Goal: Task Accomplishment & Management: Complete application form

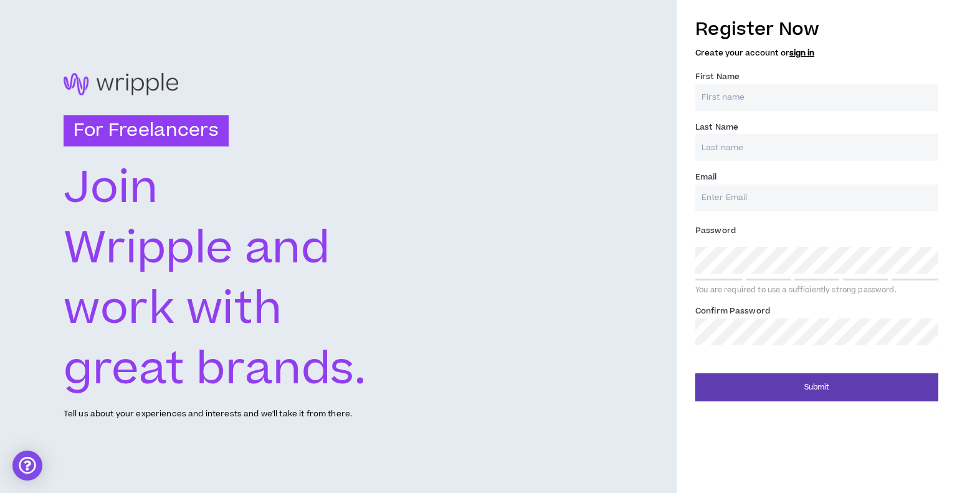
click at [721, 105] on input "First Name *" at bounding box center [816, 97] width 243 height 27
type input "Daria"
type input "Hnieda"
click at [733, 206] on input "Email *" at bounding box center [816, 197] width 243 height 27
type input "[EMAIL_ADDRESS][DOMAIN_NAME]"
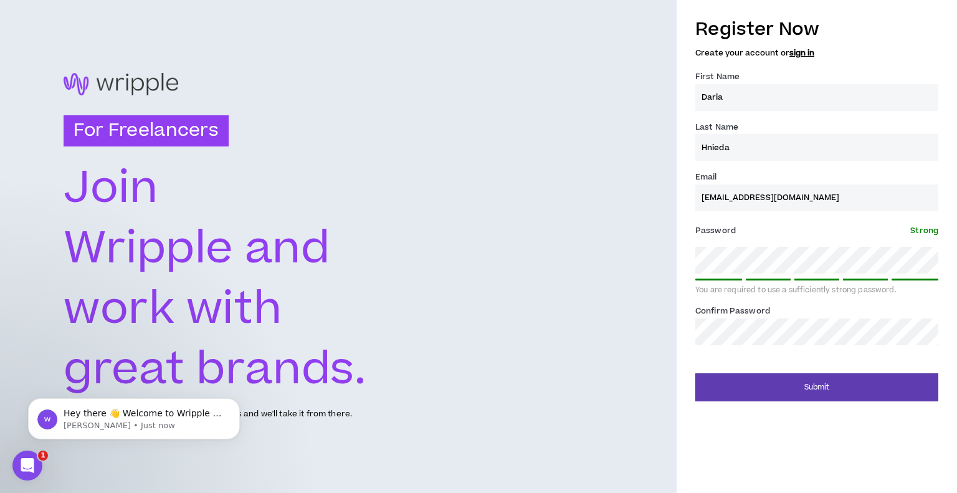
click at [695, 373] on button "Submit" at bounding box center [816, 387] width 243 height 28
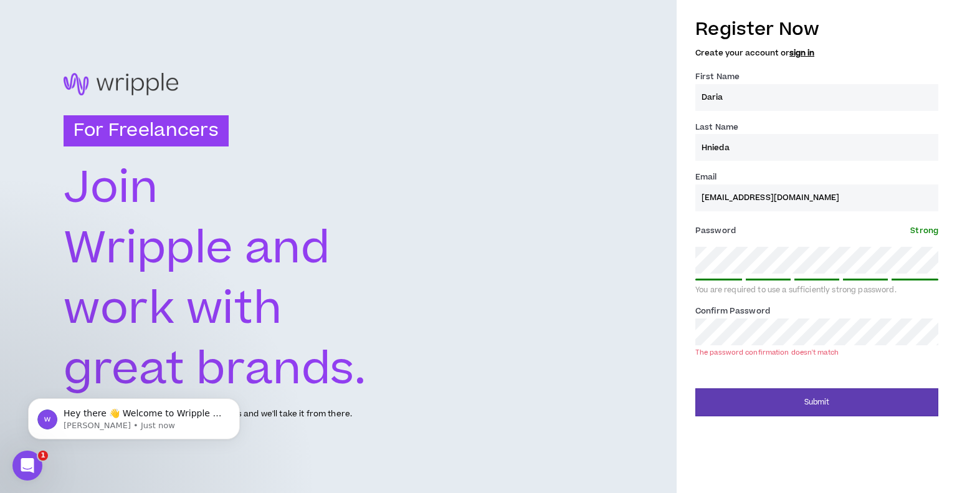
click at [695, 388] on button "Submit" at bounding box center [816, 402] width 243 height 28
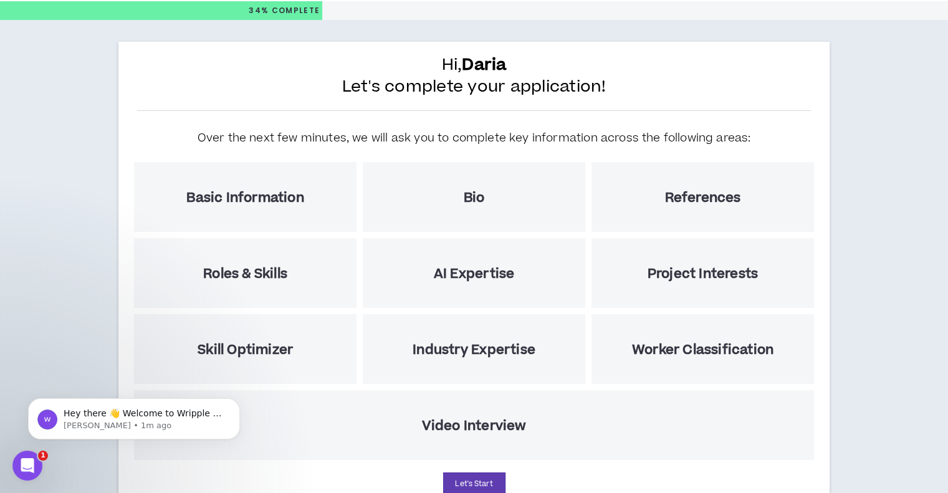
scroll to position [91, 0]
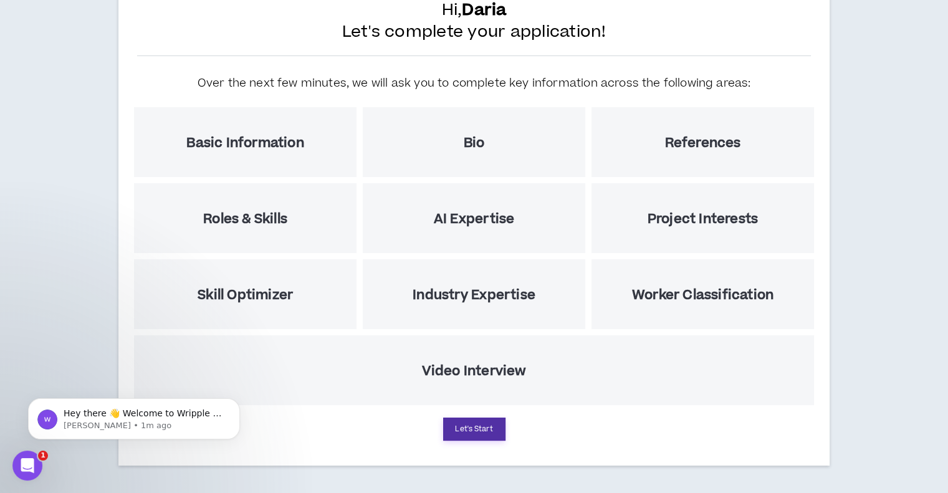
click at [467, 428] on button "Let's Start" at bounding box center [474, 428] width 62 height 23
select select "US"
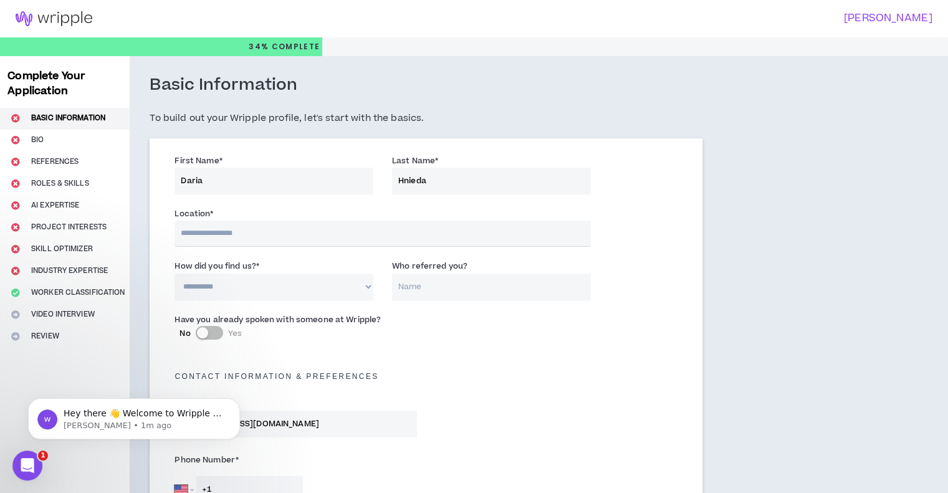
click at [243, 228] on input "text" at bounding box center [382, 234] width 416 height 26
type input "****"
select select "UA"
type input "+380"
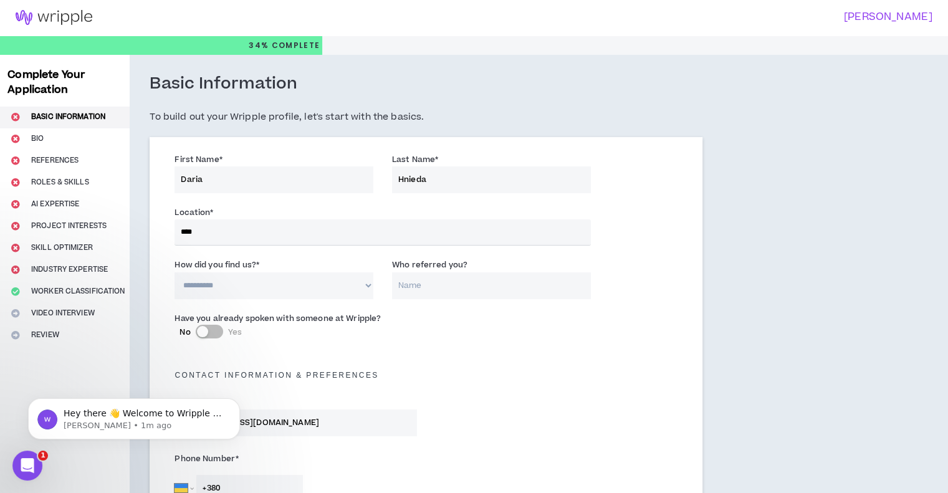
click at [226, 287] on select "**********" at bounding box center [273, 285] width 199 height 27
click at [174, 272] on select "**********" at bounding box center [273, 285] width 199 height 27
click at [237, 273] on label "How did you find us? *" at bounding box center [216, 265] width 85 height 20
click at [237, 273] on select "**********" at bounding box center [273, 285] width 199 height 27
click at [229, 278] on select "**********" at bounding box center [273, 285] width 199 height 27
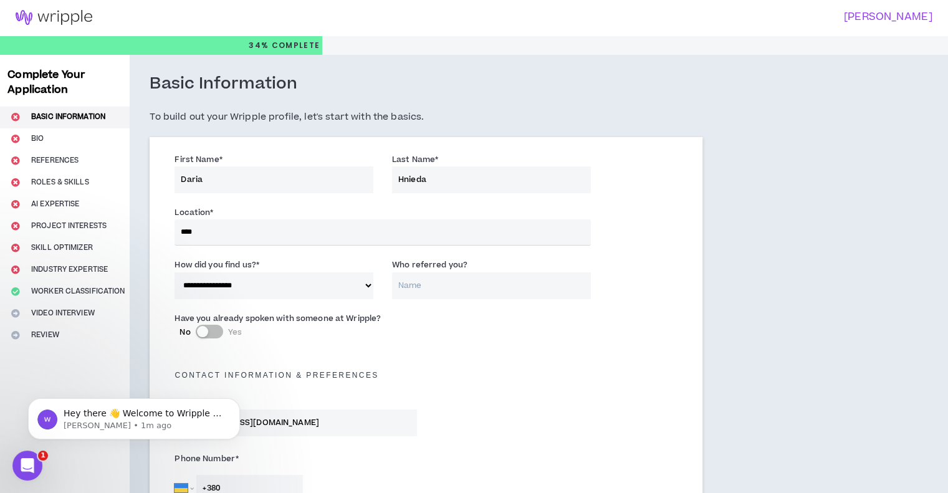
select select "*"
click at [174, 272] on select "**********" at bounding box center [273, 285] width 199 height 27
click at [410, 287] on input "Who referred you?" at bounding box center [491, 285] width 199 height 27
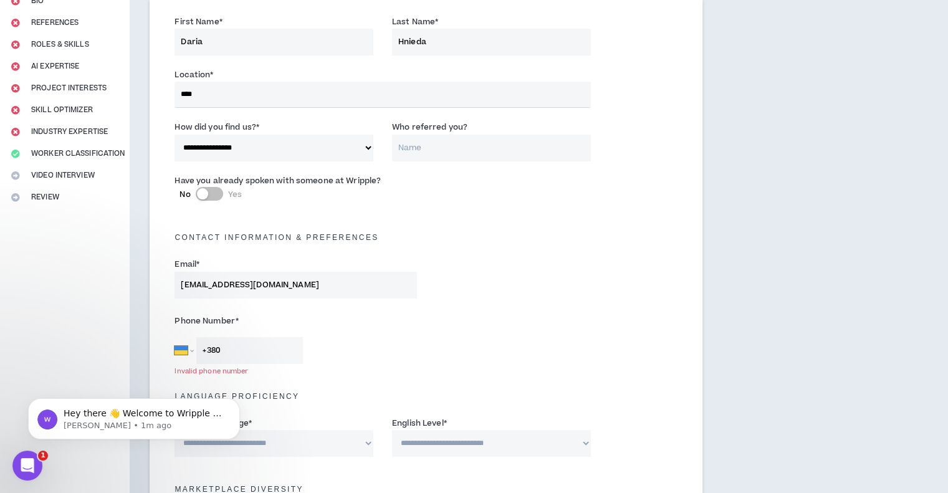
scroll to position [250, 0]
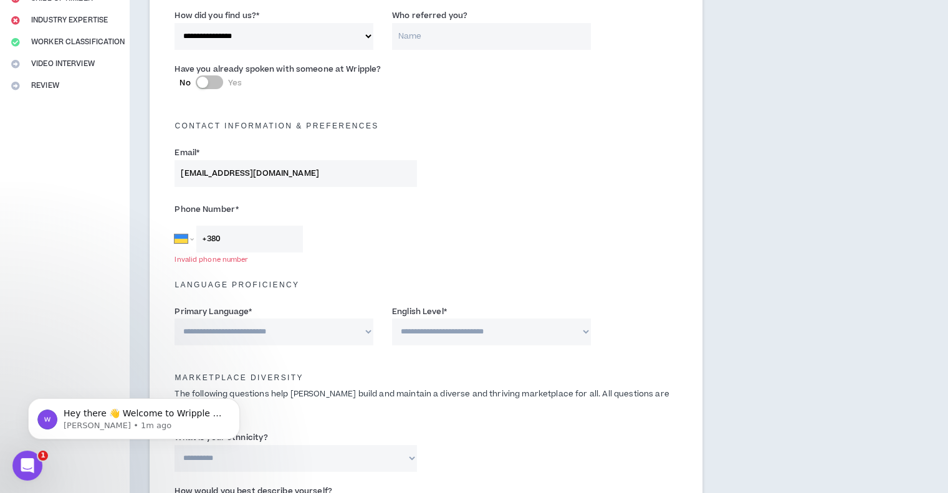
click at [245, 252] on div "Phone Number * [GEOGRAPHIC_DATA] [GEOGRAPHIC_DATA] [GEOGRAPHIC_DATA] [GEOGRAPHI…" at bounding box center [425, 228] width 521 height 65
click at [244, 245] on input "+380" at bounding box center [249, 239] width 107 height 27
type input "[PHONE_NUMBER]"
click at [252, 325] on select "**********" at bounding box center [273, 331] width 199 height 27
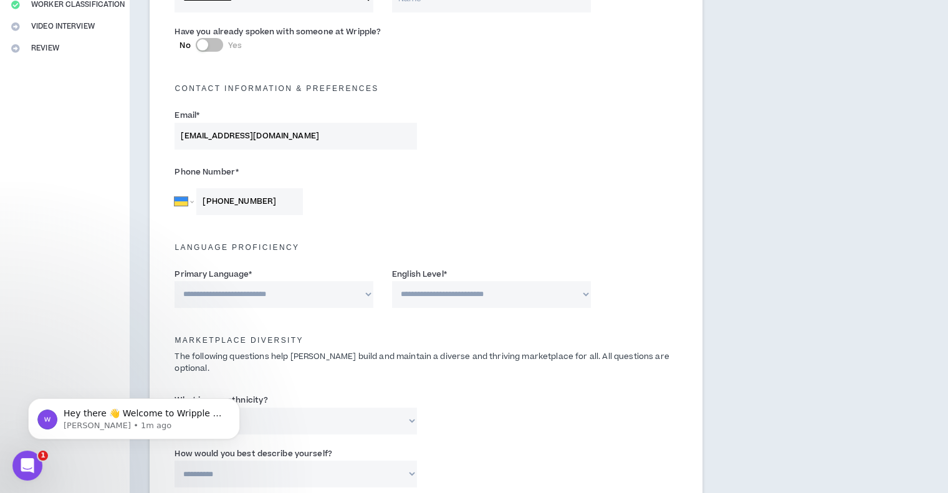
scroll to position [375, 0]
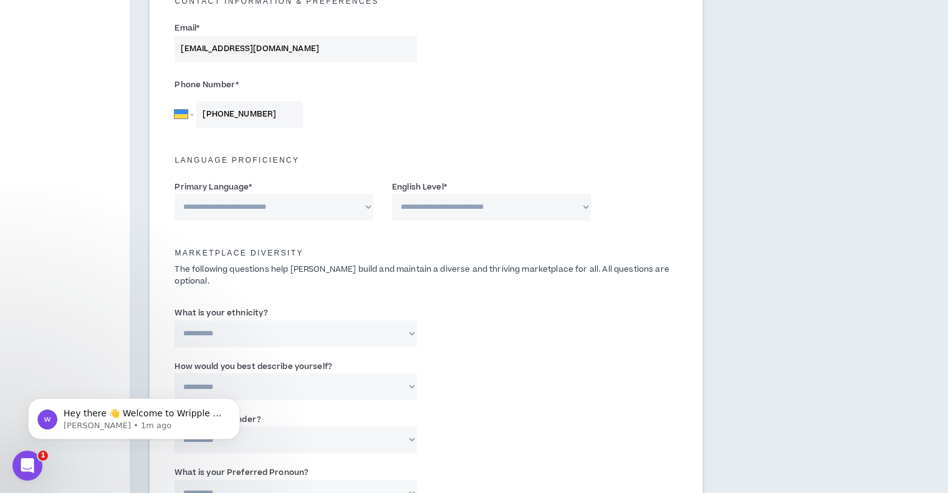
click at [343, 214] on select "**********" at bounding box center [273, 207] width 199 height 27
select select "*******"
click at [174, 194] on select "**********" at bounding box center [273, 207] width 199 height 27
drag, startPoint x: 476, startPoint y: 188, endPoint x: 468, endPoint y: 199, distance: 13.5
click at [476, 188] on div "**********" at bounding box center [491, 200] width 199 height 40
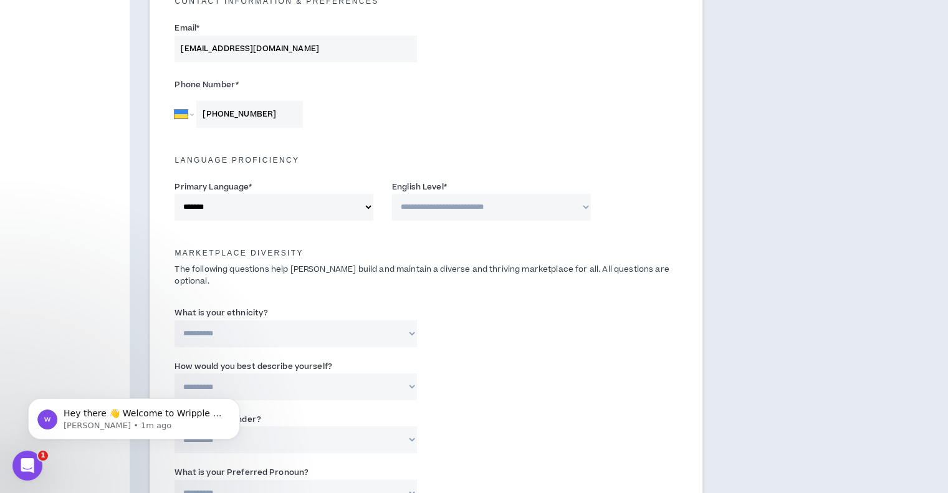
click at [468, 199] on select "**********" at bounding box center [491, 207] width 199 height 27
click at [392, 194] on select "**********" at bounding box center [491, 207] width 199 height 27
drag, startPoint x: 440, startPoint y: 203, endPoint x: 442, endPoint y: 216, distance: 12.6
click at [440, 203] on select "**********" at bounding box center [491, 207] width 199 height 27
select select "*"
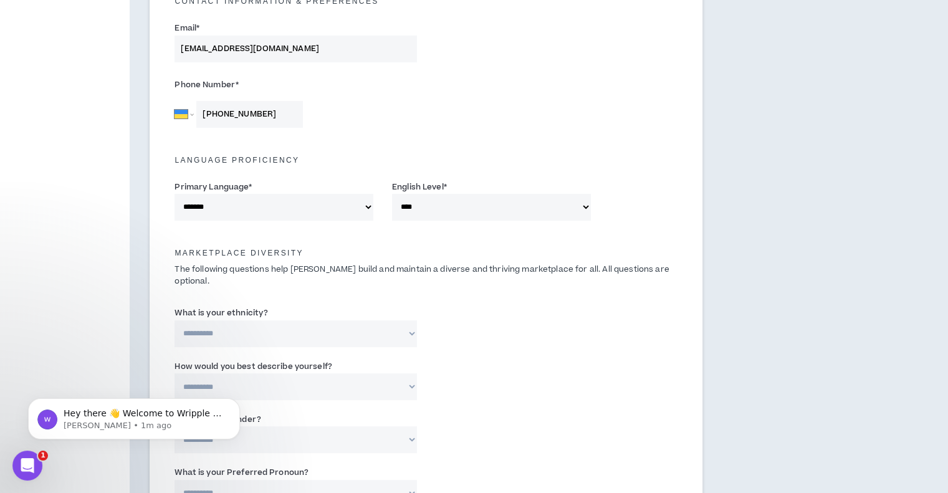
click at [392, 194] on select "**********" at bounding box center [491, 207] width 199 height 27
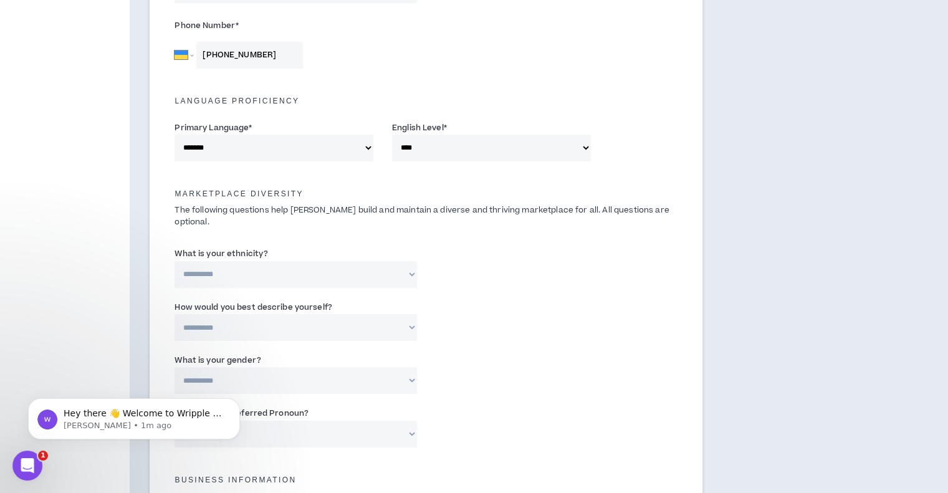
scroll to position [437, 0]
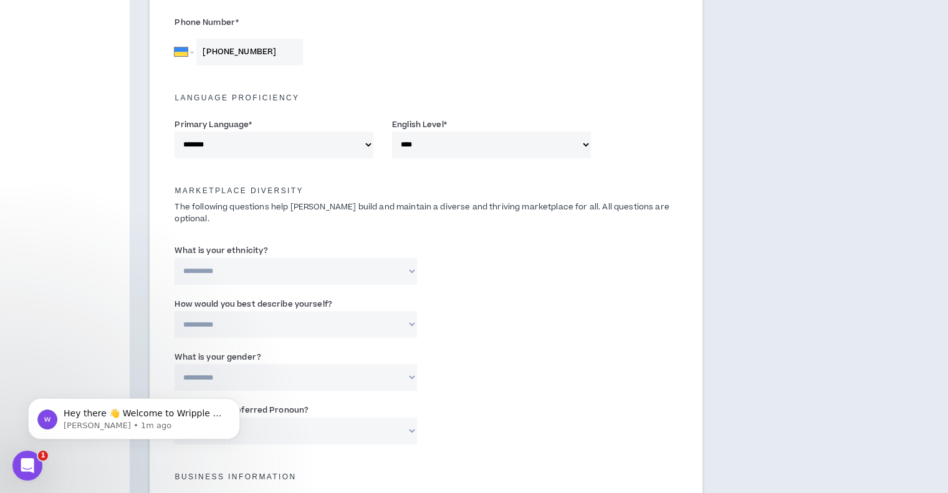
click at [227, 259] on select "**********" at bounding box center [295, 271] width 242 height 27
click at [229, 261] on select "**********" at bounding box center [295, 271] width 242 height 27
click at [325, 227] on div "Marketplace Diversity The following questions help [PERSON_NAME] build and main…" at bounding box center [425, 204] width 521 height 73
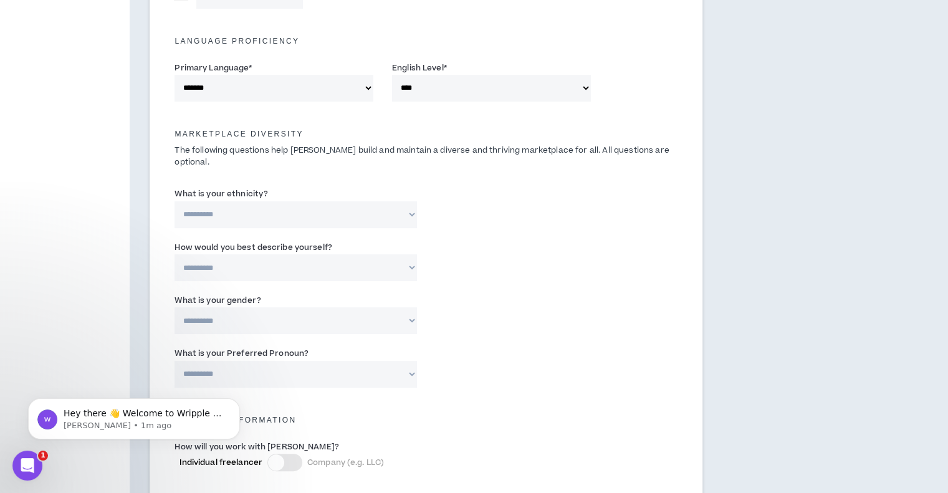
scroll to position [500, 0]
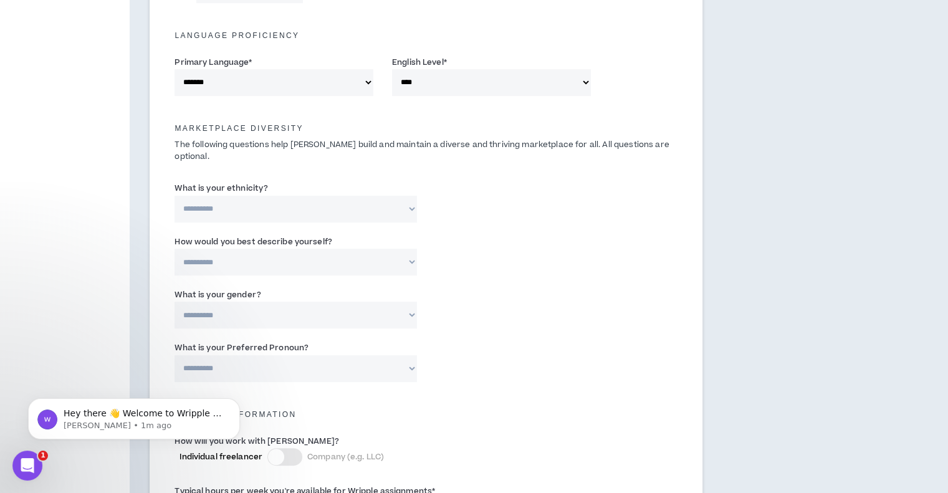
click at [285, 250] on select "**********" at bounding box center [295, 262] width 242 height 27
select select "*****"
click at [174, 249] on select "**********" at bounding box center [295, 262] width 242 height 27
click at [227, 291] on label "What is your gender?" at bounding box center [217, 295] width 86 height 20
click at [227, 302] on select "**********" at bounding box center [295, 315] width 242 height 27
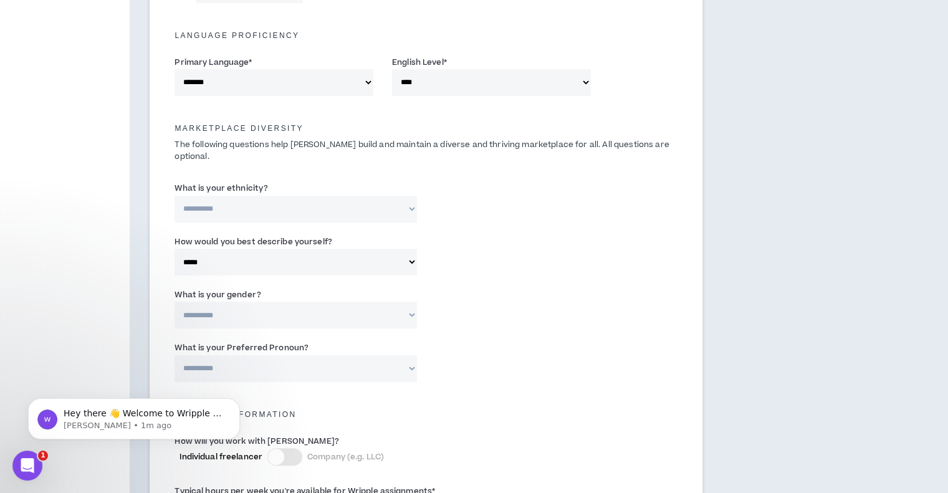
click at [227, 293] on label "What is your gender?" at bounding box center [217, 295] width 86 height 20
click at [227, 302] on select "**********" at bounding box center [295, 315] width 242 height 27
click at [229, 302] on select "**********" at bounding box center [295, 315] width 242 height 27
select select "*****"
click at [174, 302] on select "**********" at bounding box center [295, 315] width 242 height 27
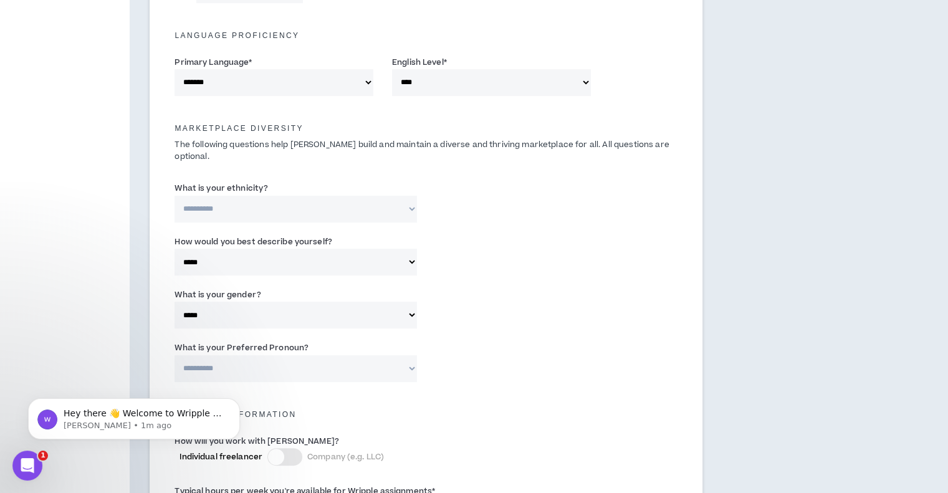
click at [226, 355] on select "**********" at bounding box center [295, 368] width 242 height 27
select select "**********"
click at [174, 355] on select "**********" at bounding box center [295, 368] width 242 height 27
click at [239, 199] on select "**********" at bounding box center [295, 209] width 242 height 27
click at [174, 196] on select "**********" at bounding box center [295, 209] width 242 height 27
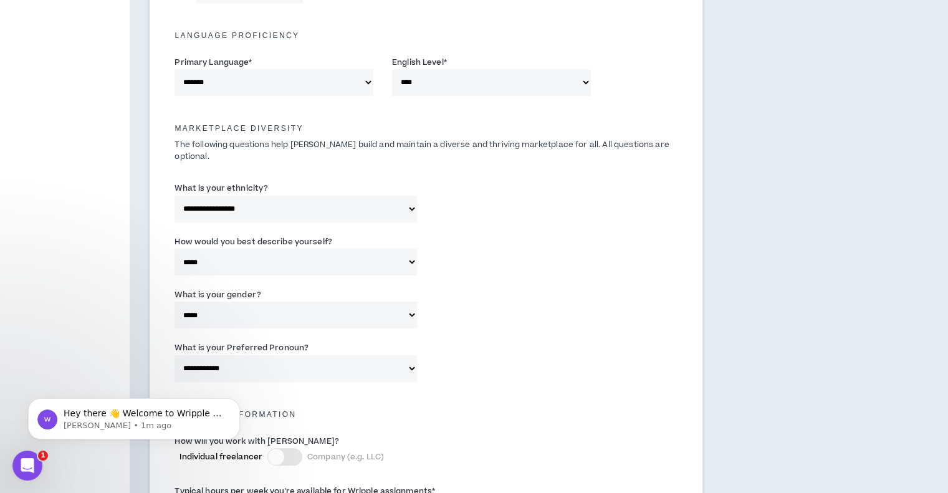
click at [235, 196] on select "**********" at bounding box center [295, 209] width 242 height 27
click at [263, 178] on label "What is your ethnicity?" at bounding box center [220, 188] width 93 height 20
click at [263, 196] on select "**********" at bounding box center [295, 209] width 242 height 27
click at [254, 201] on select "**********" at bounding box center [295, 209] width 242 height 27
select select "**********"
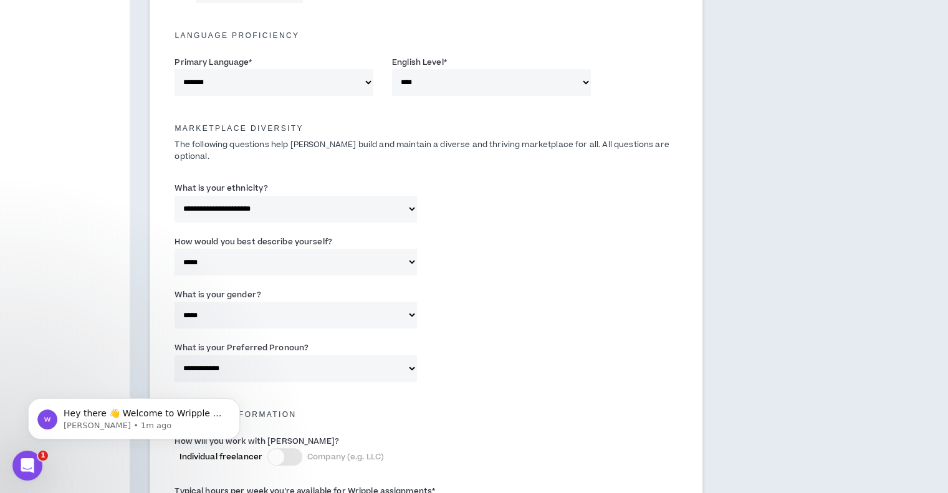
click at [174, 196] on select "**********" at bounding box center [295, 209] width 242 height 27
click at [456, 199] on input "Please specify *" at bounding box center [512, 209] width 155 height 27
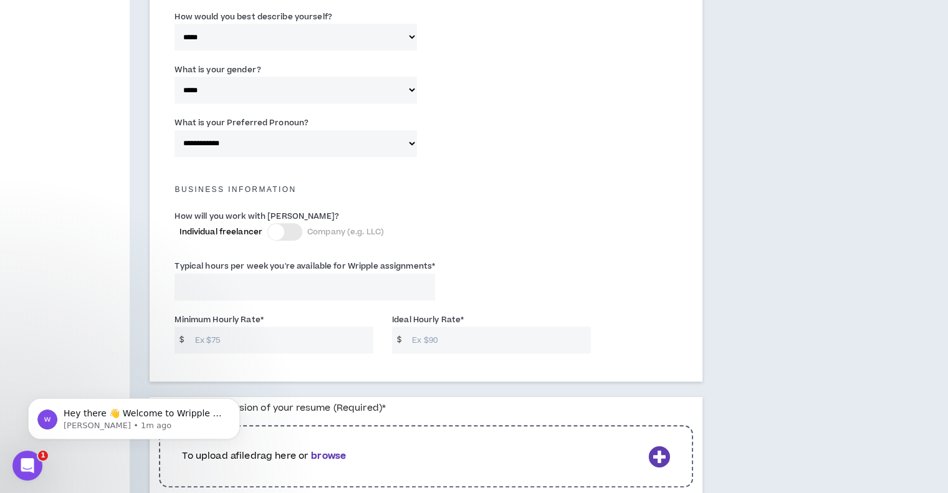
scroll to position [749, 0]
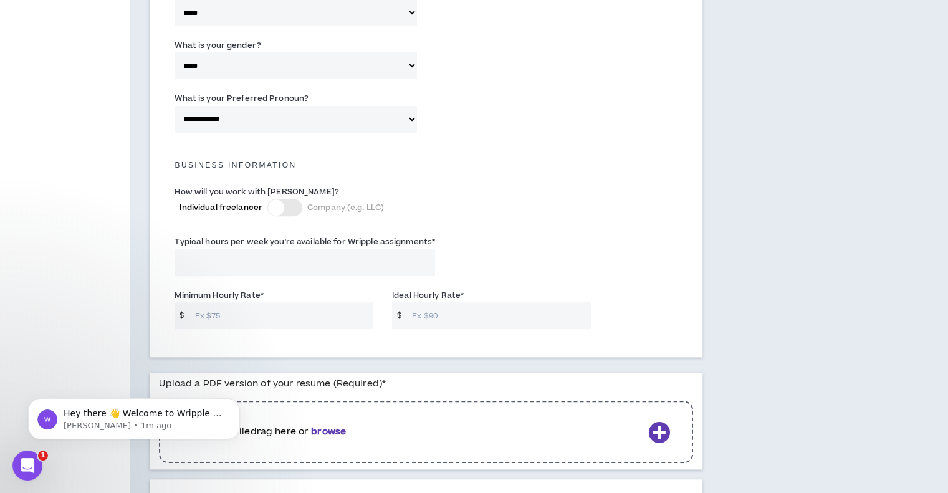
type input "Ukrainian"
click at [237, 249] on input "Typical hours per week you're available for Wripple assignments *" at bounding box center [304, 262] width 260 height 27
type input "30"
click at [251, 302] on input "Minimum Hourly Rate *" at bounding box center [281, 315] width 184 height 27
type input "20"
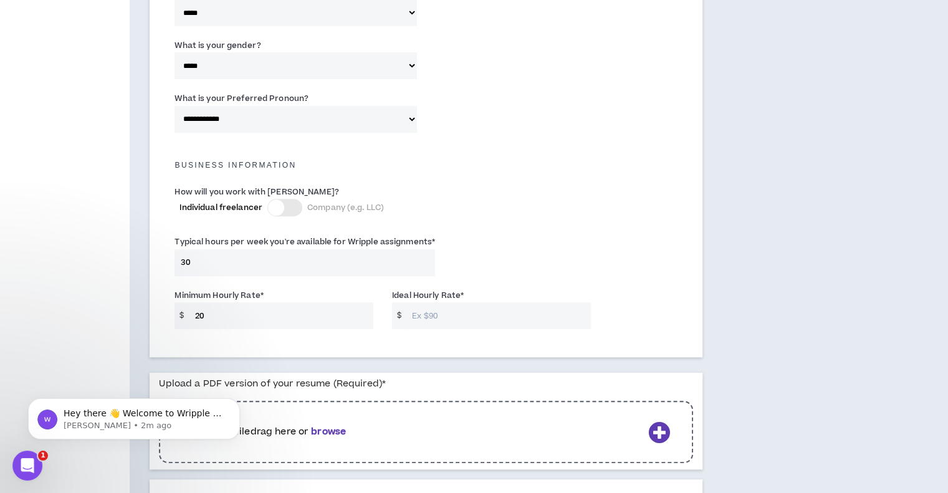
click at [501, 302] on input "Ideal Hourly Rate *" at bounding box center [498, 315] width 184 height 27
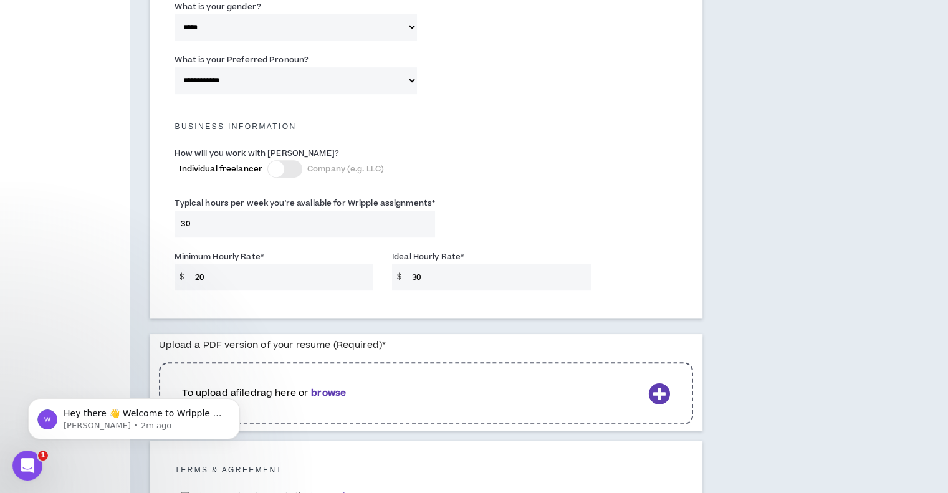
scroll to position [892, 0]
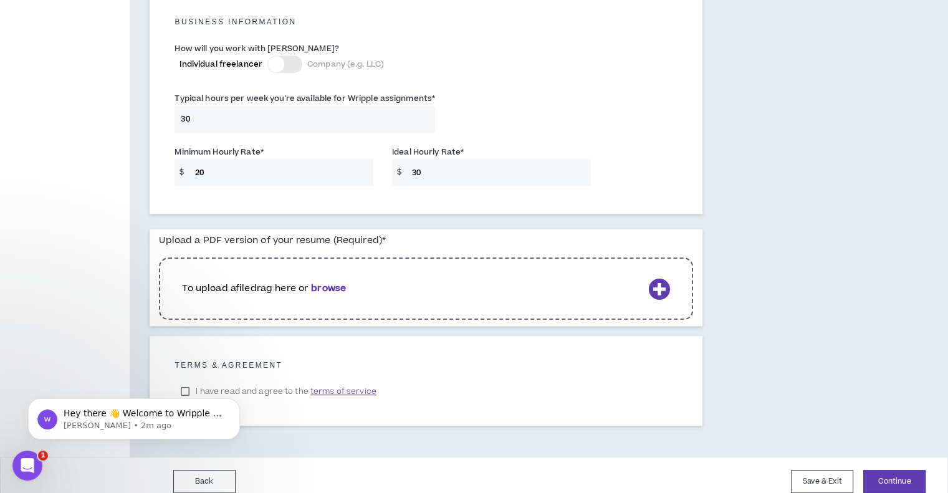
type input "30"
click at [275, 282] on p "To upload a file drag here or browse" at bounding box center [412, 289] width 460 height 14
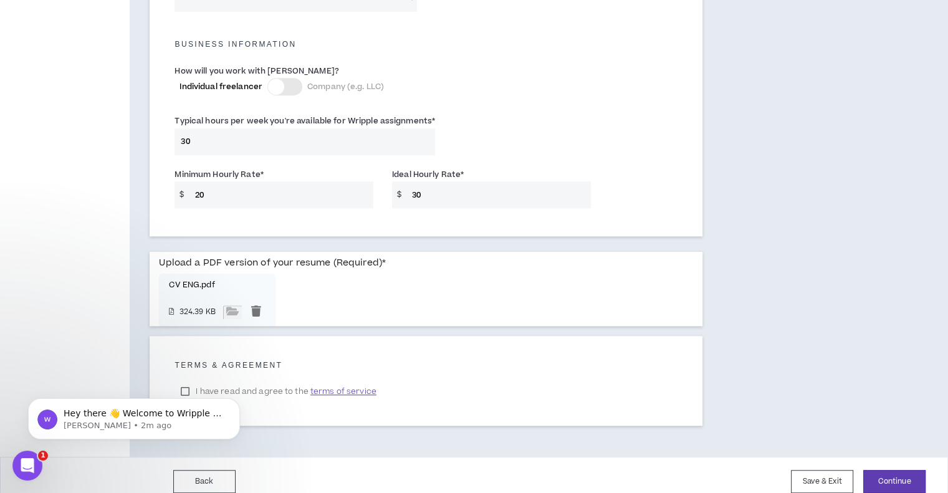
click at [204, 379] on body "Hey there 👋 Welcome to Wripple 🙌 Take a look around! If you have any questions,…" at bounding box center [133, 415] width 239 height 77
click at [192, 375] on html "Hey there 👋 Welcome to Wripple 🙌 Take a look around! If you have any questions,…" at bounding box center [133, 415] width 249 height 87
click at [182, 382] on body "Hey there 👋 Welcome to Wripple 🙌 Take a look around! If you have any questions,…" at bounding box center [133, 415] width 239 height 77
click at [187, 379] on body "Hey there 👋 Welcome to Wripple 🙌 Take a look around! If you have any questions,…" at bounding box center [133, 415] width 239 height 77
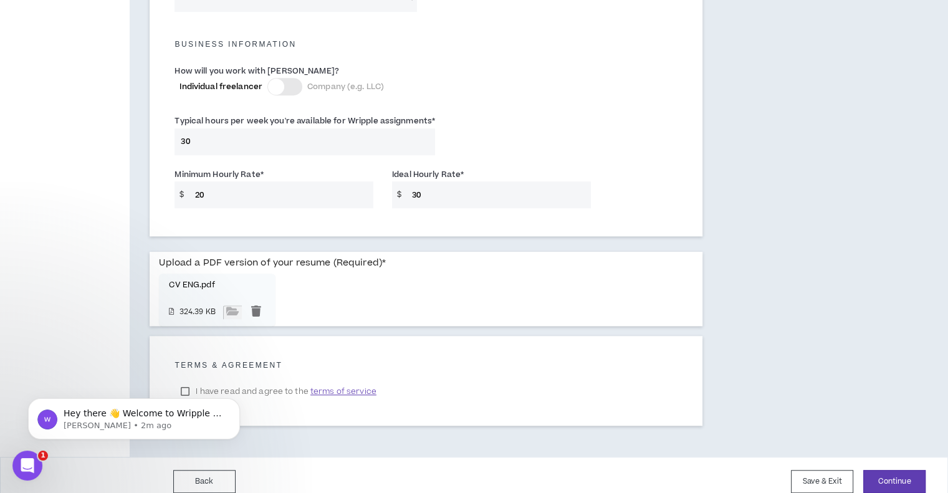
click at [191, 378] on div "Hey there 👋 Welcome to Wripple 🙌 Take a look around! If you have any questions,…" at bounding box center [133, 361] width 229 height 156
click at [187, 376] on div "Hey there 👋 Welcome to Wripple 🙌 Take a look around! If you have any questions,…" at bounding box center [133, 361] width 229 height 156
click at [186, 376] on div "Hey there 👋 Welcome to Wripple 🙌 Take a look around! If you have any questions,…" at bounding box center [133, 361] width 229 height 156
drag, startPoint x: 186, startPoint y: 376, endPoint x: 373, endPoint y: 684, distance: 360.4
click at [186, 376] on div "Hey there 👋 Welcome to Wripple 🙌 Take a look around! If you have any questions,…" at bounding box center [133, 361] width 229 height 156
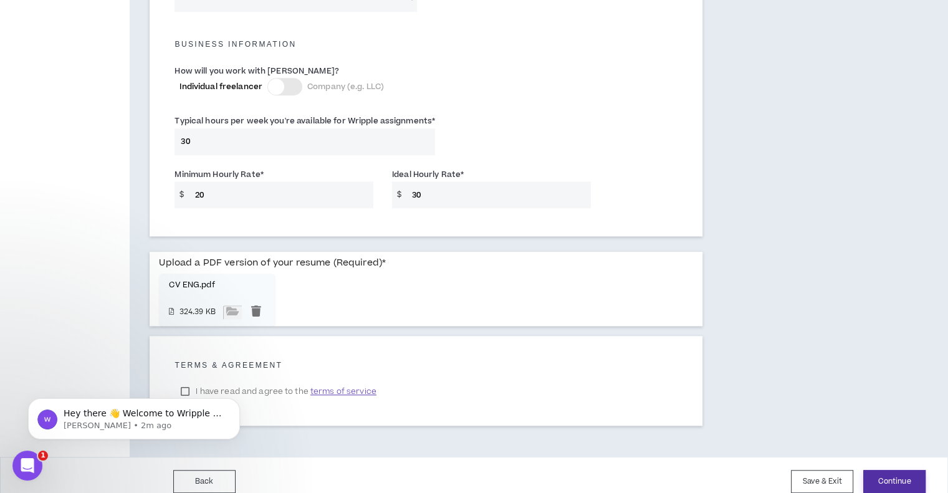
click at [897, 478] on button "Continue" at bounding box center [894, 481] width 62 height 23
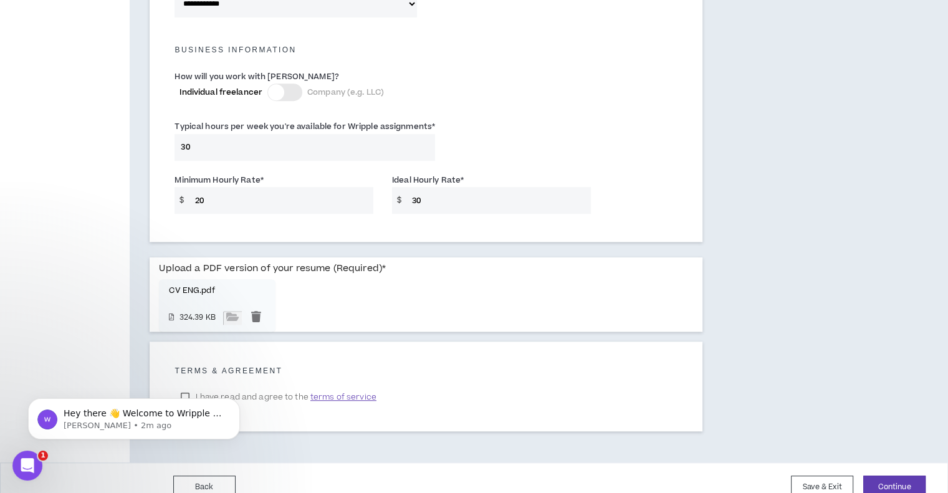
click at [183, 382] on body "Hey there 👋 Welcome to Wripple 🙌 Take a look around! If you have any questions,…" at bounding box center [133, 415] width 239 height 77
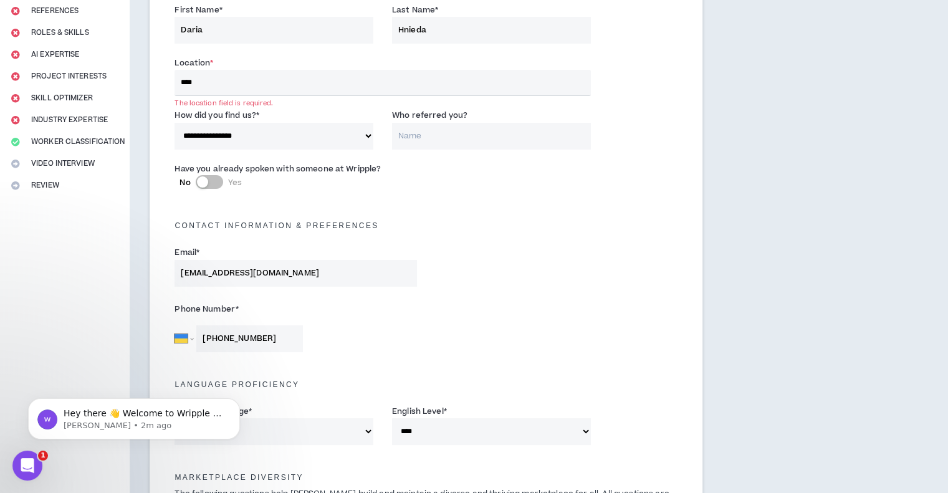
scroll to position [145, 0]
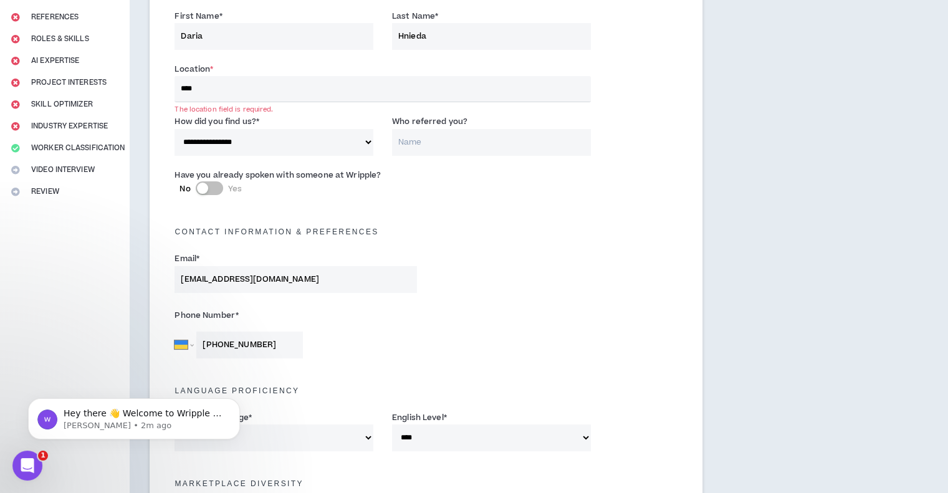
click at [257, 88] on input "****" at bounding box center [382, 89] width 416 height 26
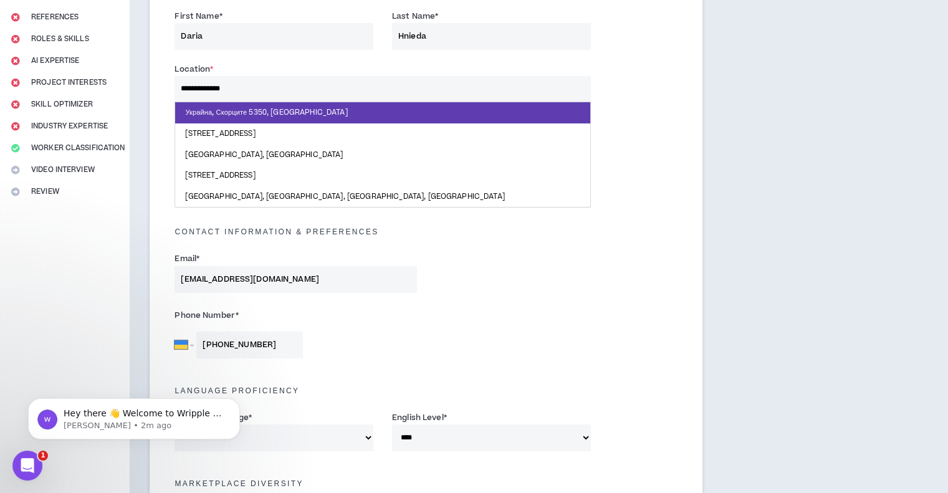
type input "**********"
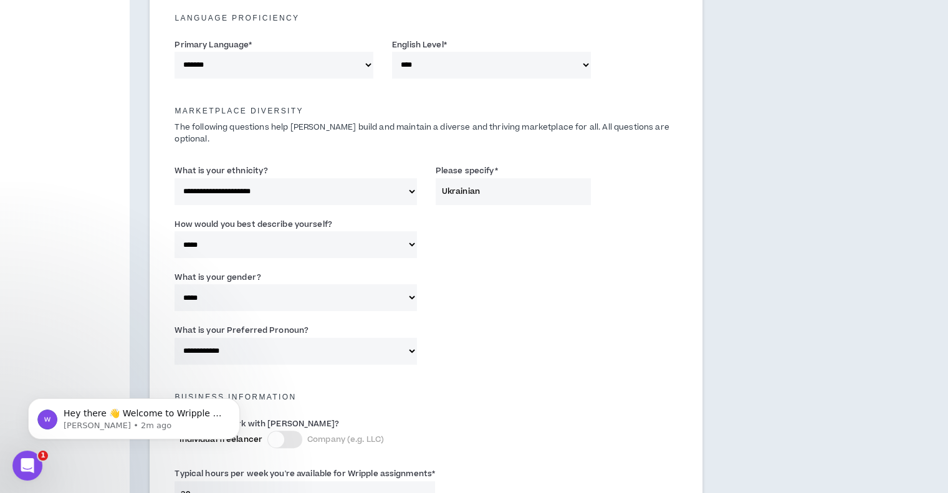
scroll to position [871, 0]
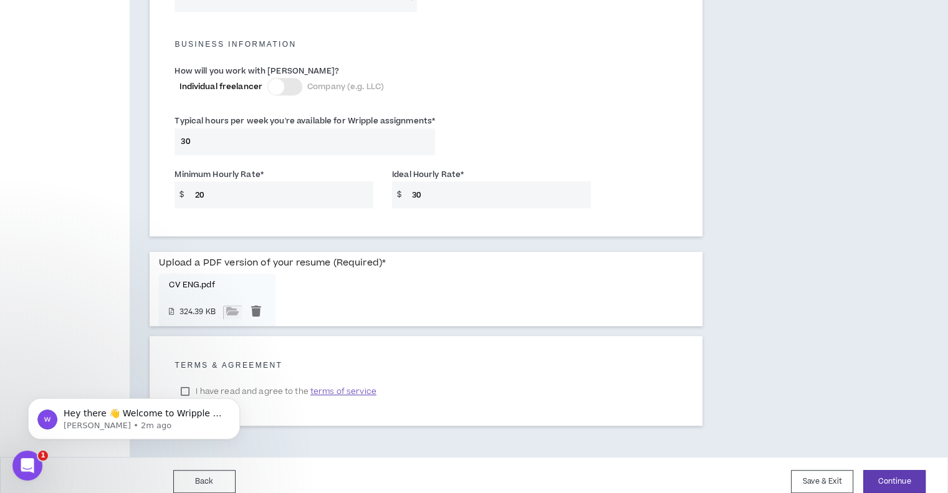
click at [179, 377] on body "Hey there 👋 Welcome to Wripple 🙌 Take a look around! If you have any questions,…" at bounding box center [133, 415] width 239 height 77
click at [187, 378] on body "Hey there 👋 Welcome to Wripple 🙌 Take a look around! If you have any questions,…" at bounding box center [133, 415] width 239 height 77
click at [188, 378] on body "Hey there 👋 Welcome to Wripple 🙌 Take a look around! If you have any questions,…" at bounding box center [133, 415] width 239 height 77
click at [909, 470] on button "Continue" at bounding box center [894, 481] width 62 height 23
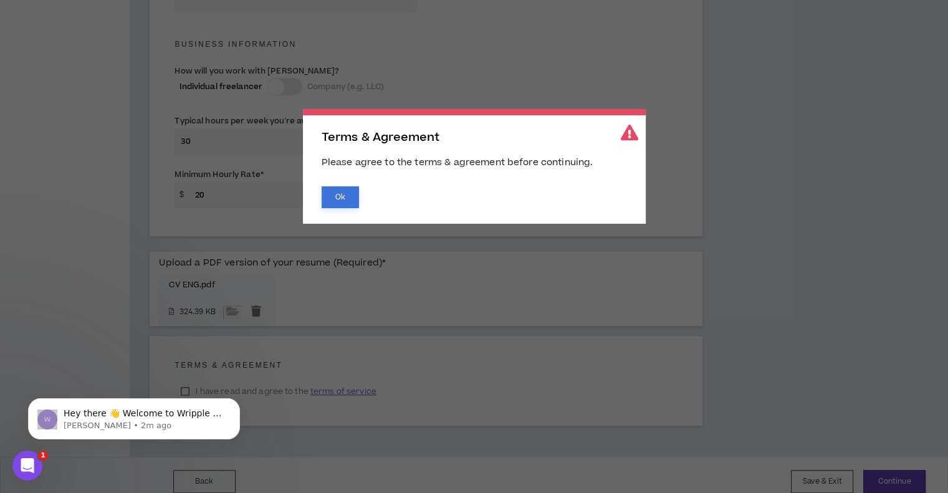
click at [335, 197] on button "Ok" at bounding box center [339, 197] width 37 height 22
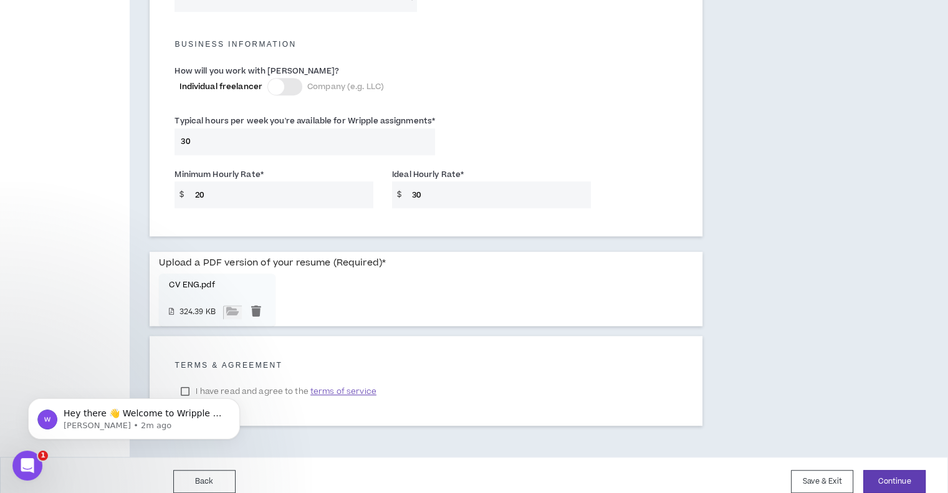
click at [184, 378] on div "Hey there 👋 Welcome to Wripple 🙌 Take a look around! If you have any questions,…" at bounding box center [133, 361] width 229 height 156
drag, startPoint x: 184, startPoint y: 369, endPoint x: 199, endPoint y: 365, distance: 16.0
click at [186, 368] on div "Hey there 👋 Welcome to Wripple 🙌 Take a look around! If you have any questions,…" at bounding box center [133, 361] width 229 height 156
click at [202, 361] on div "Hey there 👋 Welcome to Wripple 🙌 Take a look around! If you have any questions,…" at bounding box center [133, 361] width 229 height 156
drag, startPoint x: 193, startPoint y: 353, endPoint x: 184, endPoint y: 380, distance: 28.2
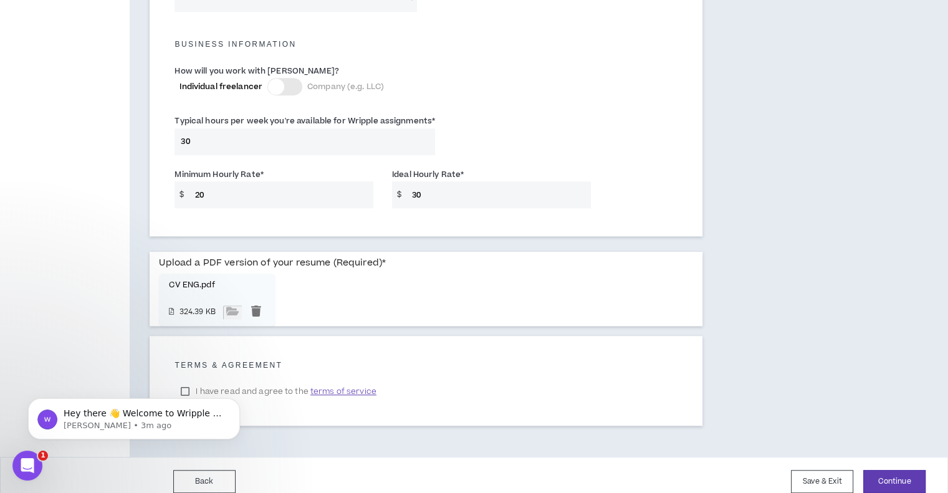
click at [191, 366] on div "Hey there 👋 Welcome to Wripple 🙌 Take a look around! If you have any questions,…" at bounding box center [133, 361] width 229 height 156
click at [183, 381] on div "Hey there 👋 Welcome to Wripple 🙌 Take a look around! If you have any questions,…" at bounding box center [133, 361] width 229 height 156
drag, startPoint x: 179, startPoint y: 381, endPoint x: 254, endPoint y: 373, distance: 75.2
click at [186, 380] on div "Hey there 👋 Welcome to Wripple 🙌 Take a look around! If you have any questions,…" at bounding box center [133, 361] width 229 height 156
click at [342, 366] on div "Terms & Agreement" at bounding box center [425, 371] width 503 height 21
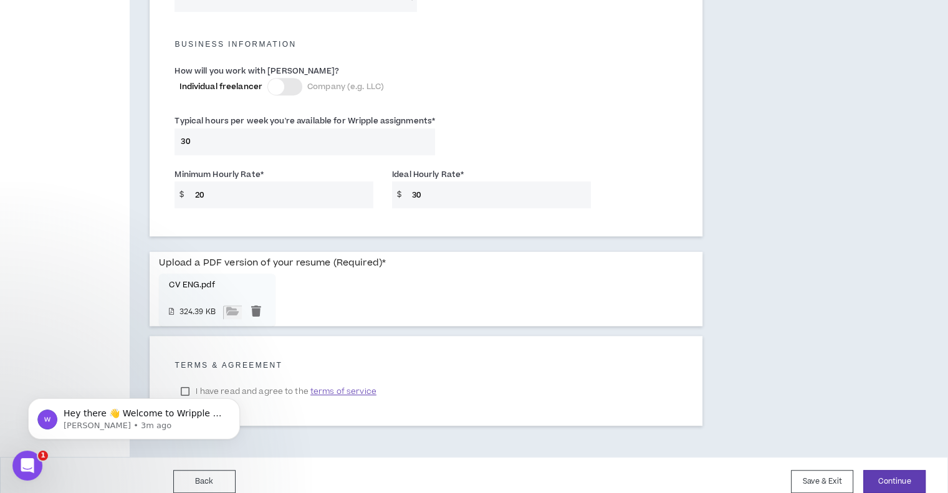
click at [340, 385] on span "terms of service" at bounding box center [343, 391] width 66 height 12
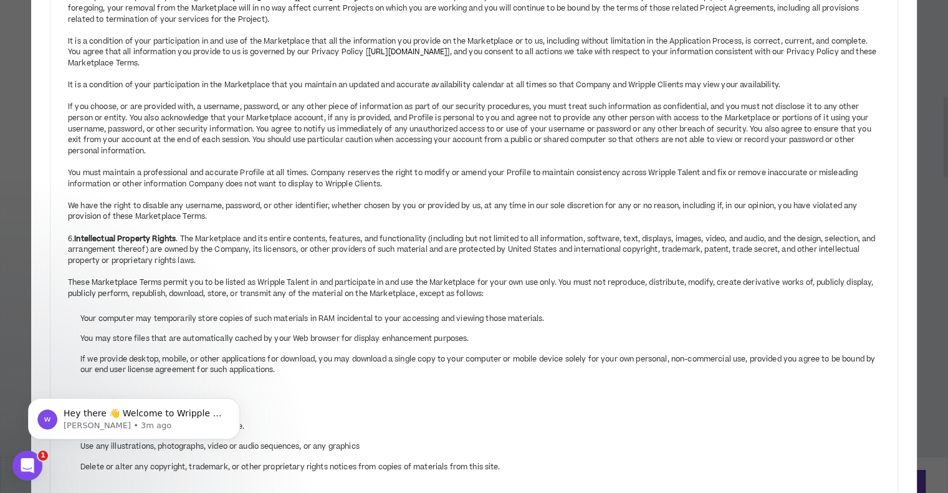
scroll to position [440, 0]
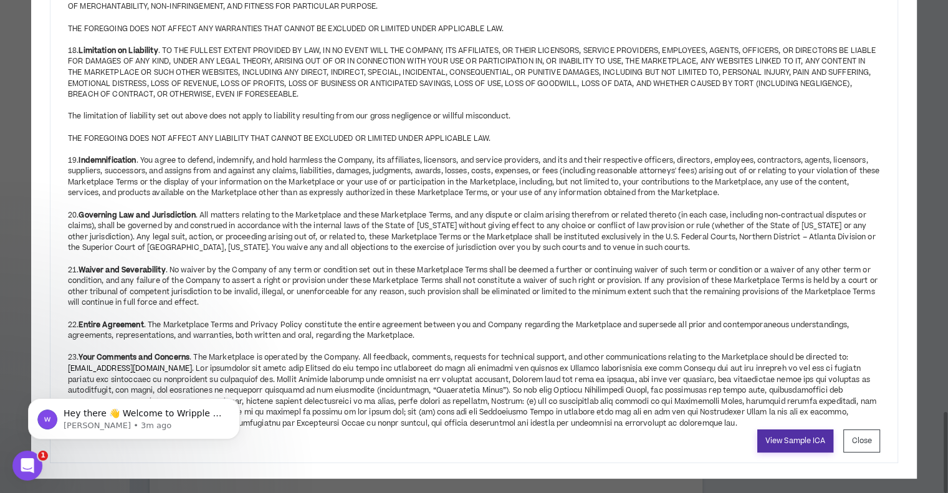
click at [806, 434] on link "View Sample ICA" at bounding box center [795, 440] width 77 height 23
click at [858, 429] on button "Close" at bounding box center [861, 440] width 37 height 23
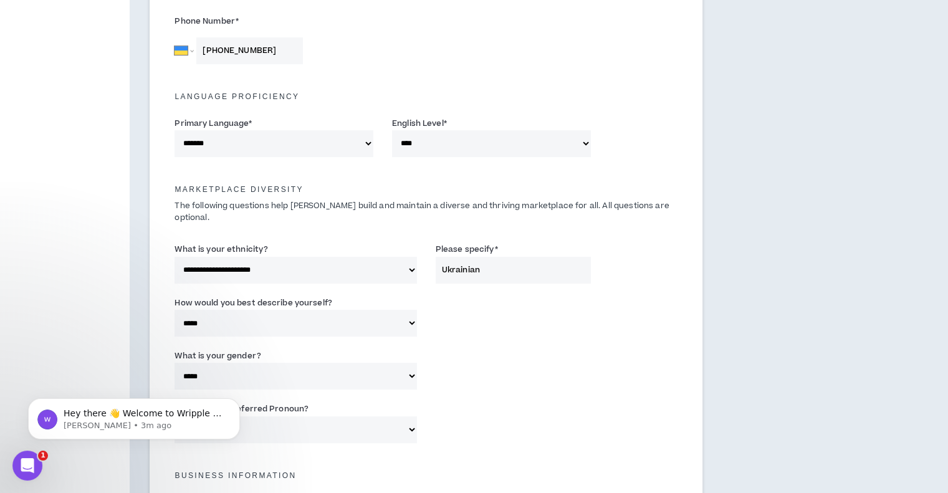
click at [857, 429] on button "Close" at bounding box center [861, 440] width 37 height 23
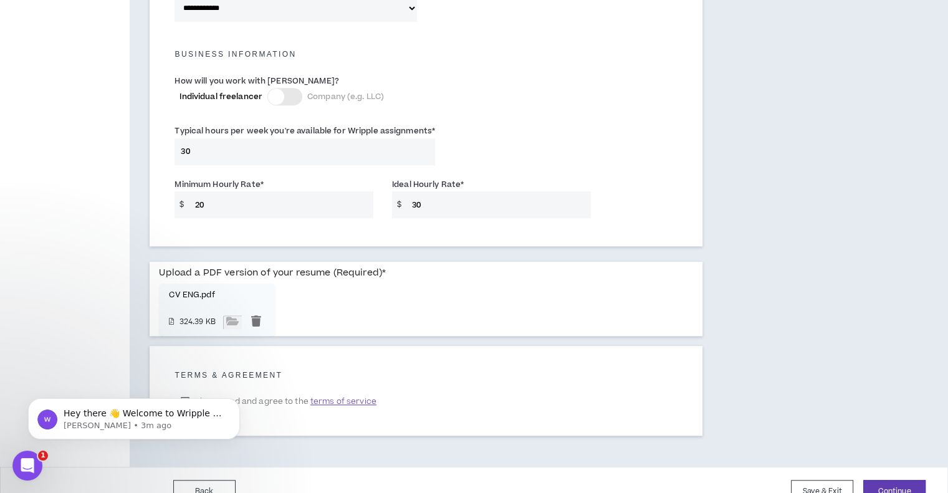
scroll to position [871, 0]
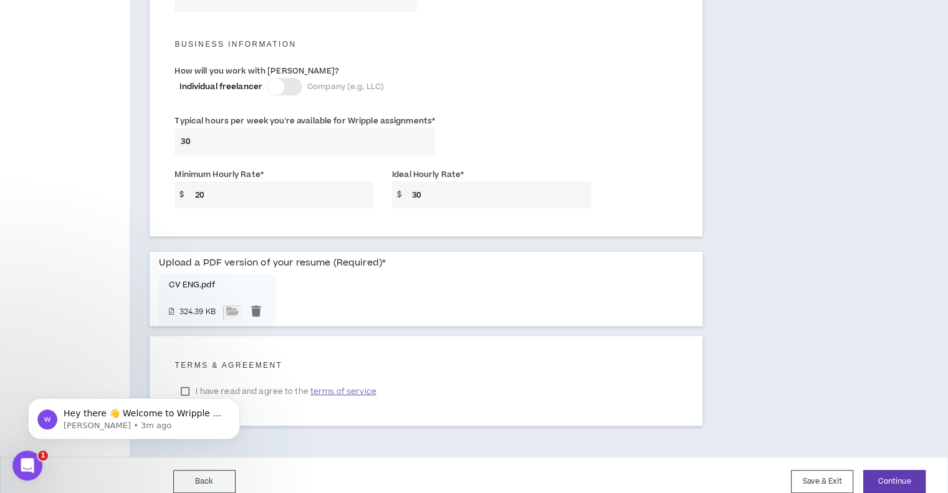
click at [183, 379] on body "Hey there 👋 Welcome to Wripple 🙌 Take a look around! If you have any questions,…" at bounding box center [133, 415] width 239 height 77
click at [187, 378] on body "Hey there 👋 Welcome to Wripple 🙌 Take a look around! If you have any questions,…" at bounding box center [133, 415] width 239 height 77
drag, startPoint x: 207, startPoint y: 422, endPoint x: 232, endPoint y: 406, distance: 29.5
click at [230, 406] on div "Hey there 👋 Welcome to Wripple 🙌 Take a look around! If you have any questions,…" at bounding box center [133, 418] width 193 height 25
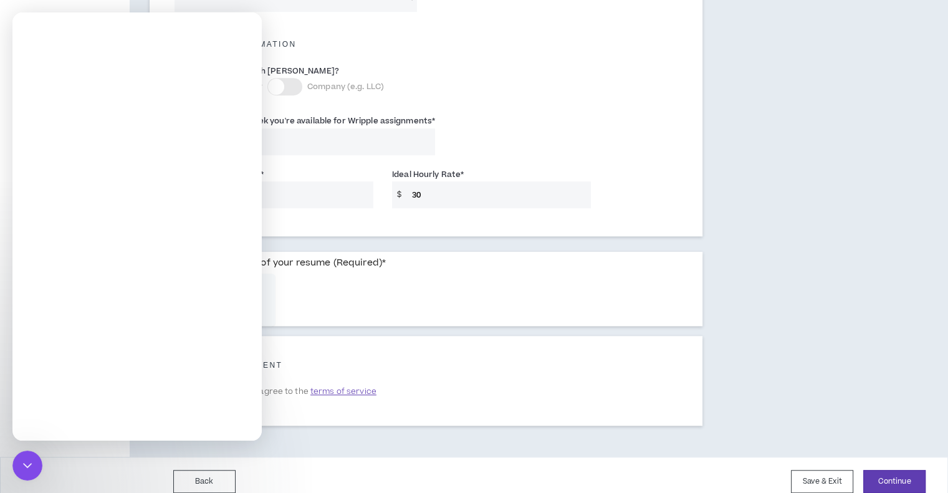
scroll to position [0, 0]
click at [233, 404] on div "Intercom messenger" at bounding box center [136, 246] width 249 height 388
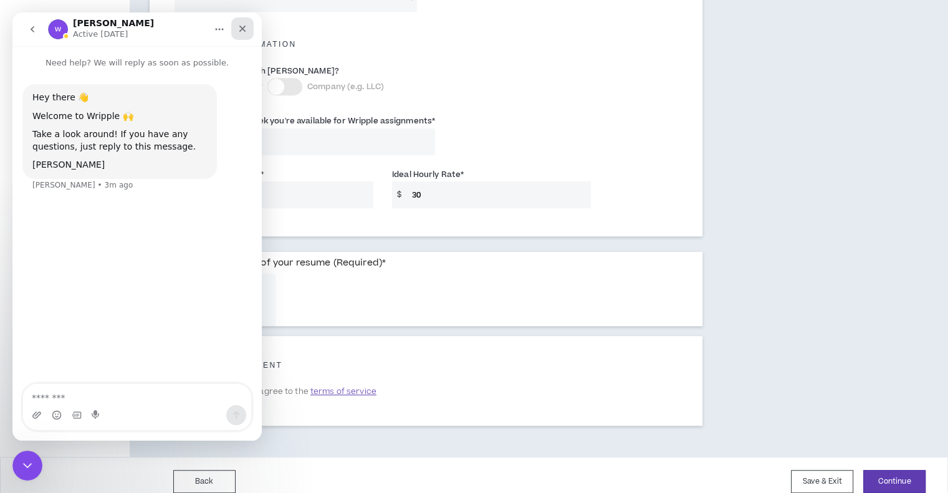
click at [242, 27] on icon "Close" at bounding box center [242, 29] width 7 height 7
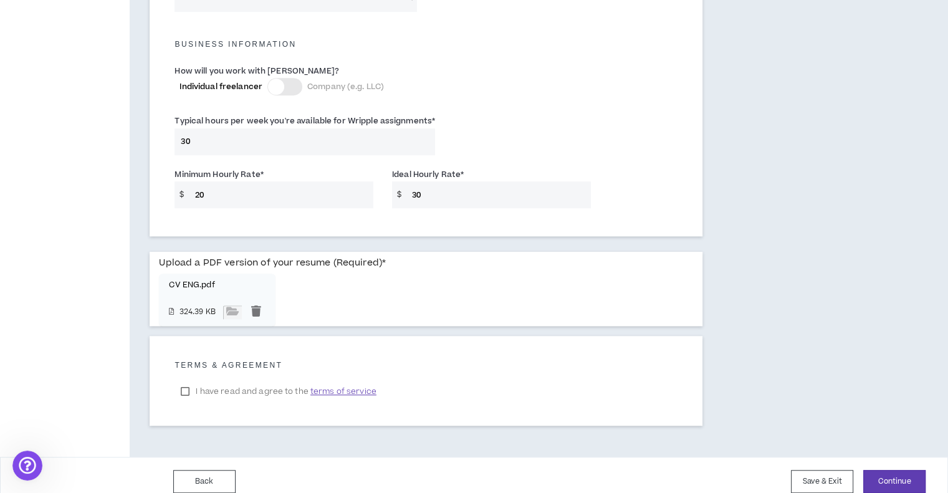
click at [187, 382] on label "I have read and agree to the terms of service" at bounding box center [277, 391] width 207 height 19
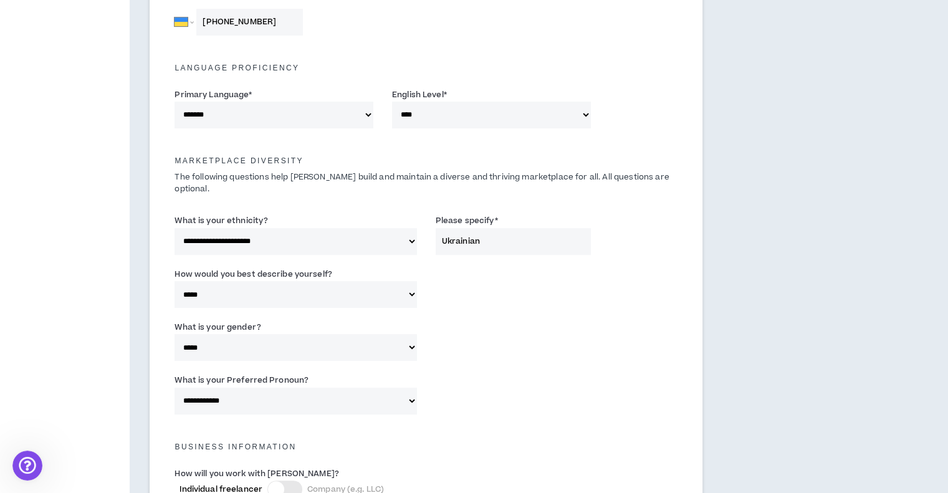
scroll to position [871, 0]
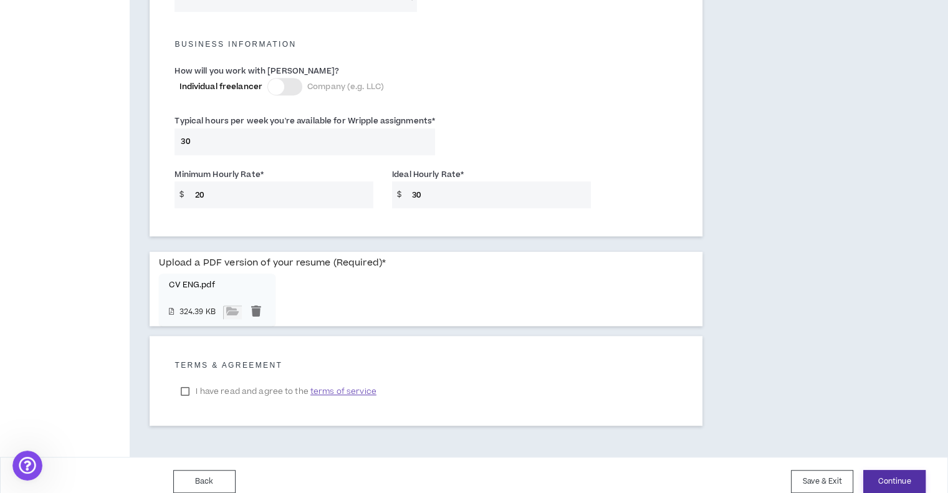
click at [870, 470] on button "Continue" at bounding box center [894, 481] width 62 height 23
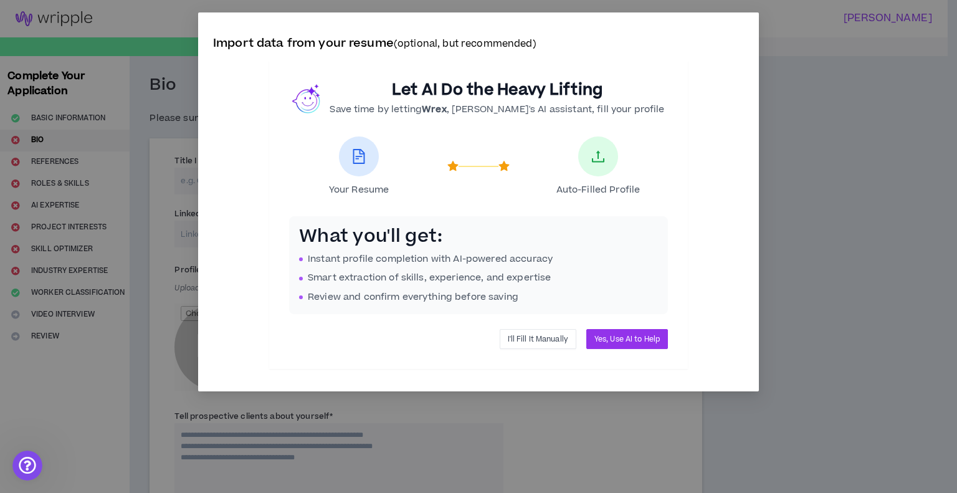
click at [531, 334] on span "I'll Fill It Manually" at bounding box center [538, 339] width 60 height 12
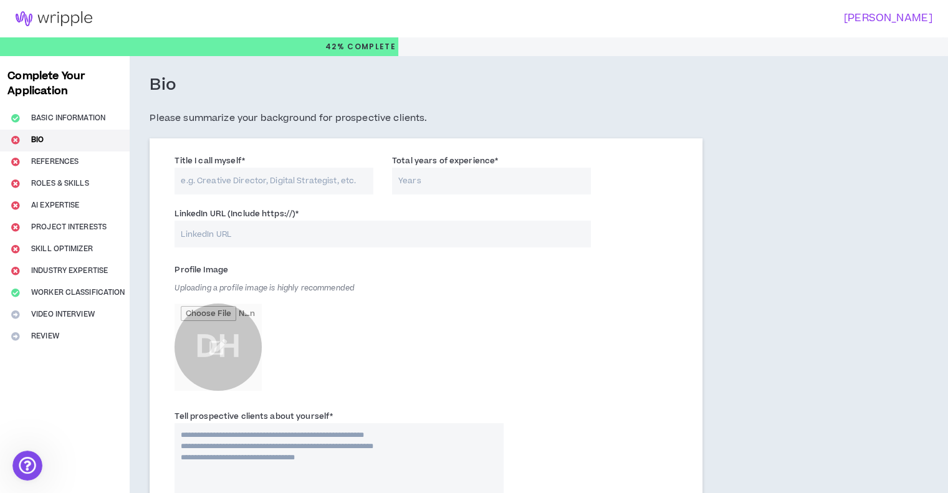
click at [282, 181] on input "Title I call myself *" at bounding box center [273, 181] width 199 height 27
paste input "Creative graphic designer | Social media banners | Instagram visual"
type input "Creative graphic designer | Social media banners | Instagram visual"
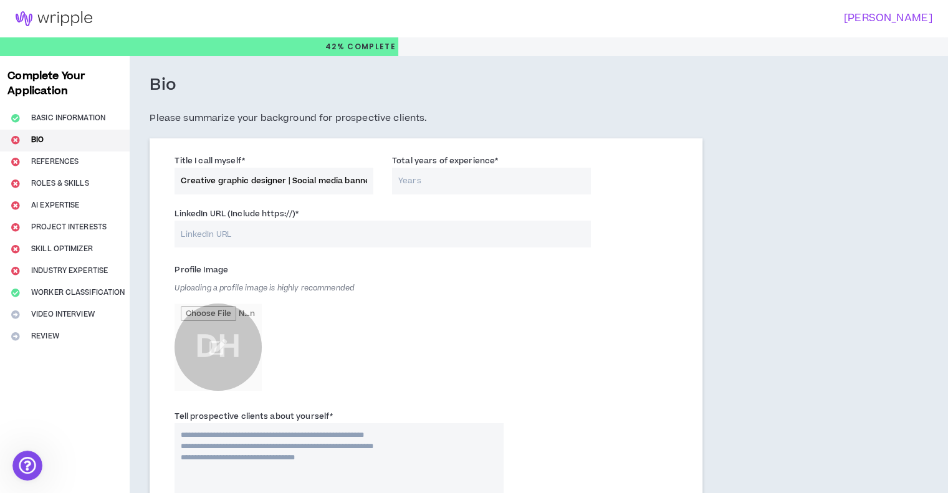
click at [450, 183] on input "Total years of experience *" at bounding box center [491, 181] width 199 height 27
type input "2"
click at [407, 232] on input "LinkedIn URL (Include https://) *" at bounding box center [382, 234] width 416 height 27
paste input "[URL][DOMAIN_NAME]"
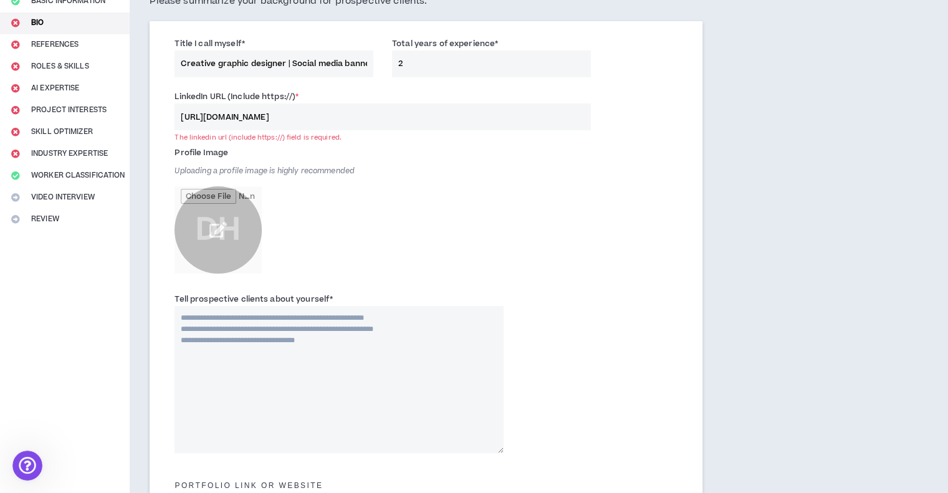
scroll to position [125, 0]
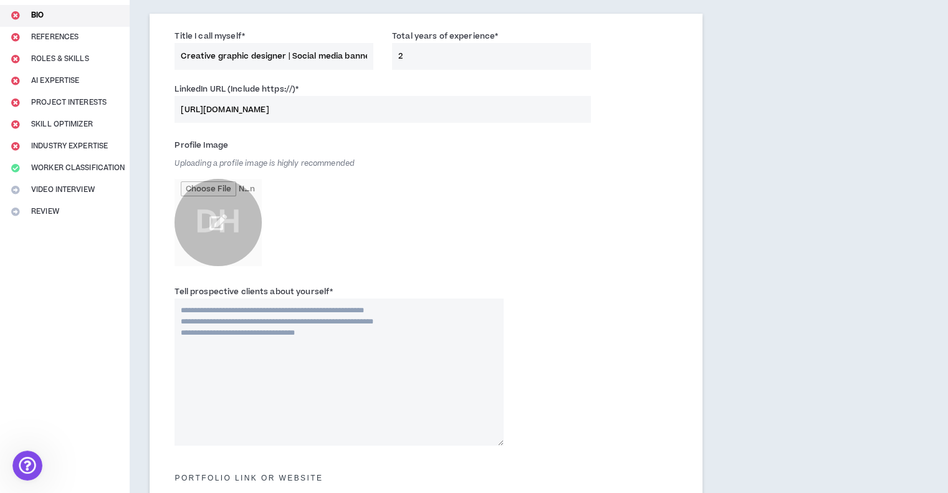
type input "[URL][DOMAIN_NAME]"
click at [188, 230] on input "file" at bounding box center [217, 222] width 87 height 87
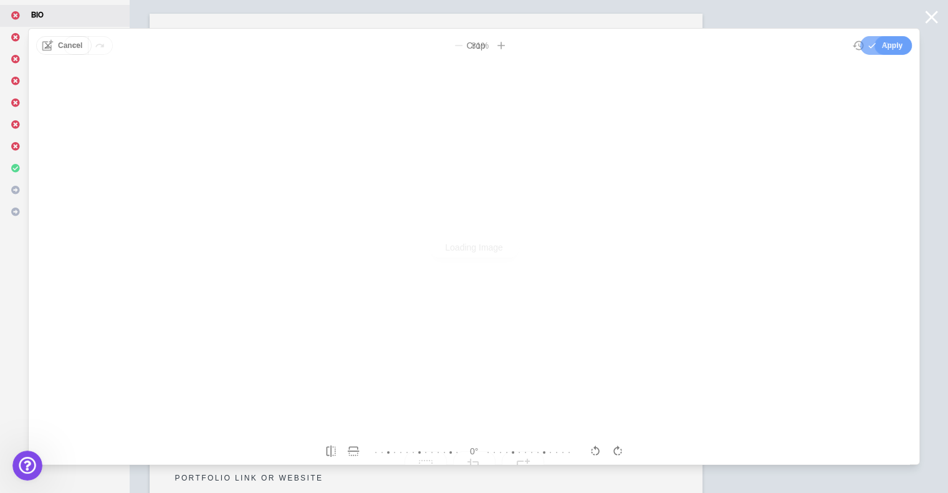
scroll to position [0, 0]
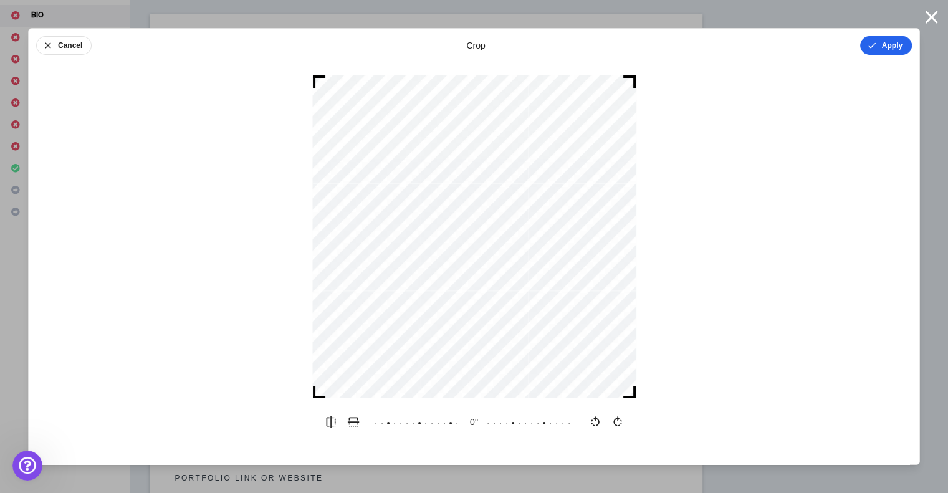
click at [892, 47] on button "Apply" at bounding box center [886, 45] width 52 height 19
click at [895, 51] on button "Done" at bounding box center [892, 45] width 37 height 19
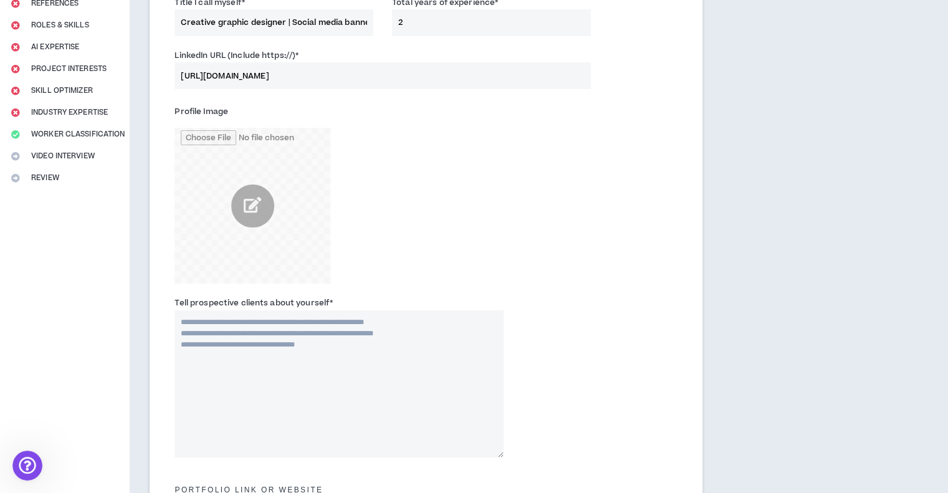
scroll to position [249, 0]
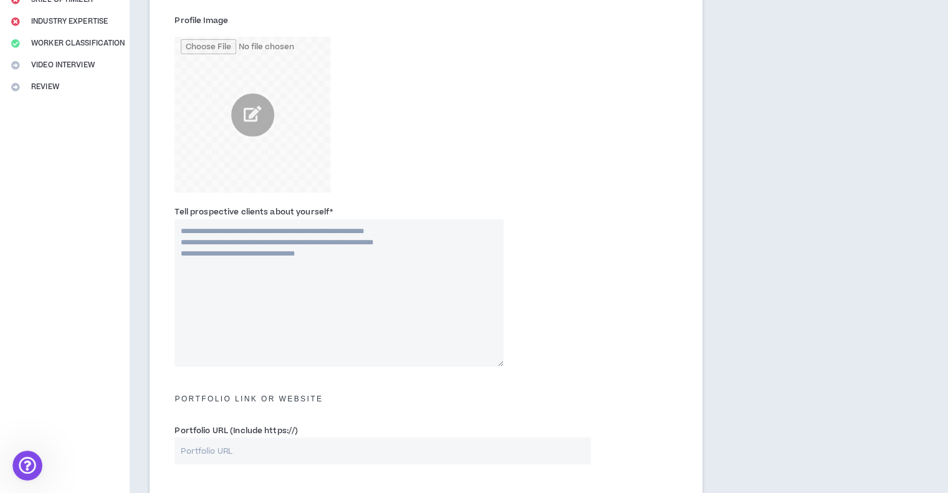
click at [286, 277] on textarea "Tell prospective clients about yourself *" at bounding box center [338, 292] width 329 height 147
click at [414, 213] on div "Tell prospective clients about yourself * This field is required." at bounding box center [338, 285] width 329 height 161
click at [412, 237] on textarea "Tell prospective clients about yourself *" at bounding box center [338, 292] width 329 height 147
paste textarea "**********"
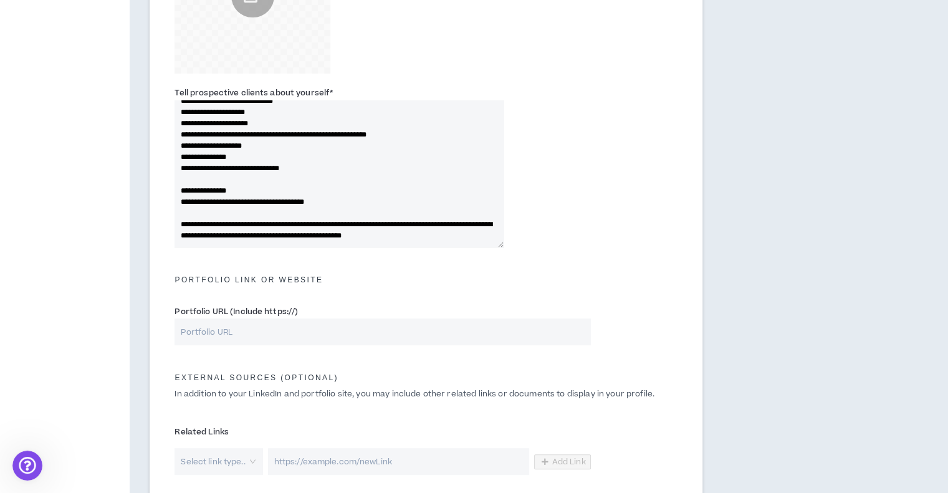
scroll to position [374, 0]
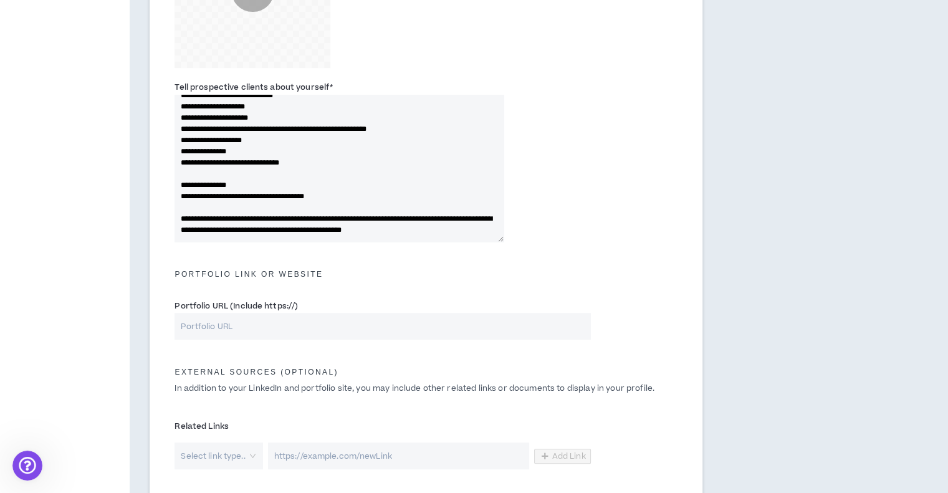
type textarea "**********"
click at [244, 320] on input "Portfolio URL (Include https://)" at bounding box center [382, 326] width 416 height 27
click at [252, 336] on input "Portfolio URL (Include https://)" at bounding box center [382, 326] width 416 height 27
paste input "[URL][DOMAIN_NAME]"
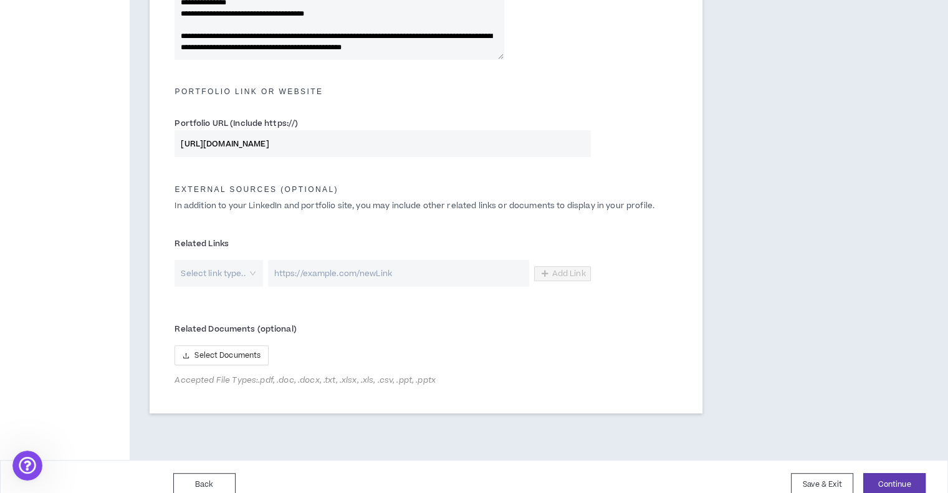
scroll to position [561, 0]
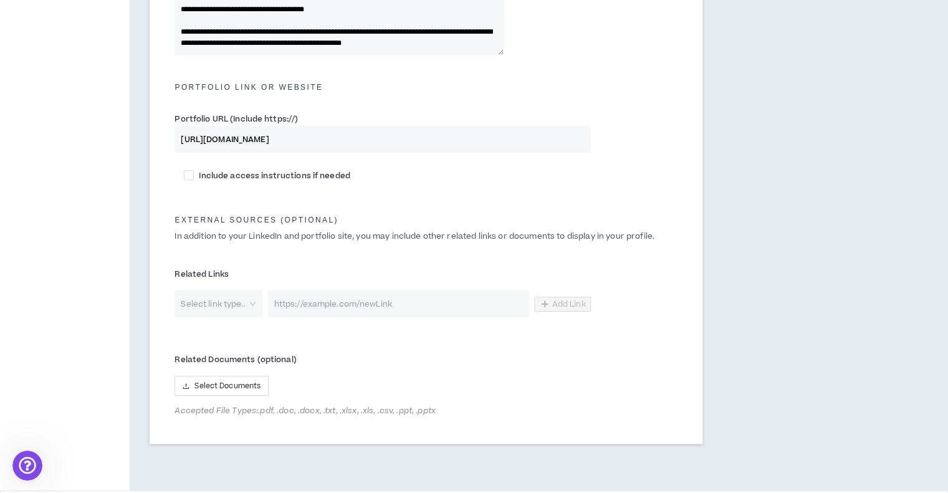
type input "[URL][DOMAIN_NAME]"
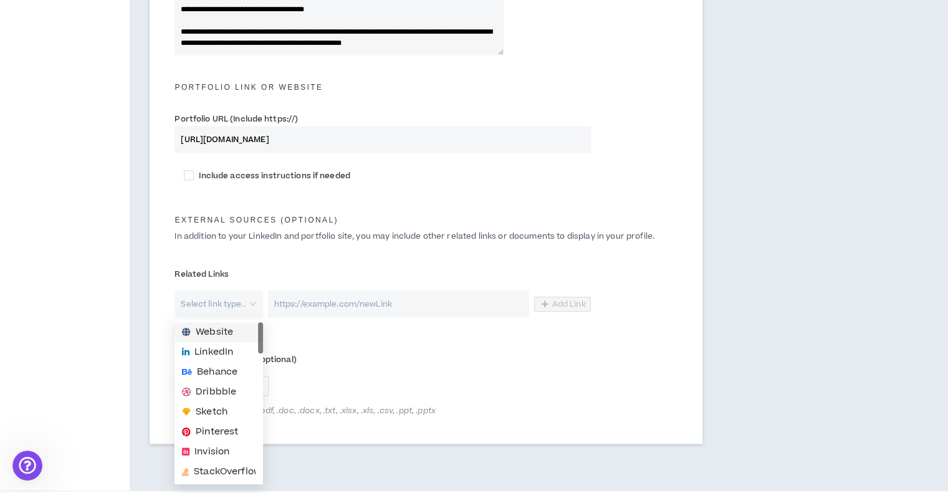
click at [209, 305] on input "search" at bounding box center [213, 303] width 65 height 27
click at [217, 361] on div "Pinterest" at bounding box center [218, 369] width 88 height 20
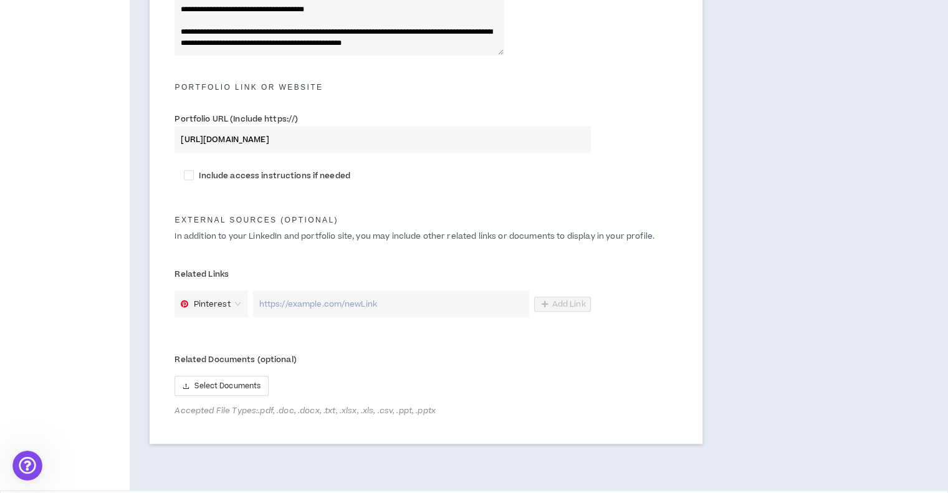
click at [398, 312] on input "url" at bounding box center [391, 303] width 276 height 27
paste input "[URL][DOMAIN_NAME]"
type input "[URL][DOMAIN_NAME]"
click at [286, 283] on label "Related Links" at bounding box center [382, 274] width 416 height 20
click at [557, 306] on span "Add Link" at bounding box center [569, 304] width 34 height 10
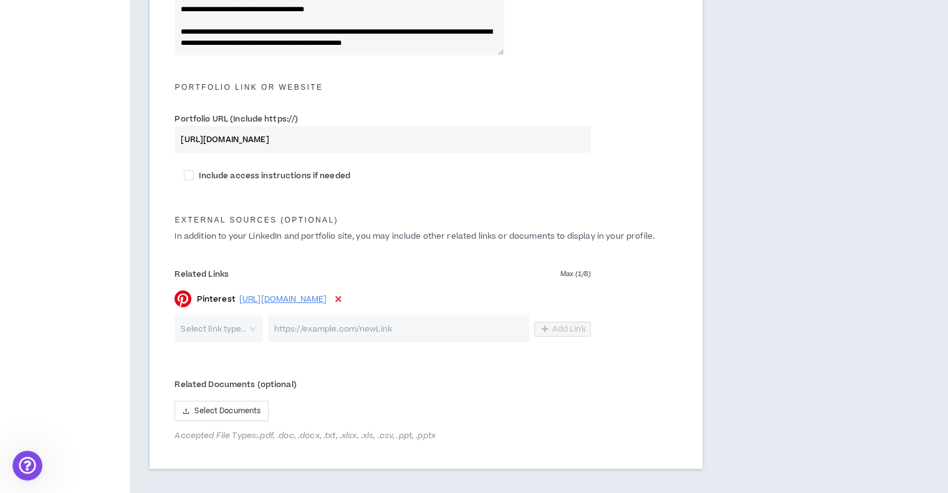
click at [207, 331] on input "search" at bounding box center [213, 328] width 65 height 27
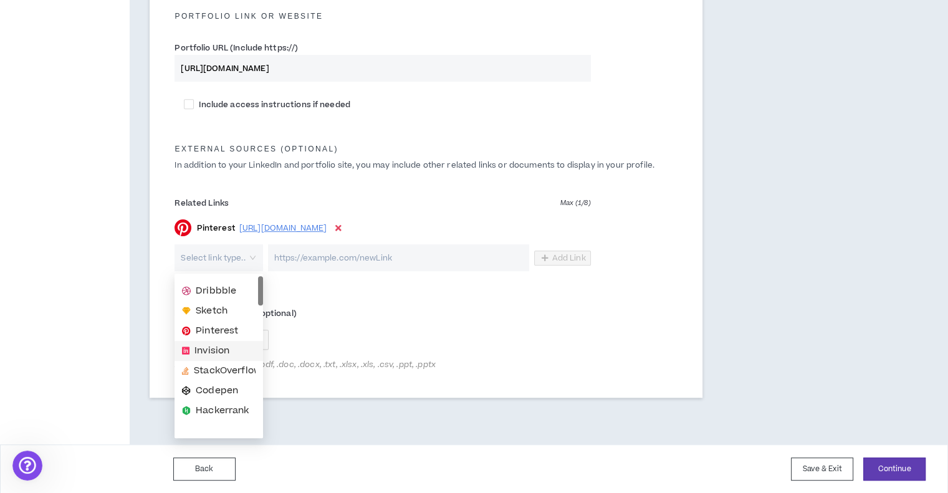
scroll to position [0, 0]
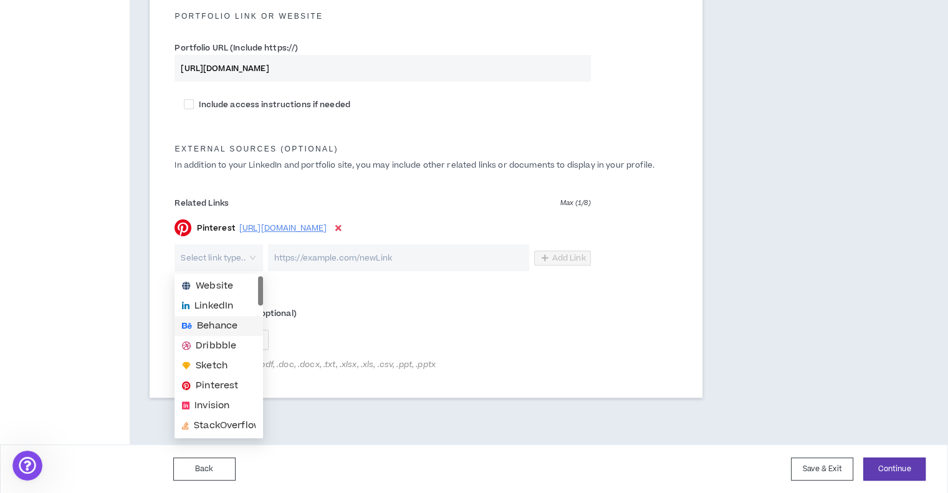
click at [217, 322] on span "Behance" at bounding box center [217, 326] width 40 height 14
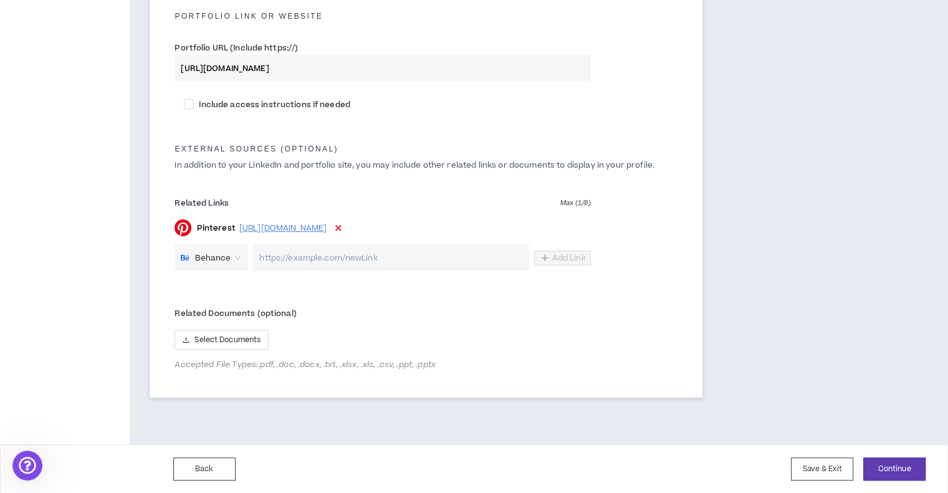
click at [399, 236] on div "Pinterest [URL][DOMAIN_NAME]" at bounding box center [382, 227] width 416 height 17
click at [399, 257] on input "url" at bounding box center [390, 257] width 275 height 27
paste input "[URL][DOMAIN_NAME]"
type input "[URL][DOMAIN_NAME]"
click at [577, 254] on button "Add Link" at bounding box center [562, 257] width 57 height 15
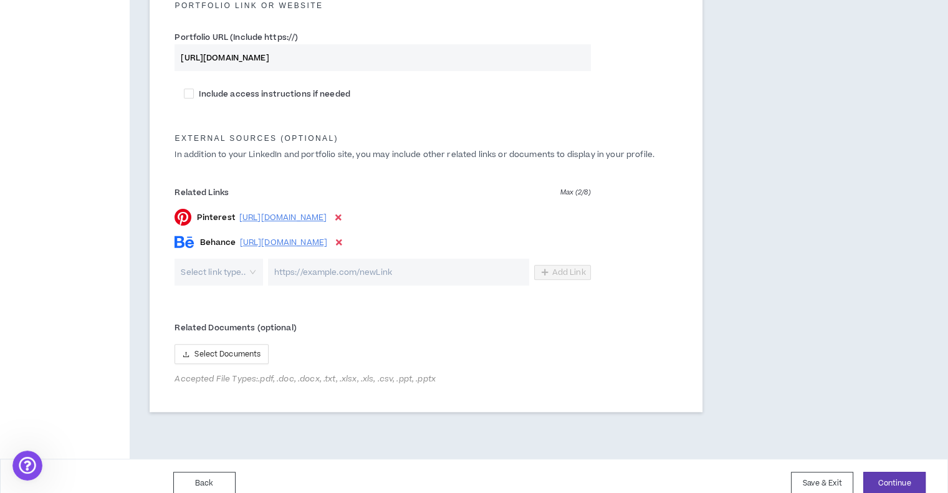
scroll to position [657, 0]
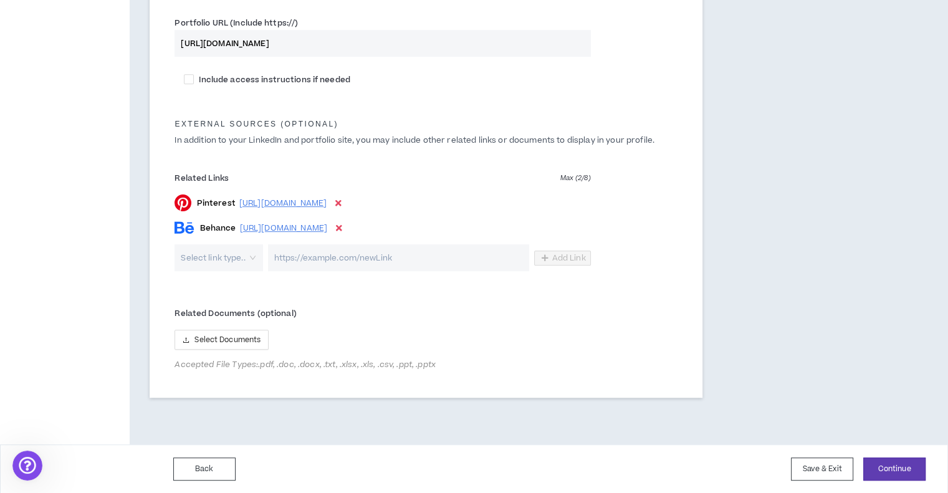
click at [898, 482] on div "Back Save & Exit Continue Save & Exit" at bounding box center [474, 468] width 948 height 49
click at [893, 469] on button "Continue" at bounding box center [894, 468] width 62 height 23
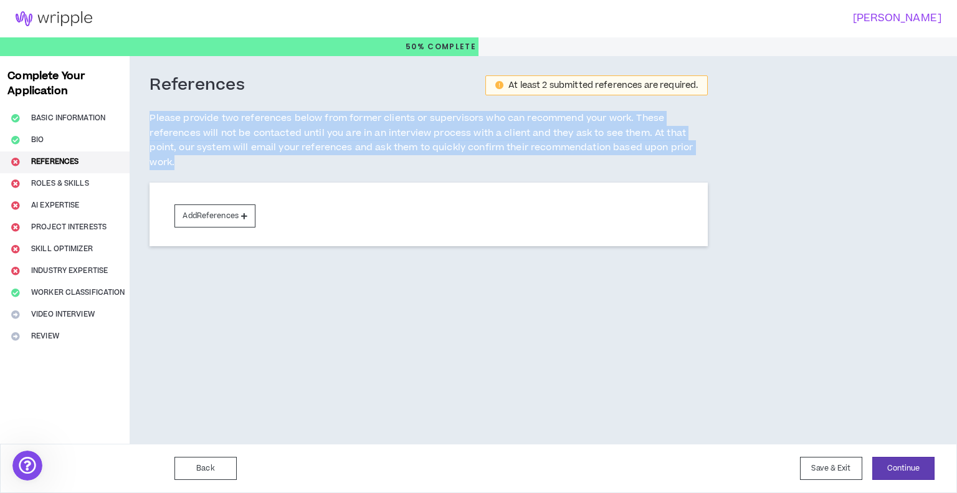
drag, startPoint x: 182, startPoint y: 161, endPoint x: 142, endPoint y: 112, distance: 63.3
click at [142, 111] on div "References At least 2 submitted references are required. Please provide two ref…" at bounding box center [429, 182] width 598 height 252
copy h5 "Please provide two references below from former clients or supervisors who can …"
click at [207, 212] on button "Add References" at bounding box center [214, 215] width 81 height 23
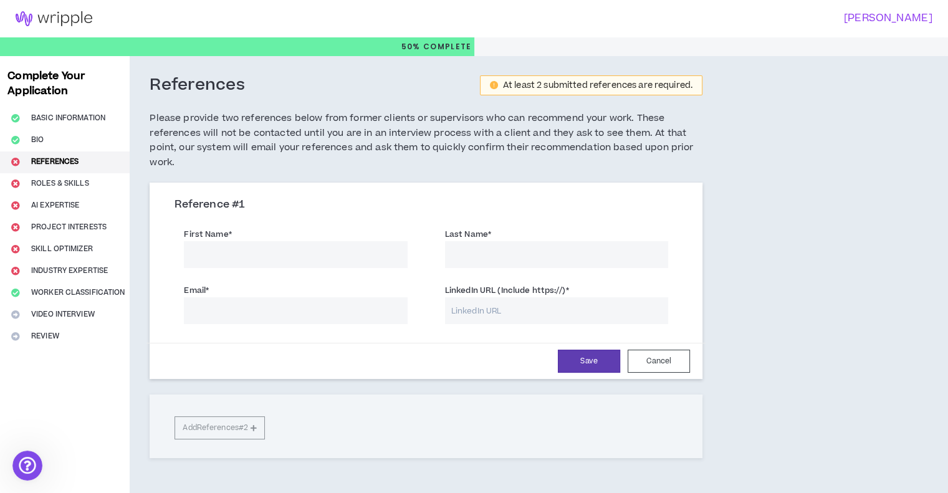
click at [256, 255] on input "First Name *" at bounding box center [295, 254] width 223 height 27
click at [242, 244] on input "First Name *" at bounding box center [295, 254] width 223 height 27
click at [254, 229] on div "First Name * The first name field is required." at bounding box center [295, 247] width 223 height 40
click at [250, 251] on input "First Name *" at bounding box center [295, 254] width 223 height 27
click at [227, 219] on div "Reference # 1" at bounding box center [425, 209] width 503 height 23
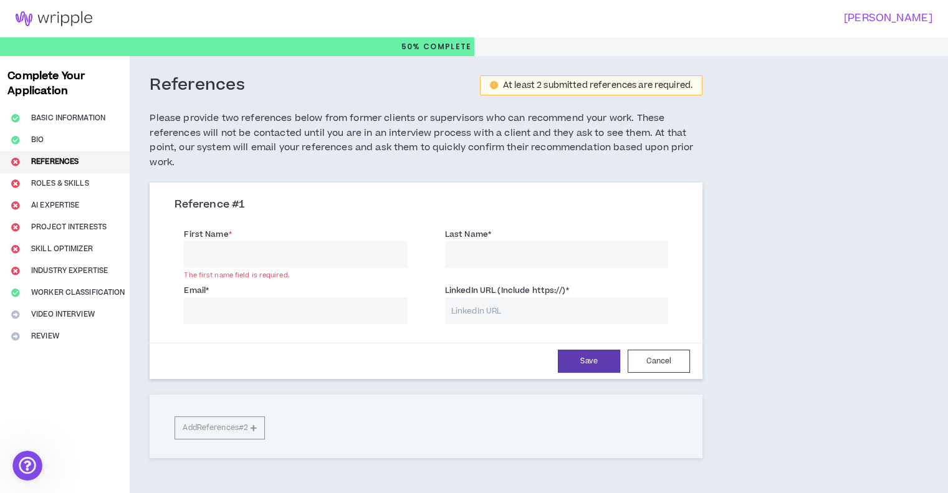
click at [224, 255] on input "First Name *" at bounding box center [295, 254] width 223 height 27
click at [554, 309] on input "LinkedIn URL (Include https://) *" at bounding box center [556, 310] width 223 height 27
paste input "[URL][DOMAIN_NAME]"
type input "[URL][DOMAIN_NAME]"
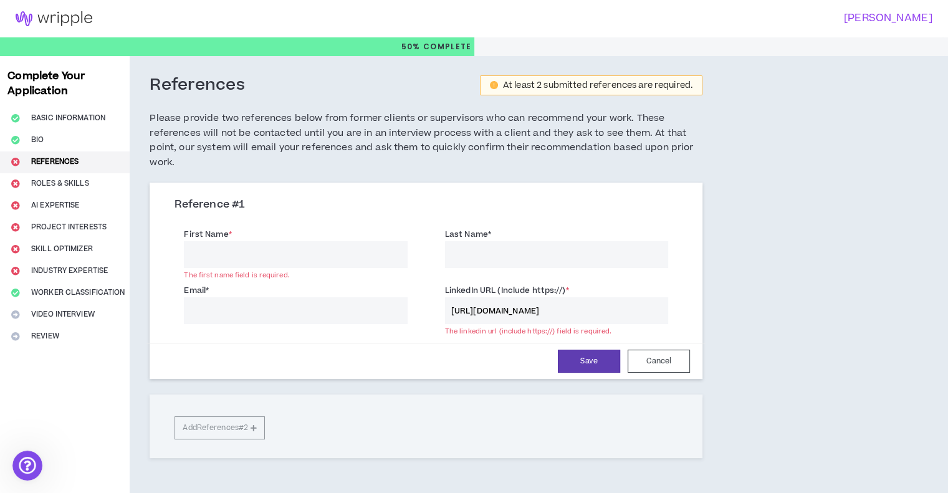
scroll to position [0, 0]
click at [309, 305] on input "Email *" at bounding box center [295, 310] width 223 height 27
paste input "[EMAIL_ADDRESS][DOMAIN_NAME]"
type input "[EMAIL_ADDRESS][DOMAIN_NAME]"
click at [292, 259] on input "First Name *" at bounding box center [295, 254] width 223 height 27
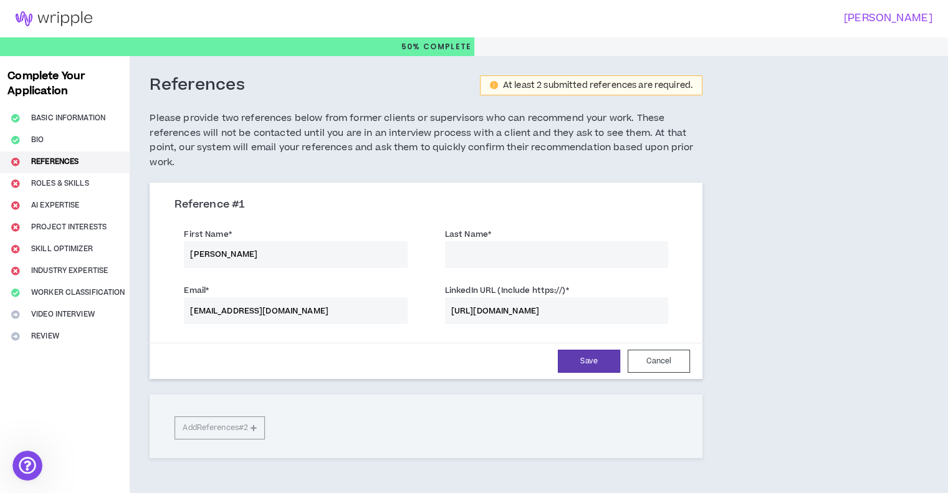
type input "[PERSON_NAME]"
drag, startPoint x: 603, startPoint y: 309, endPoint x: 628, endPoint y: 311, distance: 25.0
click at [627, 311] on input "[URL][DOMAIN_NAME]" at bounding box center [556, 310] width 223 height 27
drag, startPoint x: 629, startPoint y: 309, endPoint x: 593, endPoint y: 308, distance: 35.5
click at [593, 308] on input "[URL][DOMAIN_NAME]" at bounding box center [556, 310] width 223 height 27
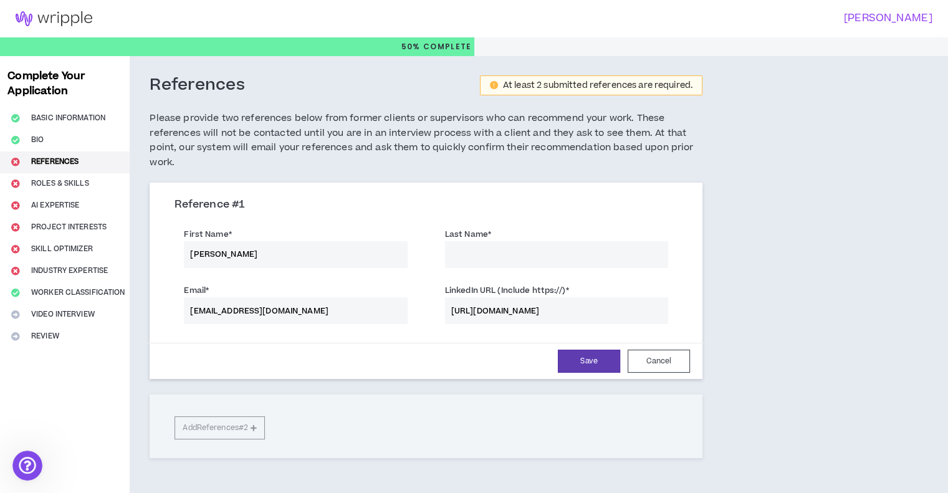
click at [588, 268] on div "First Name * [PERSON_NAME] Last Name *" at bounding box center [425, 249] width 521 height 56
click at [586, 259] on input "Last Name *" at bounding box center [556, 254] width 223 height 27
paste input "markidov"
click at [451, 251] on input "markidov" at bounding box center [556, 254] width 223 height 27
type input "Markidov"
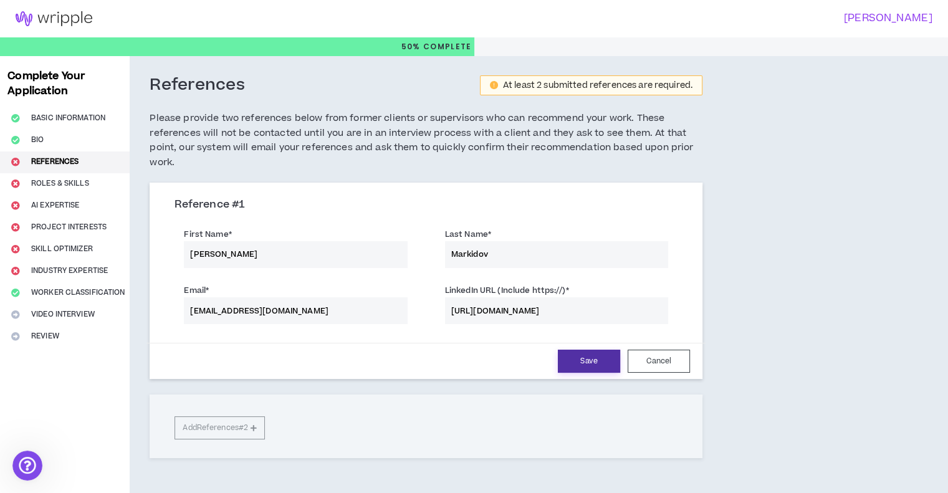
click at [596, 363] on button "Save" at bounding box center [589, 360] width 62 height 23
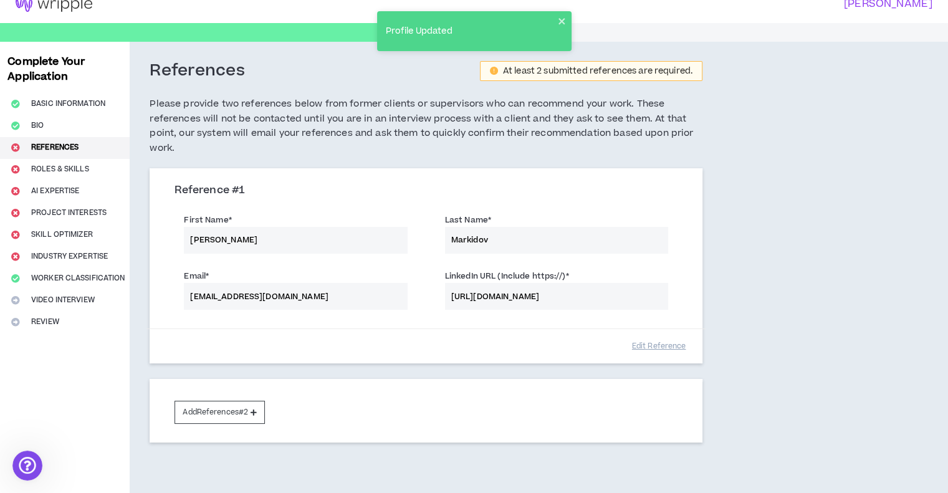
scroll to position [74, 0]
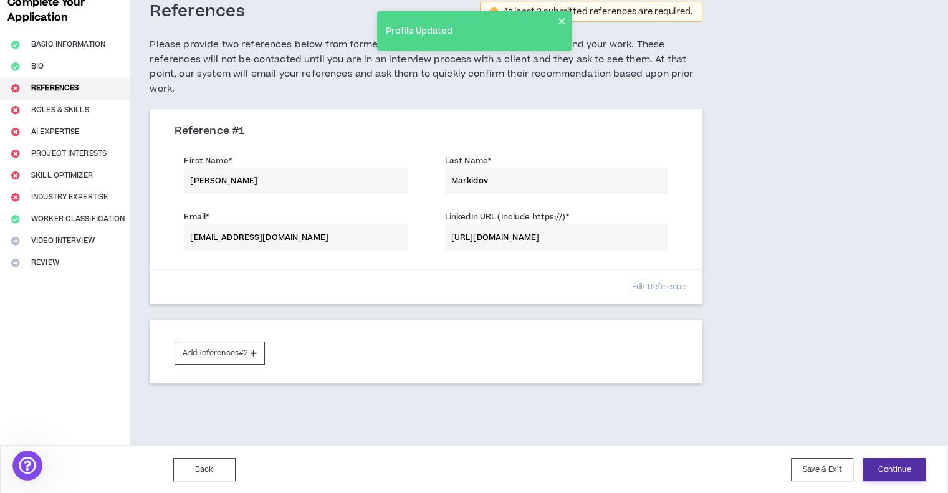
click at [886, 466] on button "Continue" at bounding box center [894, 469] width 62 height 23
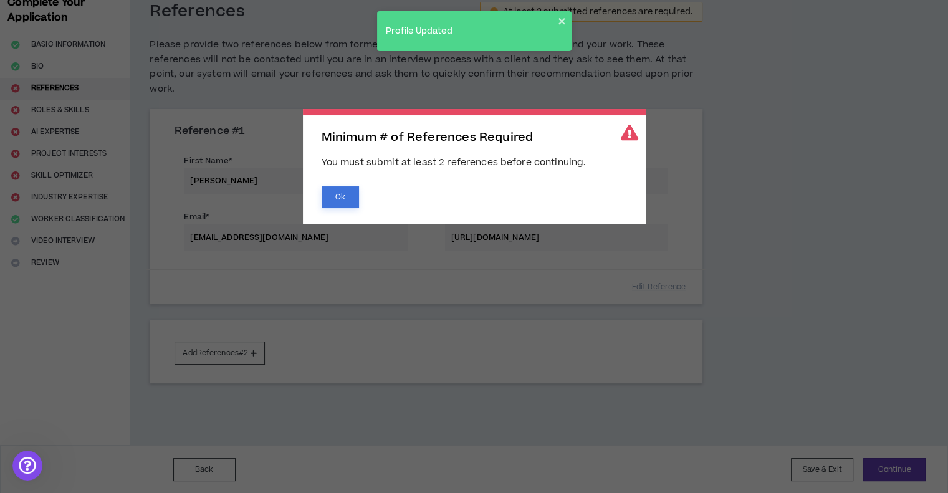
click at [336, 202] on button "Ok" at bounding box center [339, 197] width 37 height 22
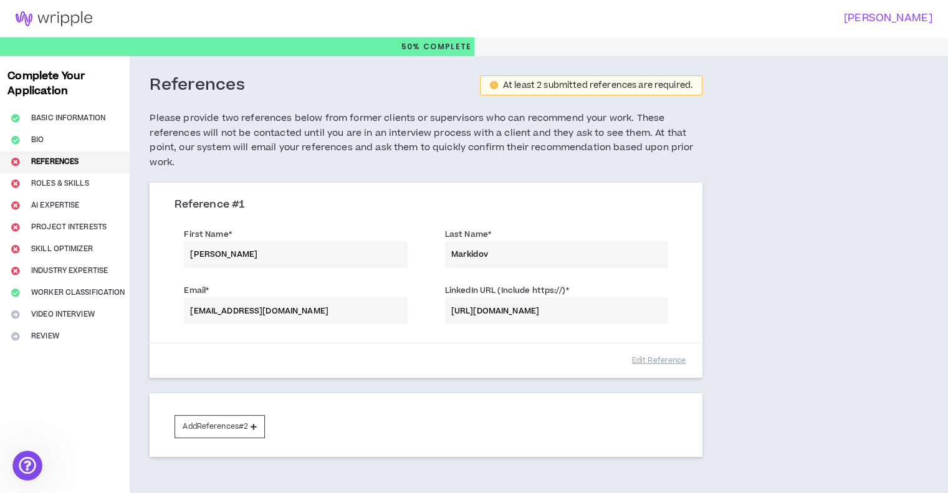
scroll to position [0, 0]
click at [249, 424] on button "Add References #2" at bounding box center [219, 426] width 90 height 23
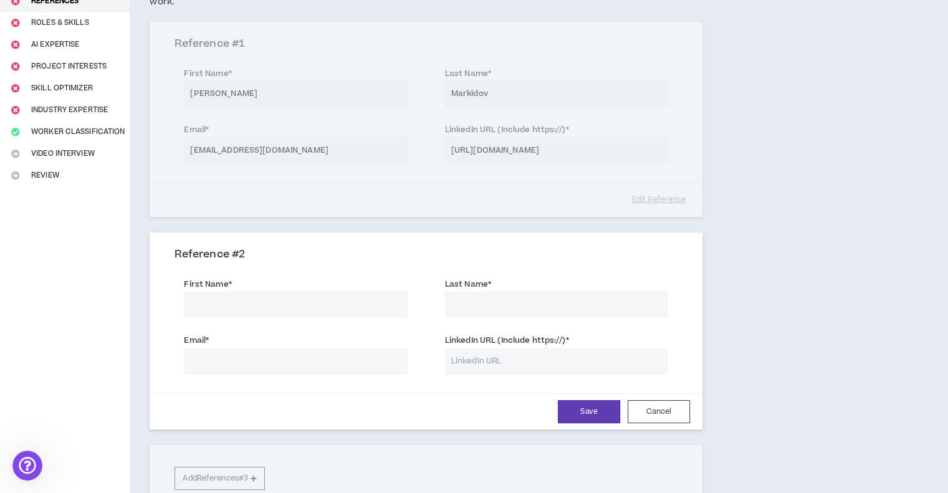
scroll to position [187, 0]
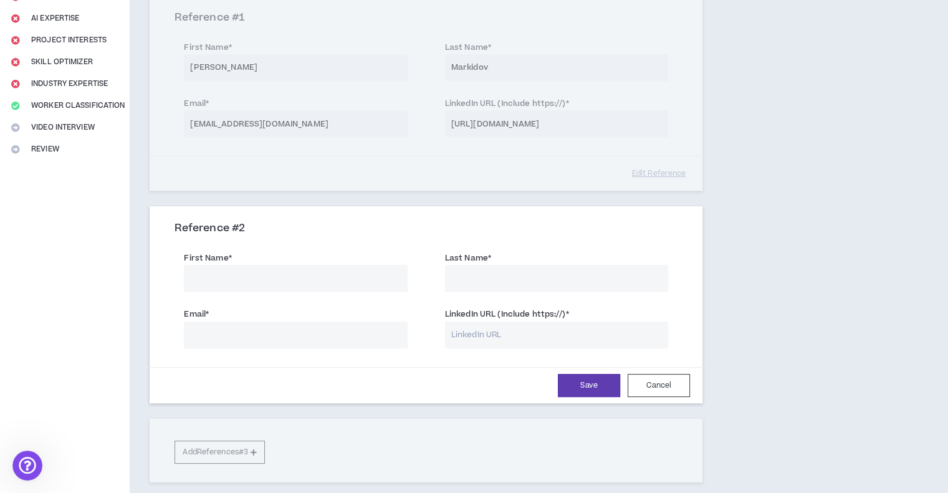
click at [272, 270] on input "First Name *" at bounding box center [295, 278] width 223 height 27
type input "[PERSON_NAME]"
type input "V"
click at [202, 273] on input "[PERSON_NAME]" at bounding box center [295, 278] width 223 height 27
type input "Anhelina"
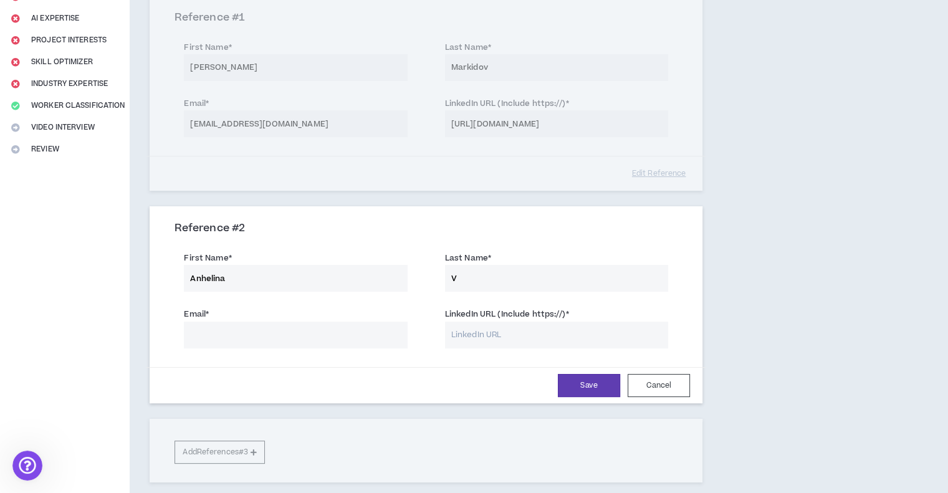
click at [495, 278] on input "V" at bounding box center [556, 278] width 223 height 27
type input "Vitiutneva"
click at [500, 353] on div "Email * LinkedIn URL (Include https://) *" at bounding box center [425, 329] width 521 height 56
click at [495, 333] on input "LinkedIn URL (Include https://) *" at bounding box center [556, 334] width 223 height 27
type input "-"
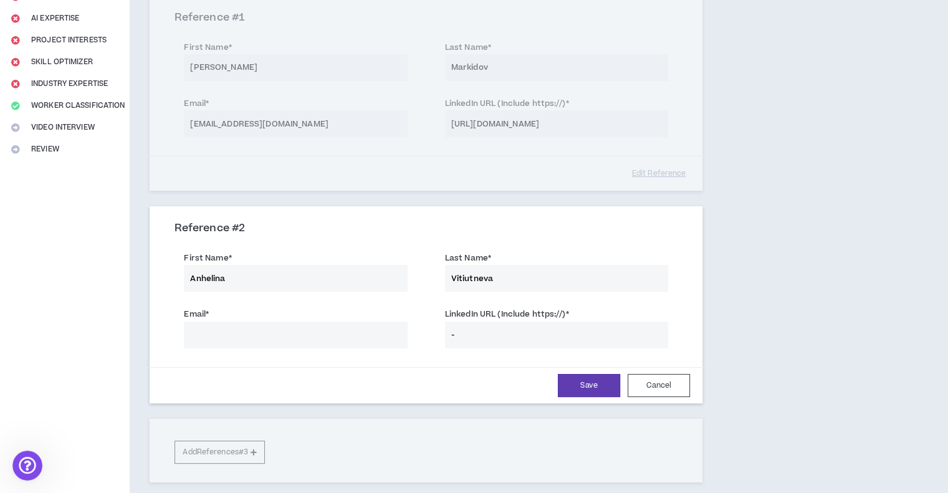
drag, startPoint x: 356, startPoint y: 316, endPoint x: 337, endPoint y: 328, distance: 22.7
click at [355, 318] on div "Email *" at bounding box center [295, 327] width 223 height 40
click at [336, 330] on input "Email *" at bounding box center [295, 334] width 223 height 27
click at [501, 328] on input "-" at bounding box center [556, 334] width 223 height 27
click at [499, 330] on input "-" at bounding box center [556, 334] width 223 height 27
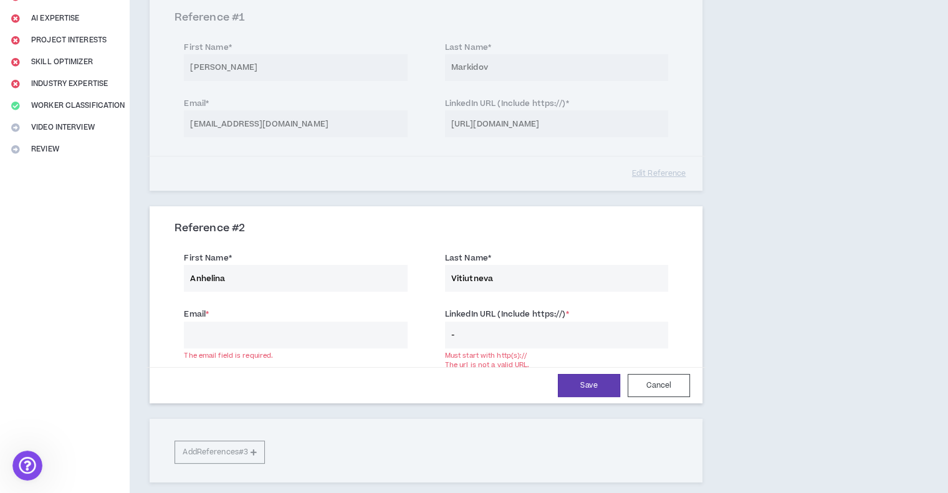
click at [499, 330] on input "-" at bounding box center [556, 334] width 223 height 27
click at [279, 272] on input "Anhelina" at bounding box center [295, 278] width 223 height 27
click at [328, 333] on input "Email *" at bounding box center [295, 334] width 223 height 27
type input "[PERSON_NAME][EMAIL_ADDRESS][DOMAIN_NAME]"
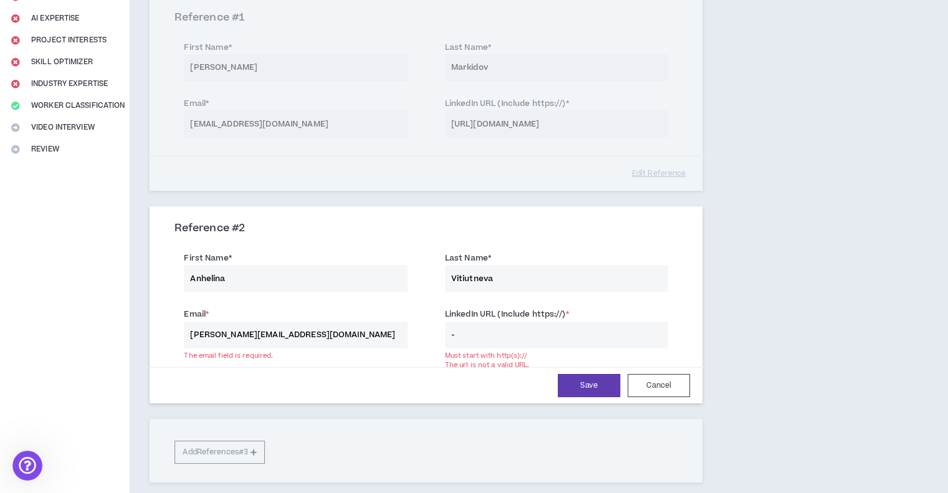
click at [525, 328] on input "-" at bounding box center [556, 334] width 223 height 27
click at [524, 328] on input "-" at bounding box center [556, 334] width 223 height 27
paste input "[DOMAIN_NAME][URL]"
click at [538, 328] on input "[DOMAIN_NAME][URL]" at bounding box center [556, 334] width 223 height 27
paste input "url"
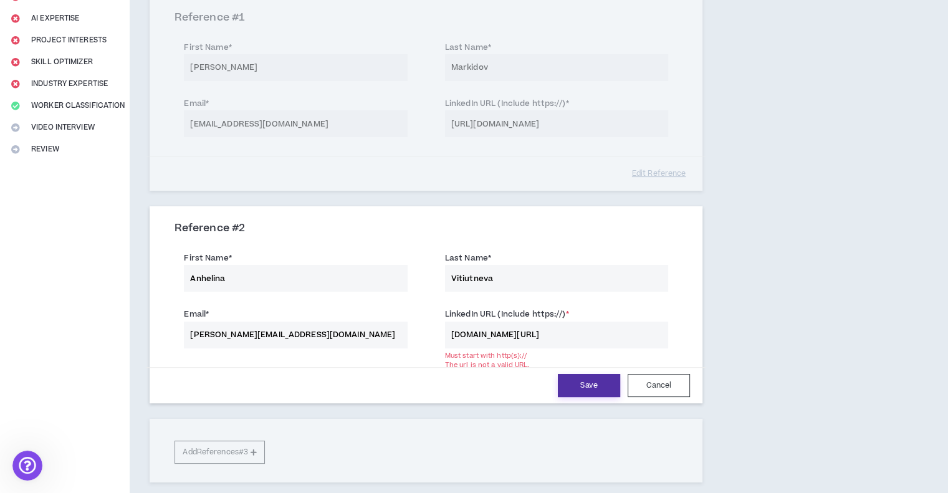
scroll to position [0, 292]
click at [590, 387] on button "Save" at bounding box center [589, 385] width 62 height 23
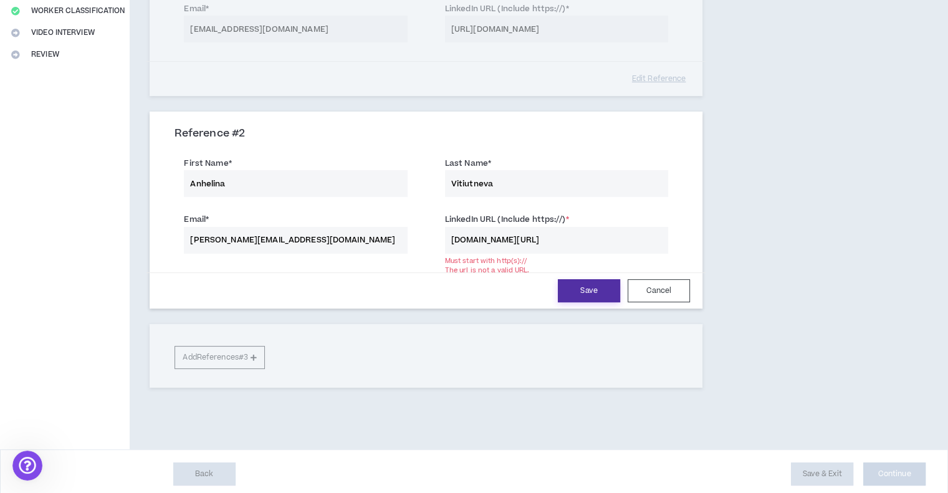
scroll to position [285, 0]
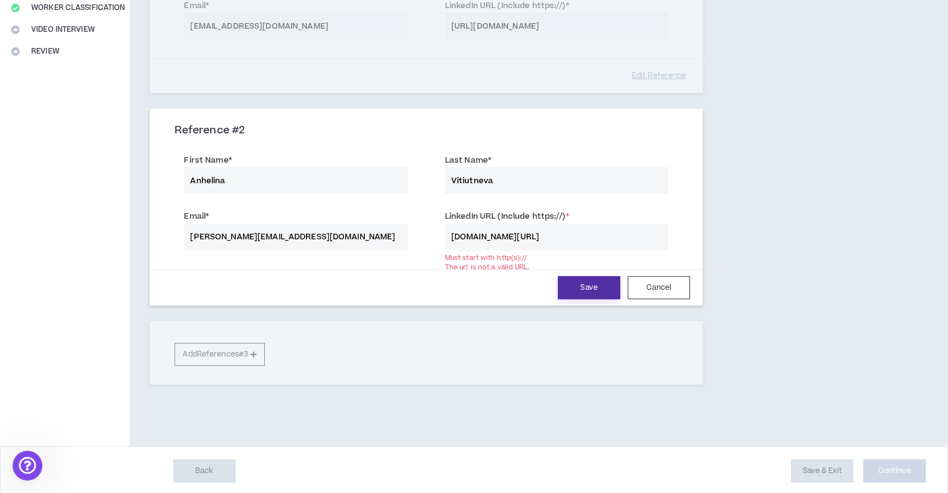
click at [584, 282] on button "Save" at bounding box center [589, 287] width 62 height 23
click at [544, 235] on input "[DOMAIN_NAME][URL]" at bounding box center [556, 237] width 223 height 27
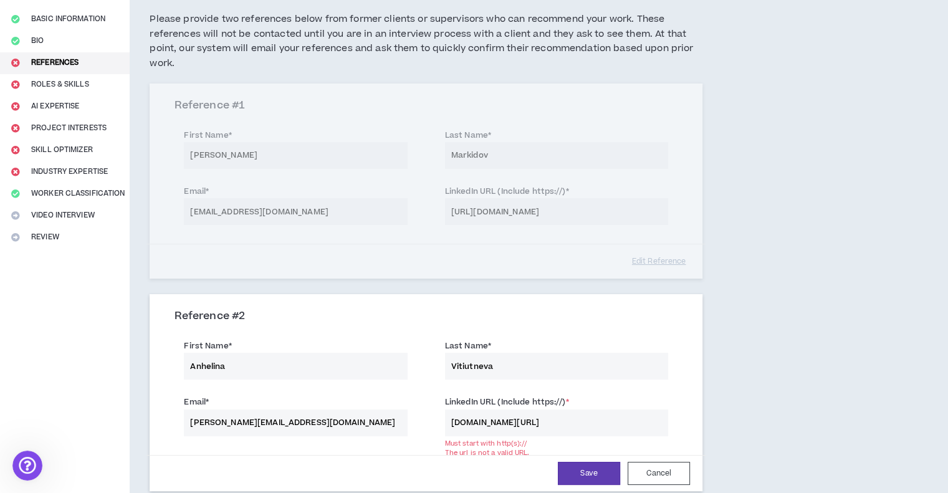
scroll to position [98, 0]
paste input "[URL][DOMAIN_NAME]"
type input "[URL][DOMAIN_NAME]"
click at [488, 207] on div "Reference # 1 First Name * [PERSON_NAME] Last Name * [PERSON_NAME] Email * [EMA…" at bounding box center [426, 182] width 553 height 195
drag, startPoint x: 451, startPoint y: 211, endPoint x: 490, endPoint y: 254, distance: 57.7
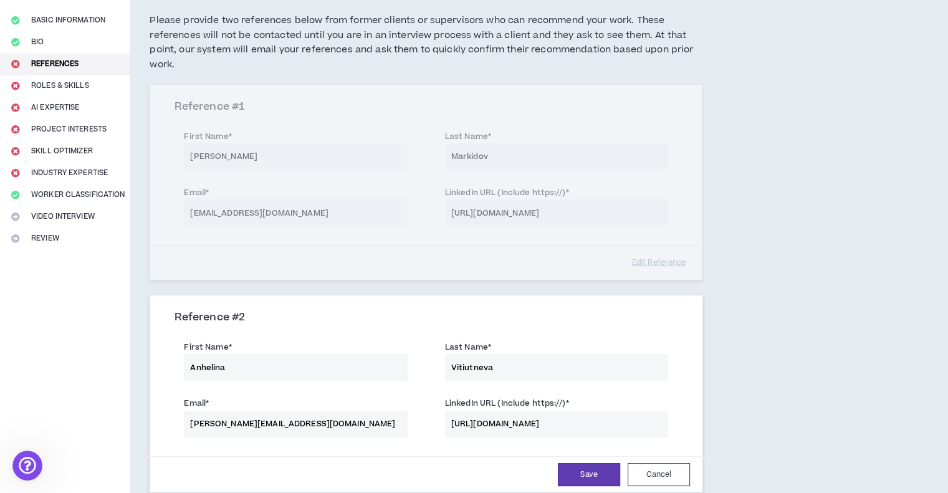
click at [495, 217] on div "Reference # 1 First Name * [PERSON_NAME] Last Name * [PERSON_NAME] Email * [EMA…" at bounding box center [426, 182] width 553 height 195
click at [591, 477] on button "Save" at bounding box center [589, 474] width 62 height 23
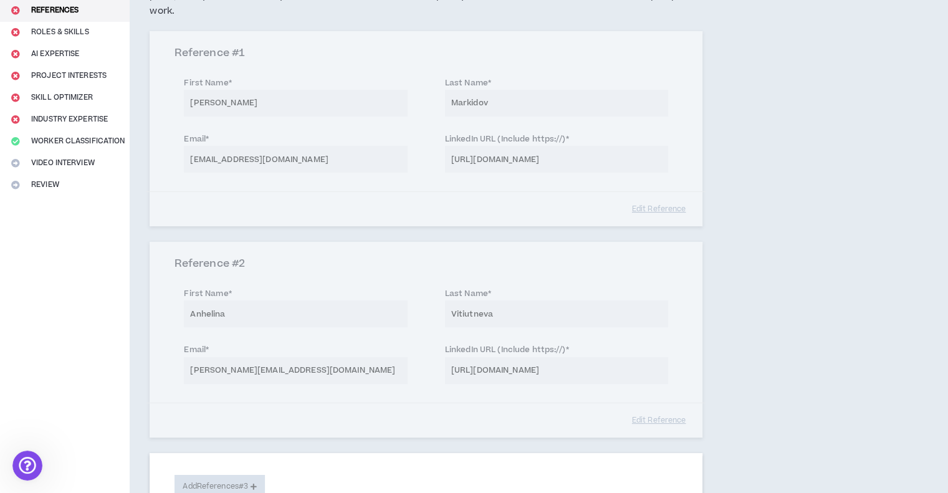
scroll to position [284, 0]
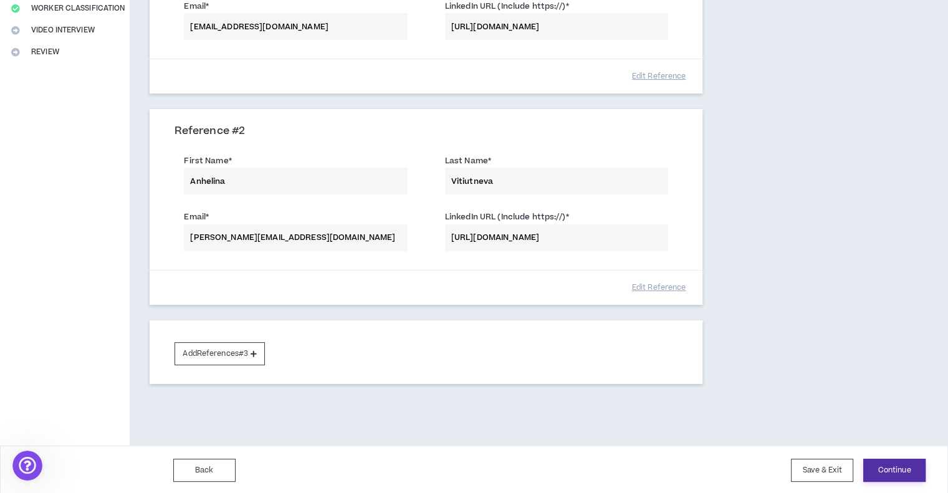
click at [911, 472] on button "Continue" at bounding box center [894, 469] width 62 height 23
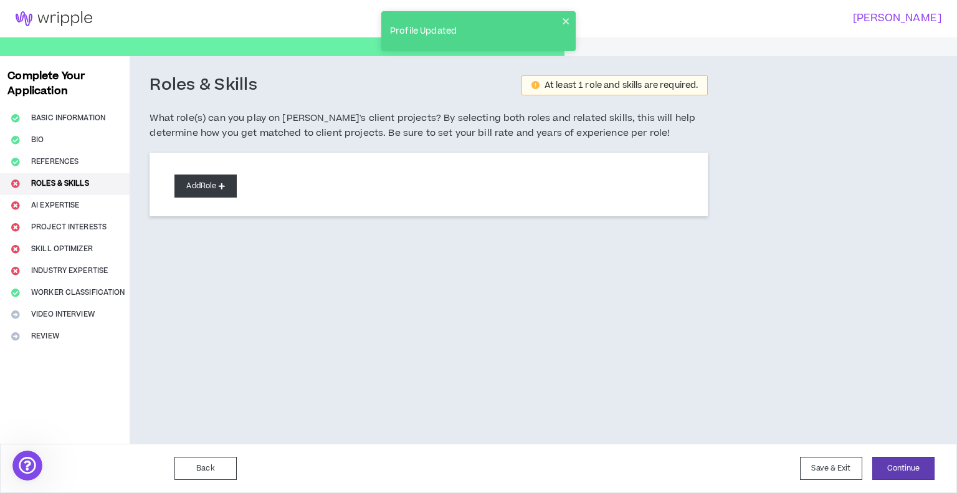
click at [204, 176] on button "Add Role" at bounding box center [205, 185] width 62 height 23
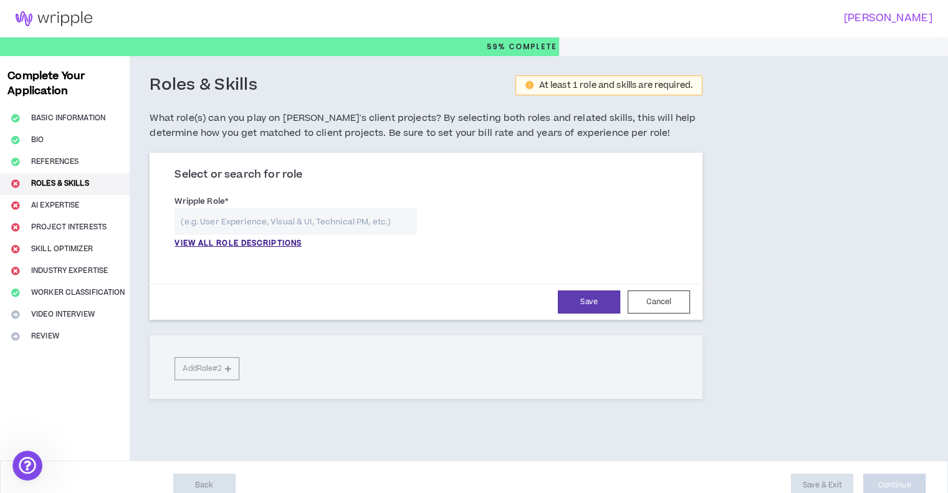
click at [224, 217] on input "text" at bounding box center [295, 221] width 242 height 27
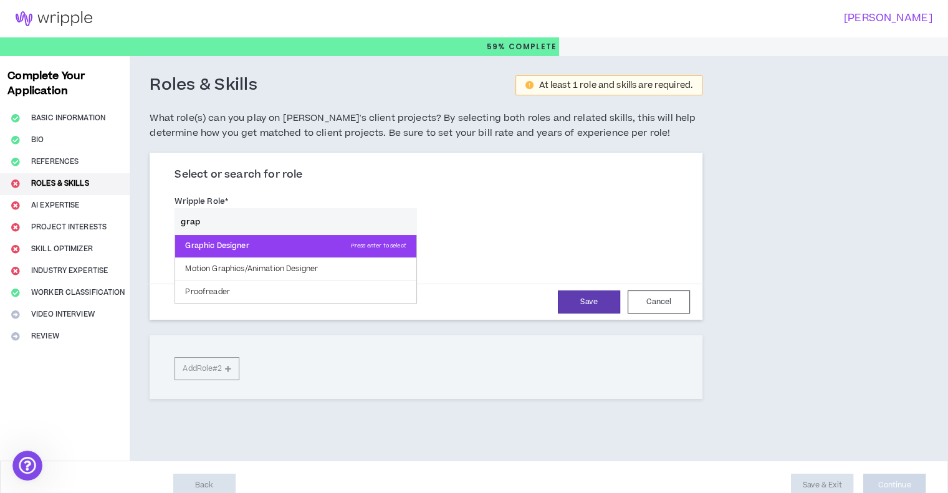
click at [217, 245] on p "Graphic Designer Press enter to select" at bounding box center [295, 246] width 240 height 22
type input "Graphic Designer"
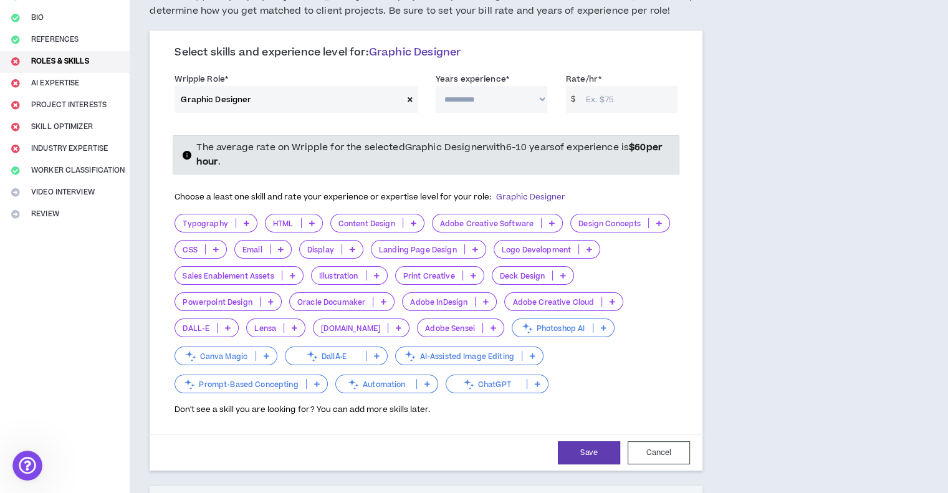
scroll to position [125, 0]
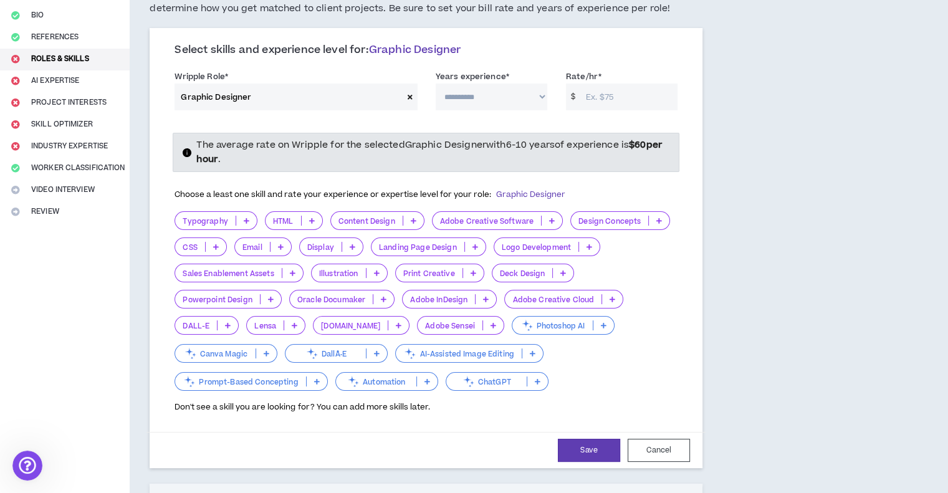
click at [277, 246] on p at bounding box center [280, 247] width 21 height 10
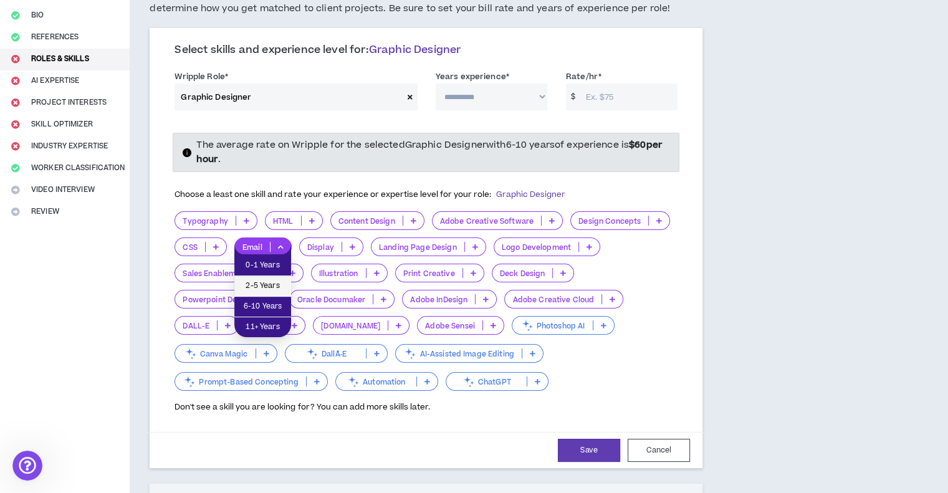
click at [272, 288] on span "2-5 Years" at bounding box center [263, 286] width 42 height 14
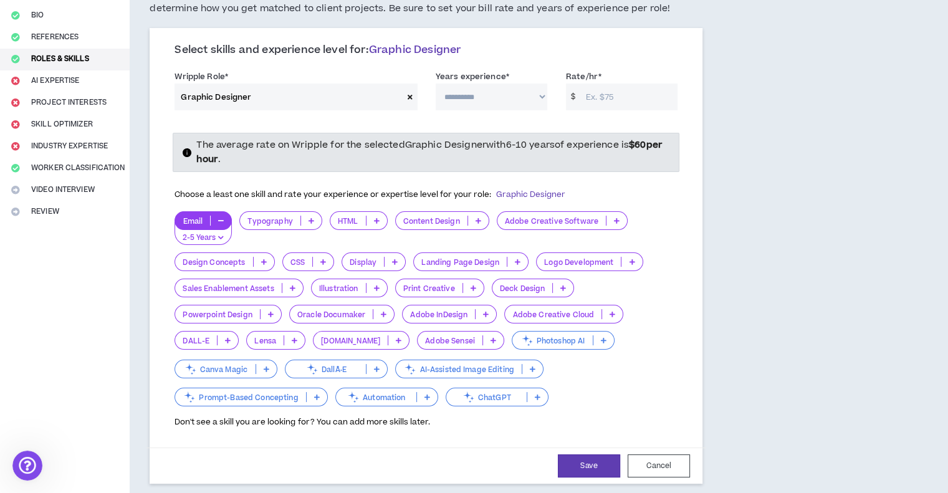
click at [463, 290] on p at bounding box center [473, 288] width 21 height 10
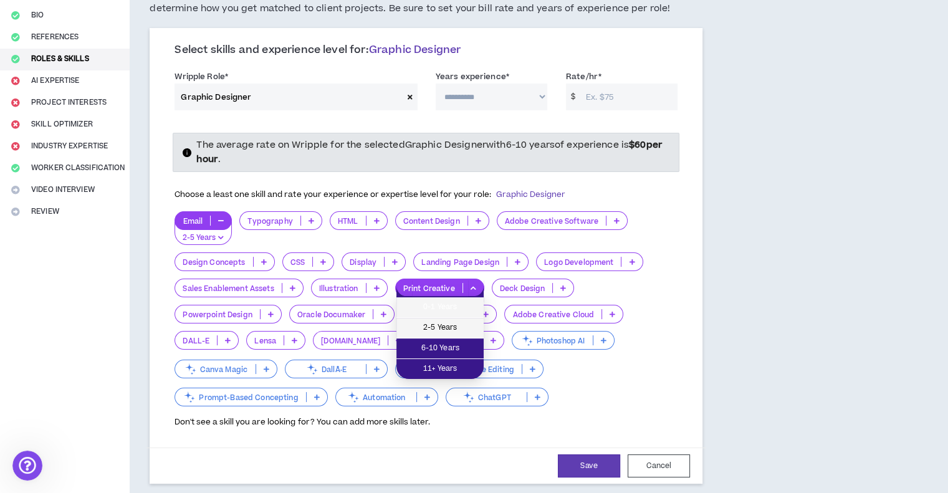
click at [453, 322] on span "2-5 Years" at bounding box center [440, 328] width 72 height 14
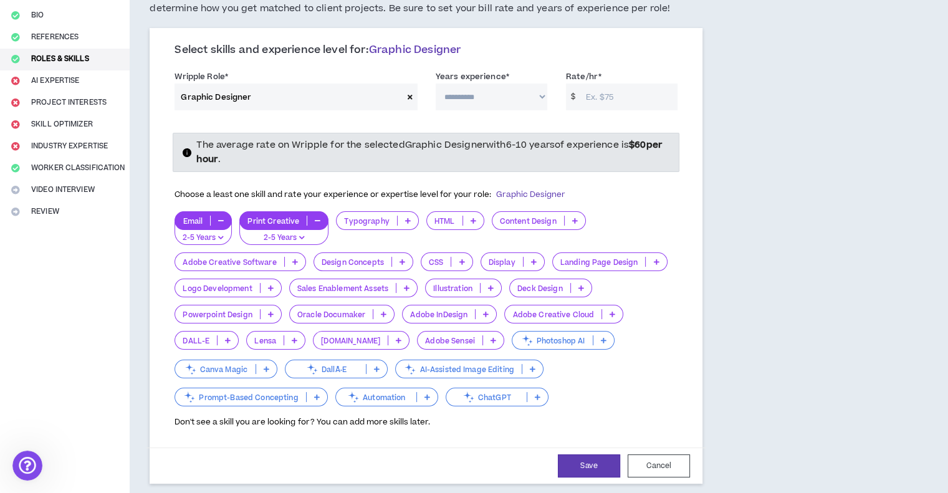
click at [506, 393] on p "ChatGPT" at bounding box center [486, 396] width 80 height 9
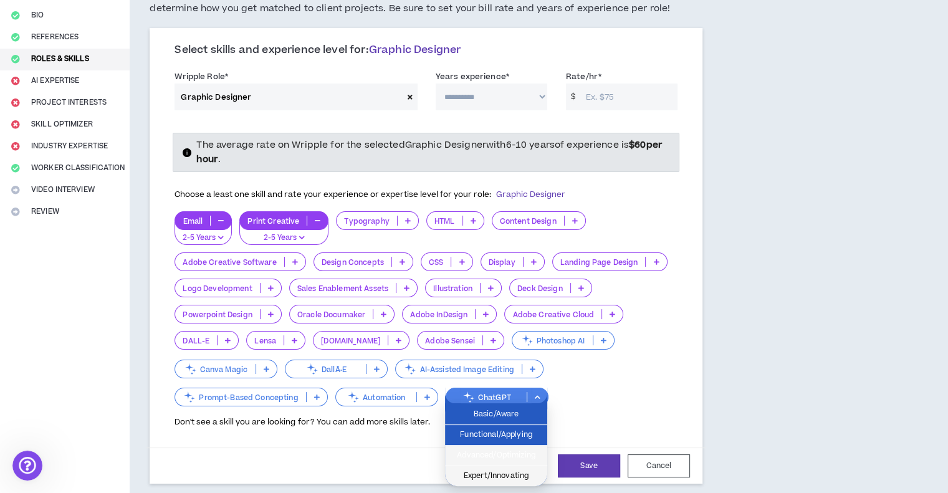
click at [515, 466] on li "Expert/Innovating" at bounding box center [496, 476] width 102 height 20
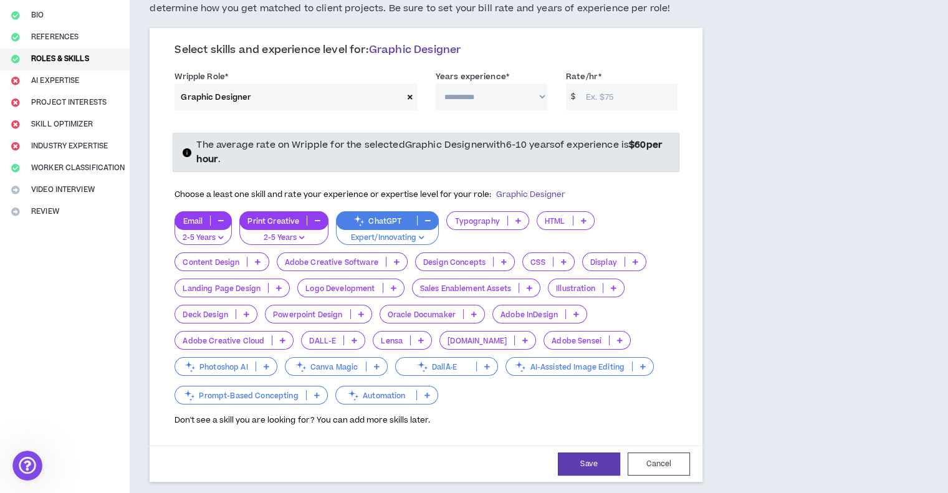
click at [485, 264] on p "Design Concepts" at bounding box center [454, 261] width 77 height 9
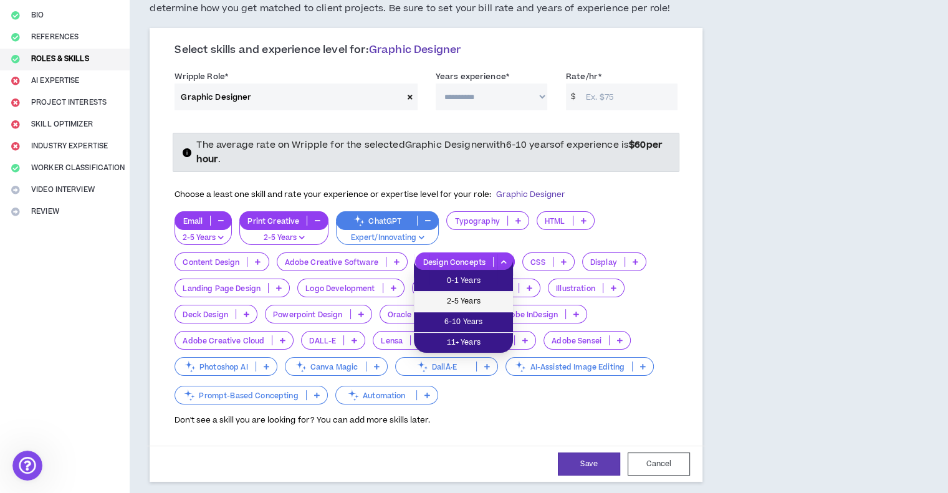
click at [463, 303] on span "2-5 Years" at bounding box center [463, 302] width 84 height 14
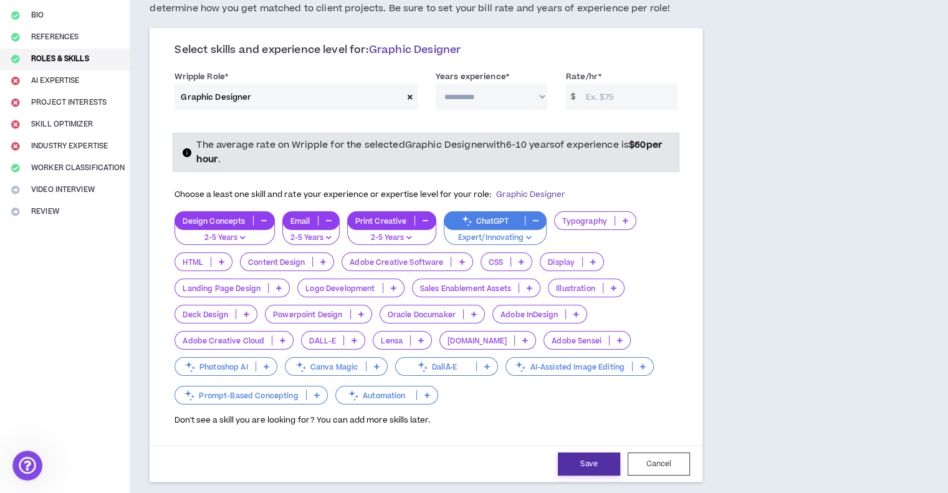
click at [582, 468] on button "Save" at bounding box center [589, 463] width 62 height 23
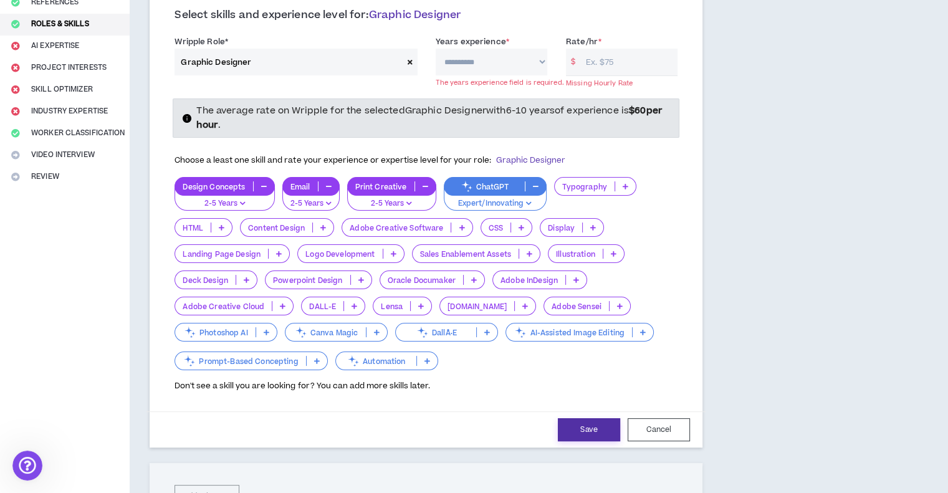
scroll to position [70, 0]
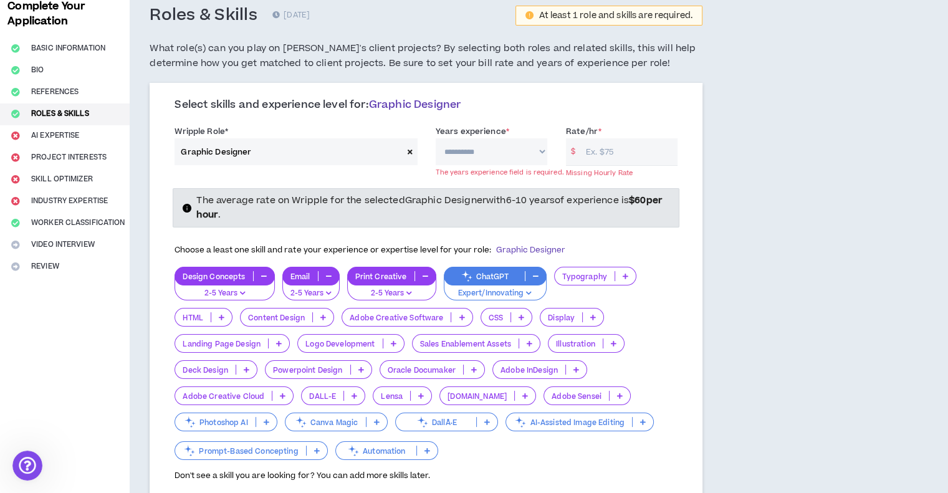
click at [467, 151] on select "**********" at bounding box center [491, 151] width 112 height 27
click at [470, 153] on select "**********" at bounding box center [491, 151] width 112 height 27
select select "**"
click at [435, 138] on select "**********" at bounding box center [491, 151] width 112 height 27
click at [593, 157] on input "Rate/hr *" at bounding box center [628, 151] width 98 height 27
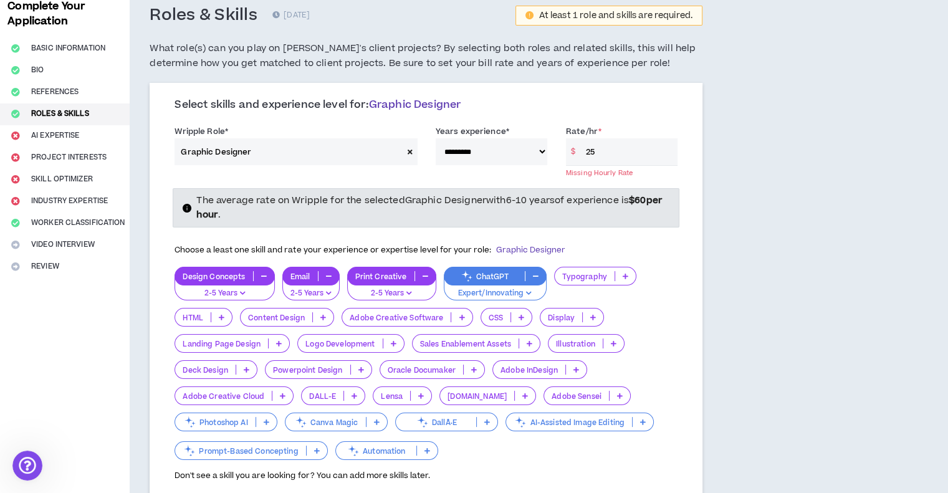
type input "25"
click at [763, 206] on div "**********" at bounding box center [485, 434] width 711 height 896
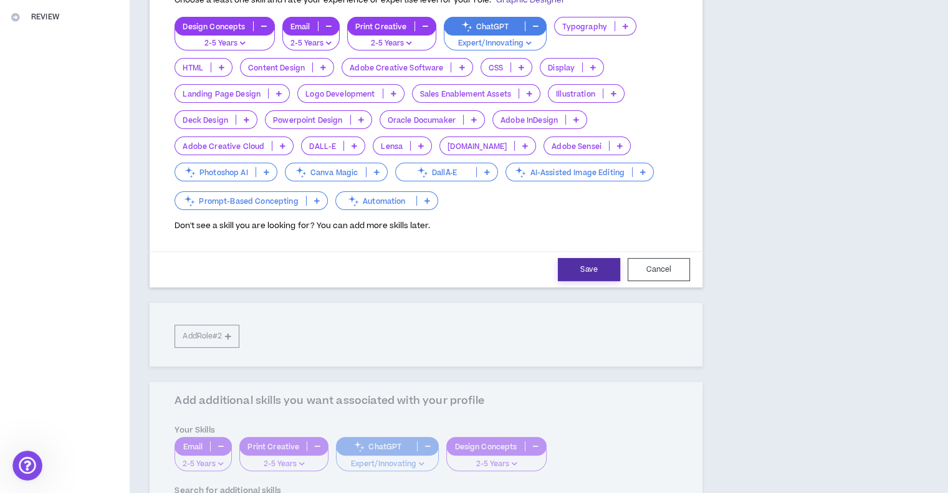
click at [574, 265] on button "Save" at bounding box center [589, 269] width 62 height 23
select select "**"
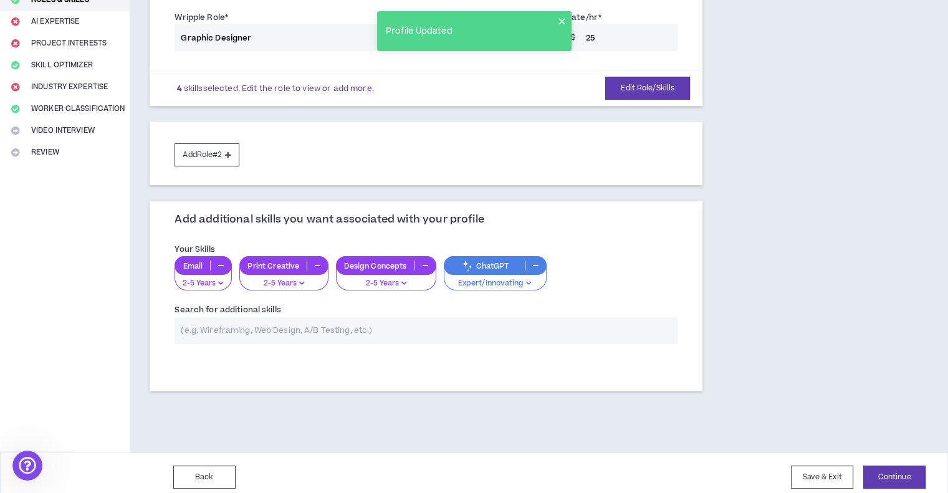
scroll to position [190, 0]
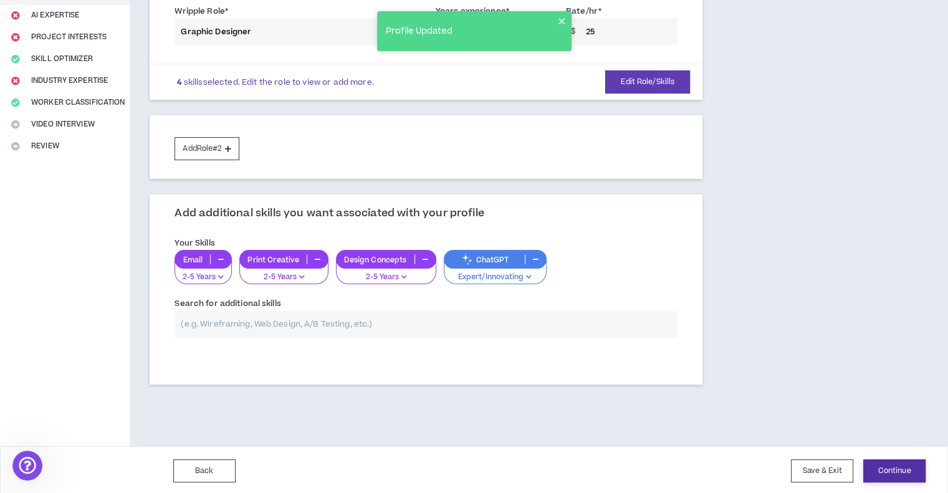
click at [913, 476] on button "Continue" at bounding box center [894, 470] width 62 height 23
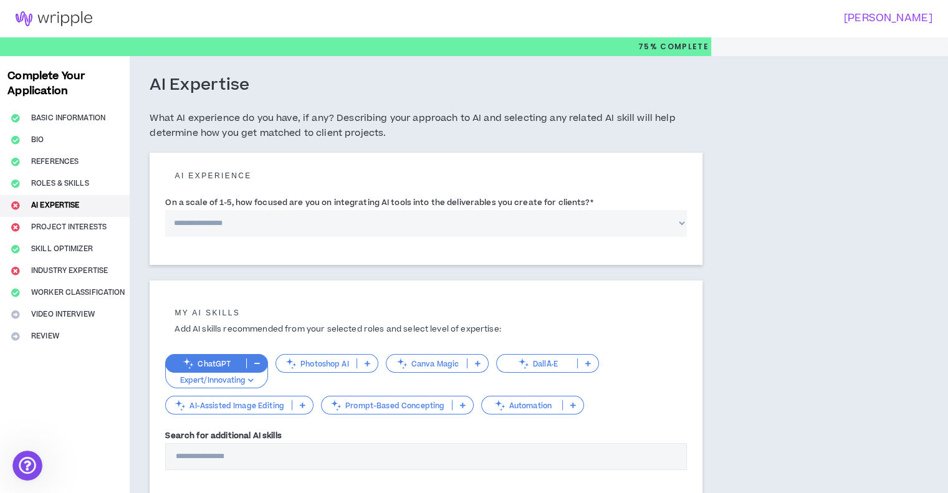
click at [242, 222] on select "**********" at bounding box center [425, 223] width 521 height 27
select select "*"
click at [165, 210] on select "**********" at bounding box center [425, 223] width 521 height 27
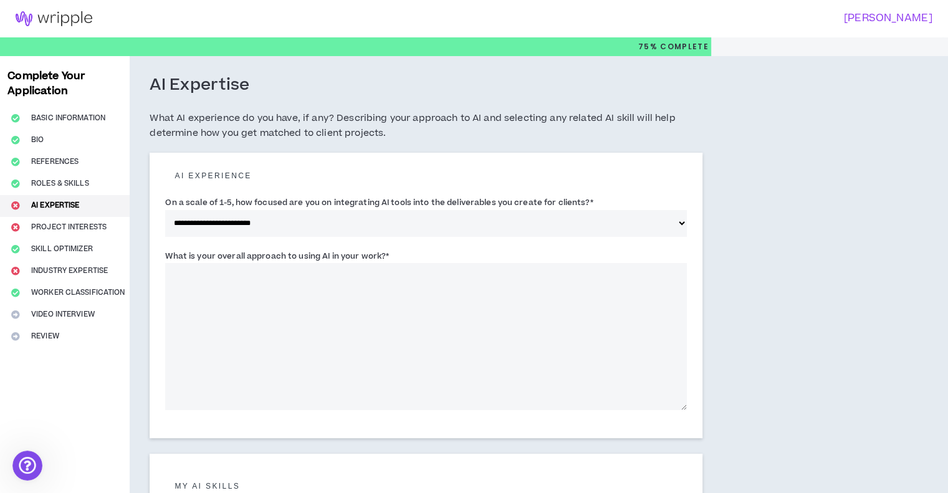
click at [336, 290] on textarea "What is your overall approach to using AI in your work? *" at bounding box center [425, 336] width 521 height 147
drag, startPoint x: 384, startPoint y: 259, endPoint x: 153, endPoint y: 257, distance: 230.5
click at [153, 257] on div "**********" at bounding box center [426, 295] width 553 height 285
copy label "What is your overall approach to using AI in your work?"
click at [403, 280] on textarea "What is your overall approach to using AI in your work? *" at bounding box center [425, 336] width 521 height 147
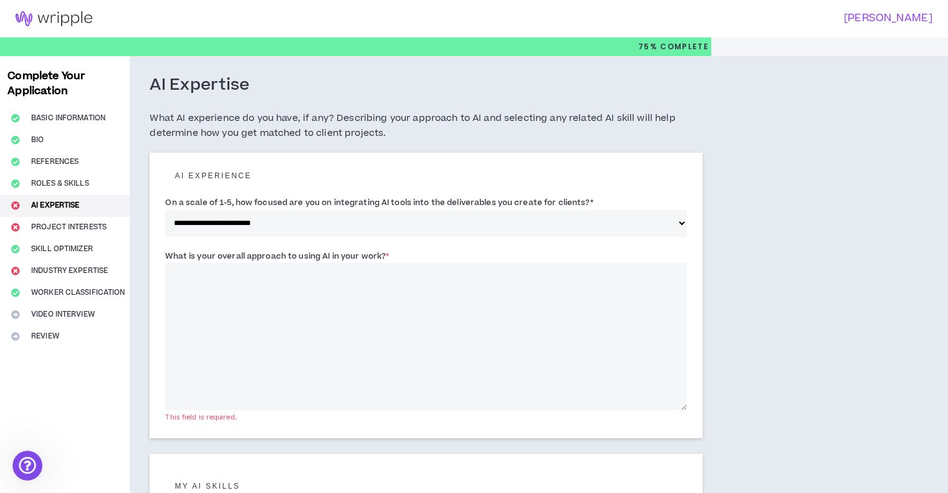
paste textarea "**********"
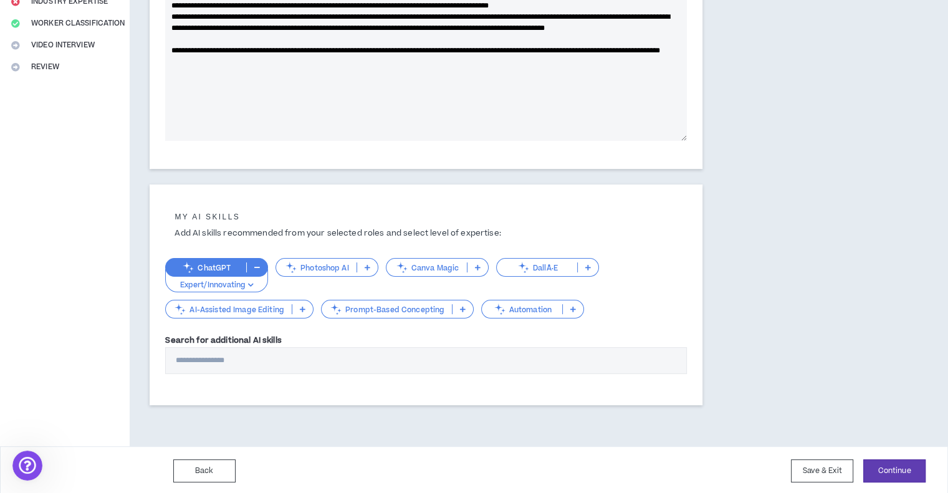
scroll to position [270, 0]
type textarea "**********"
click at [321, 366] on input "Search for additional AI skills" at bounding box center [425, 359] width 521 height 27
click at [881, 460] on button "Continue" at bounding box center [894, 469] width 62 height 23
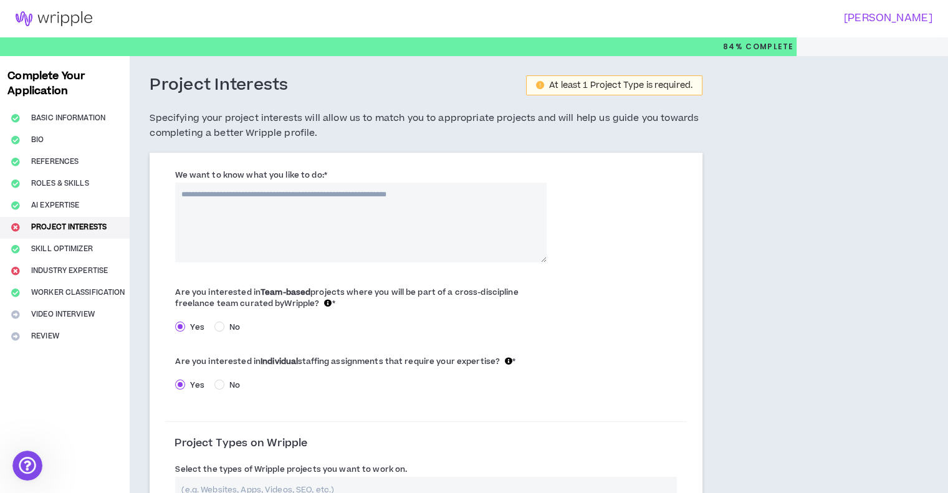
drag, startPoint x: 177, startPoint y: 176, endPoint x: 341, endPoint y: 174, distance: 164.5
click at [341, 174] on div "We want to know what you like to do: *" at bounding box center [360, 214] width 391 height 93
copy label "We want to know what you like to do: *"
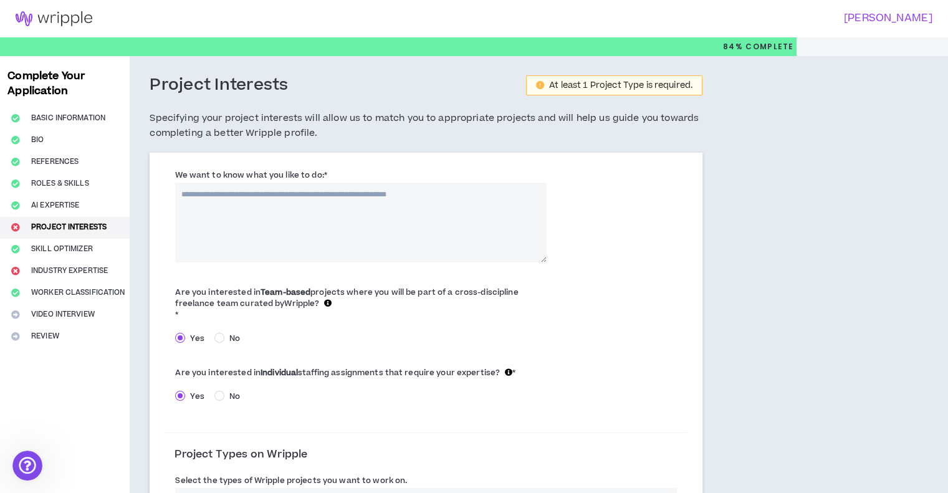
click at [314, 226] on textarea "We want to know what you like to do: *" at bounding box center [360, 223] width 371 height 80
paste textarea "**********"
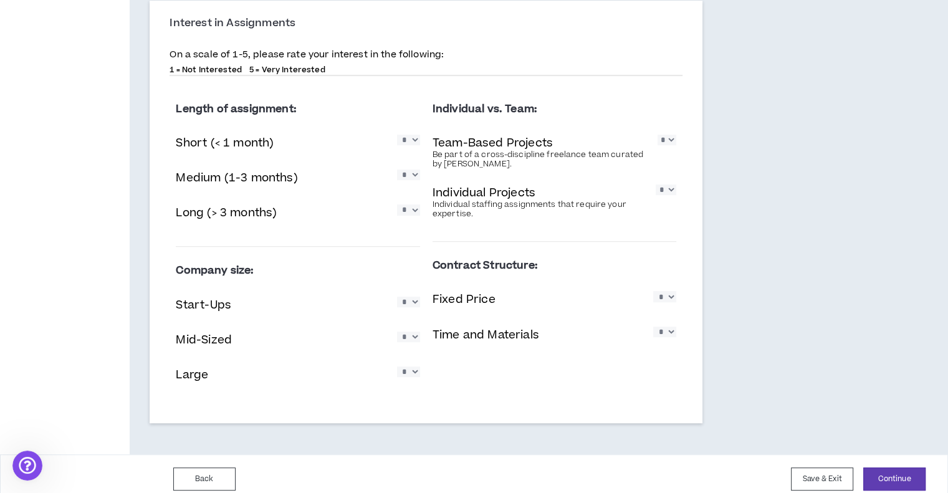
scroll to position [570, 0]
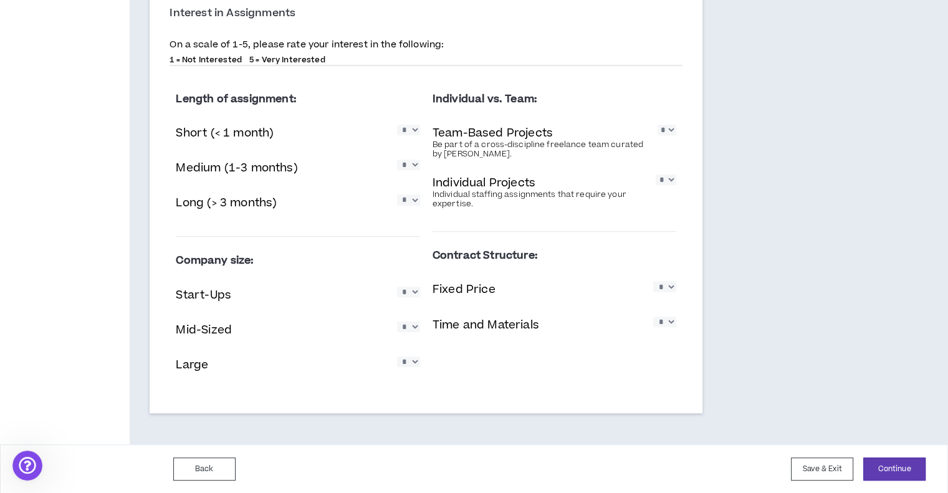
type textarea "**********"
click at [934, 482] on div "Back Save & Exit Continue Save & Exit" at bounding box center [474, 468] width 948 height 49
click at [918, 472] on button "Continue" at bounding box center [894, 468] width 62 height 23
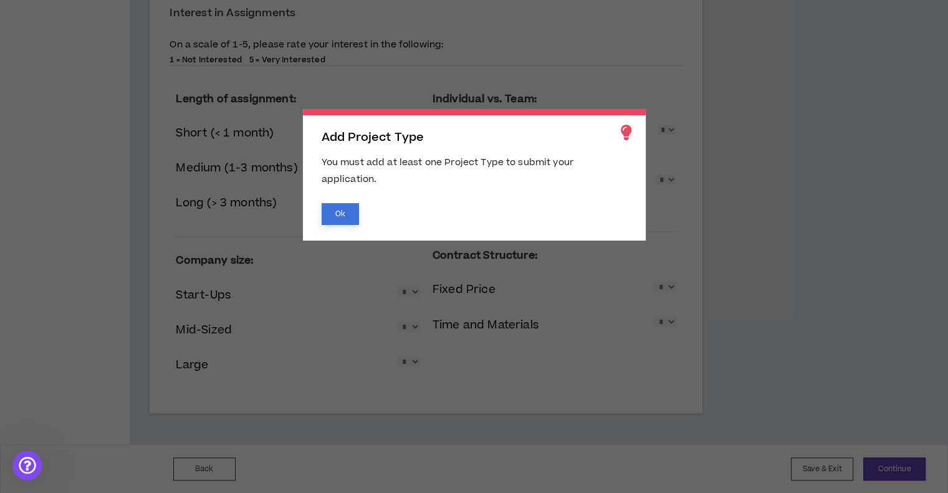
click at [338, 214] on button "Ok" at bounding box center [339, 214] width 37 height 22
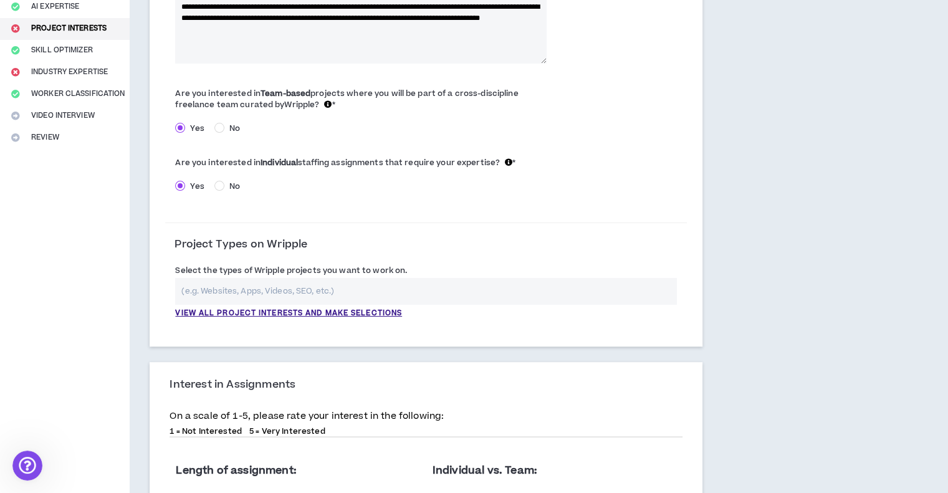
scroll to position [196, 0]
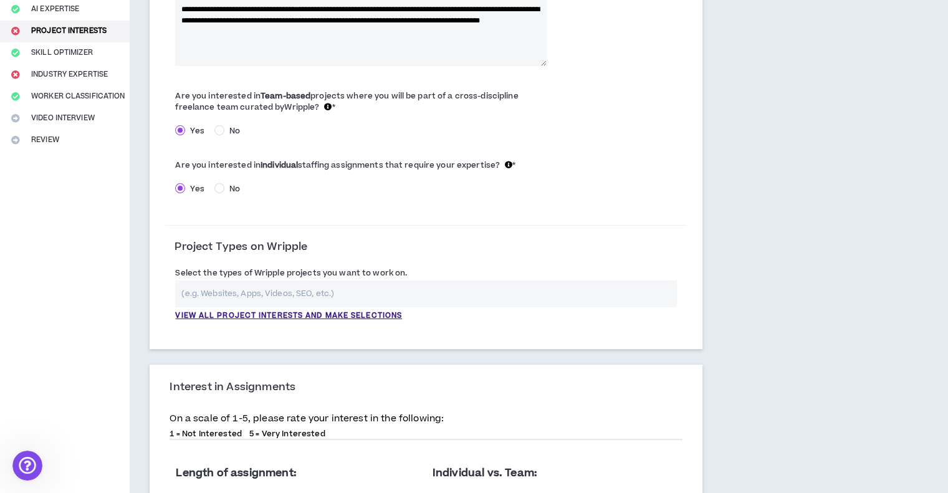
click at [282, 292] on input "text" at bounding box center [425, 293] width 501 height 27
click at [340, 318] on p "View all project interests and make selections" at bounding box center [288, 315] width 227 height 11
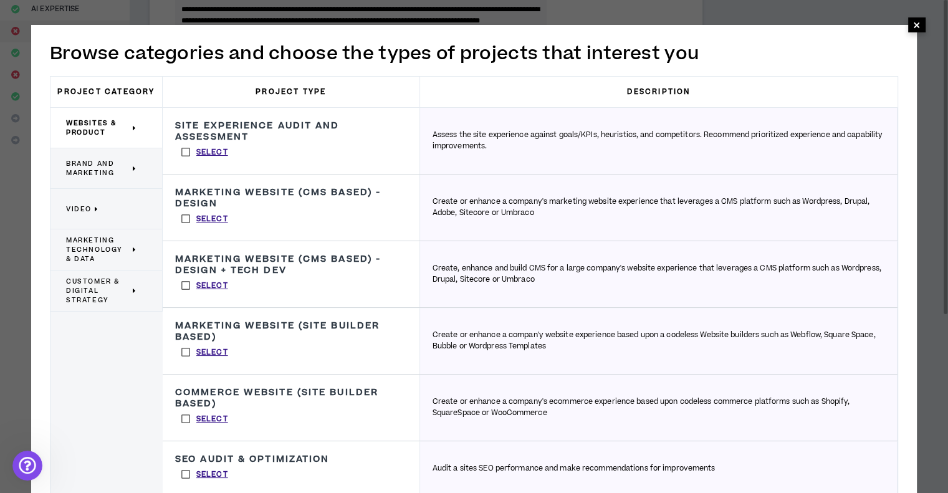
click at [915, 31] on span "×" at bounding box center [916, 24] width 7 height 15
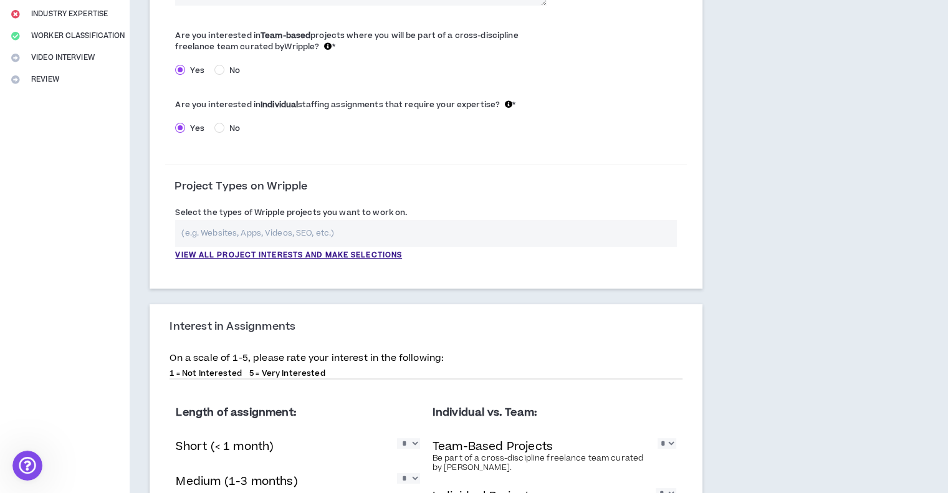
scroll to position [259, 0]
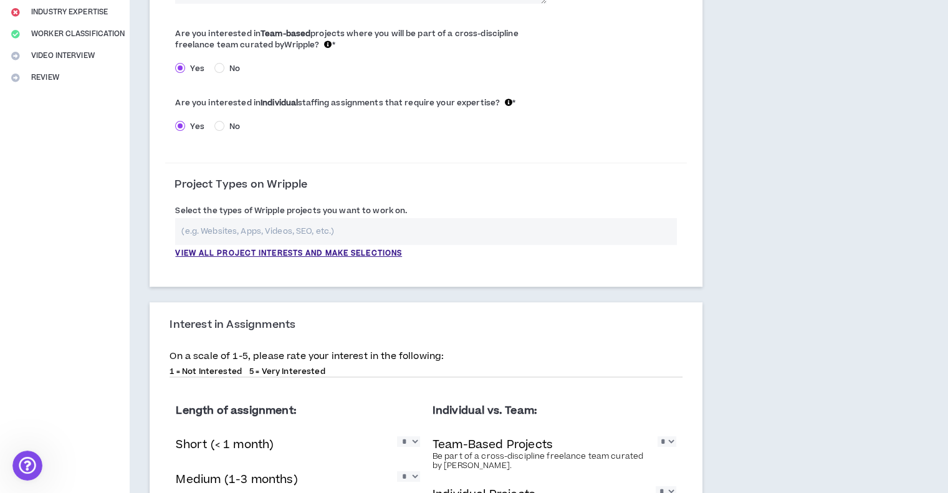
click at [299, 217] on label "Select the types of Wripple projects you want to work on." at bounding box center [291, 211] width 232 height 20
click at [300, 229] on input "text" at bounding box center [425, 231] width 501 height 27
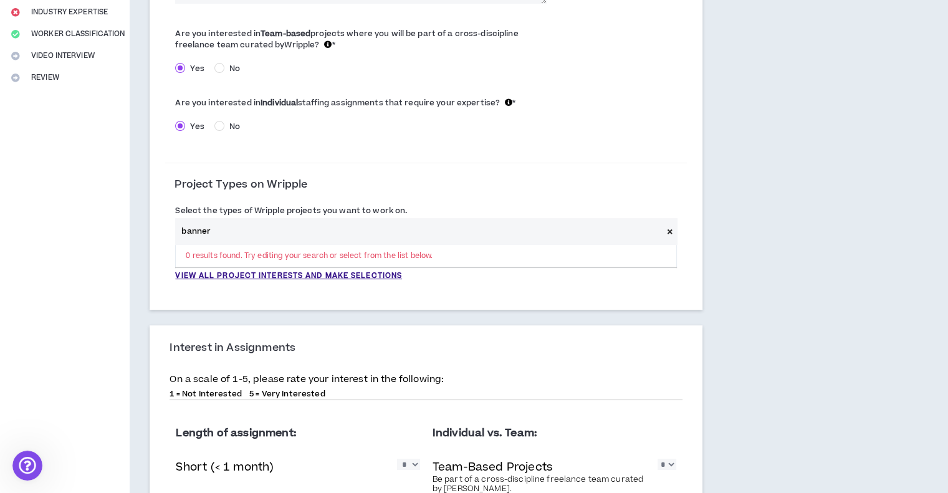
click at [285, 234] on input "banner" at bounding box center [418, 231] width 487 height 27
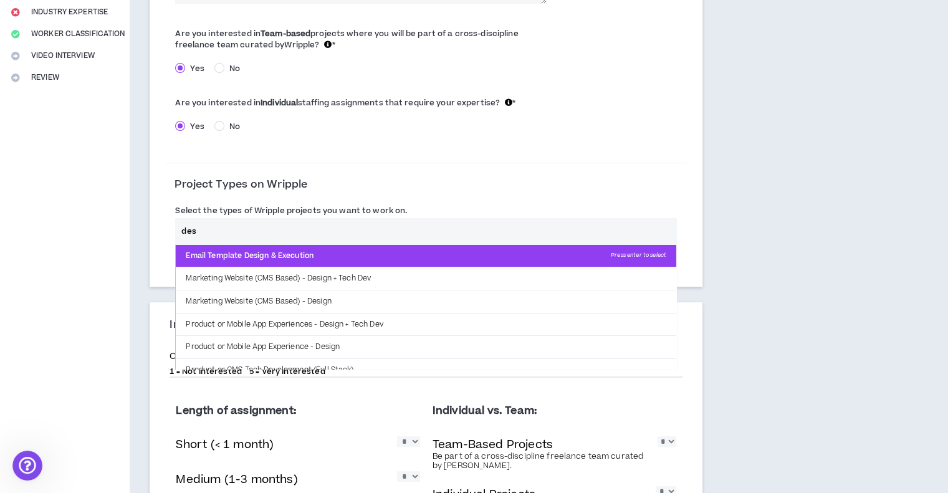
type input "des"
click at [289, 255] on p "Email Template Design & Execution Press enter to select" at bounding box center [426, 256] width 500 height 22
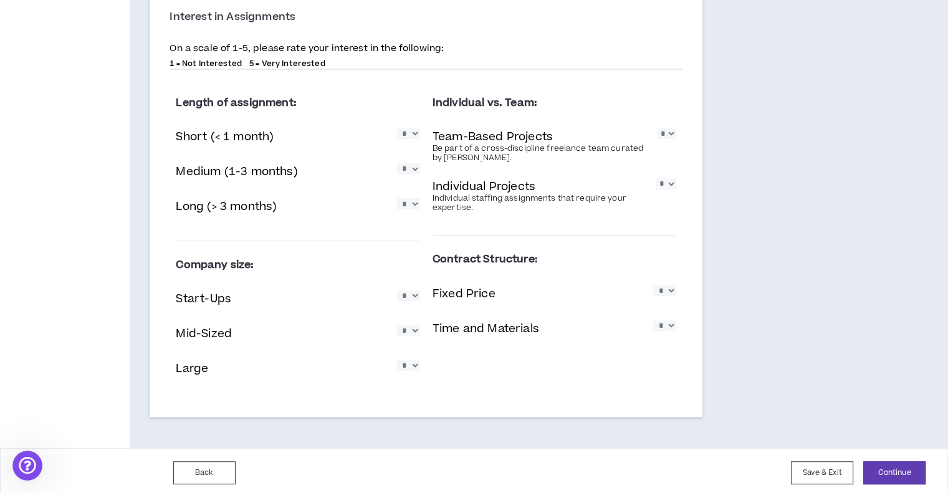
scroll to position [673, 0]
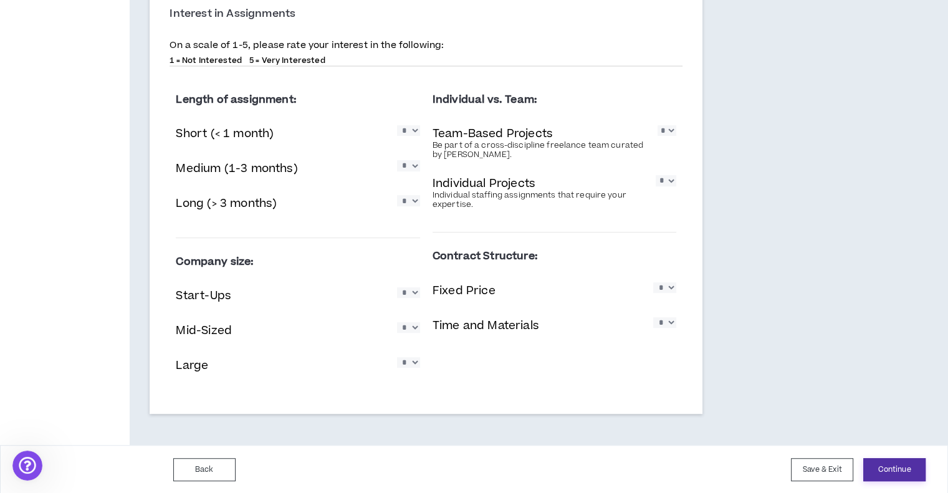
click at [906, 467] on button "Continue" at bounding box center [894, 469] width 62 height 23
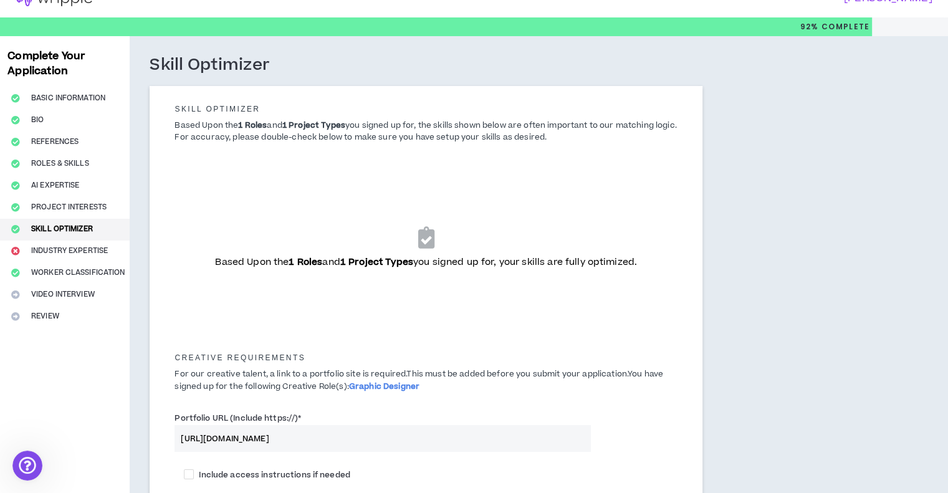
scroll to position [137, 0]
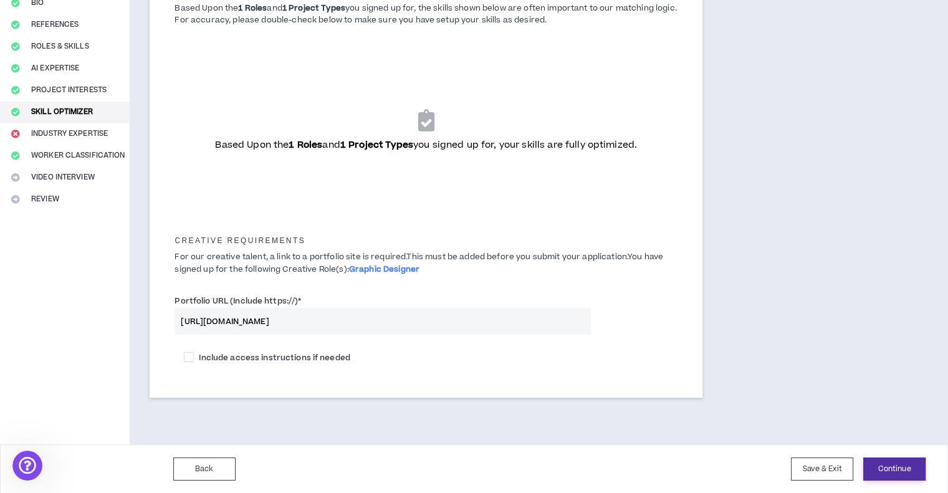
click at [894, 468] on button "Continue" at bounding box center [894, 468] width 62 height 23
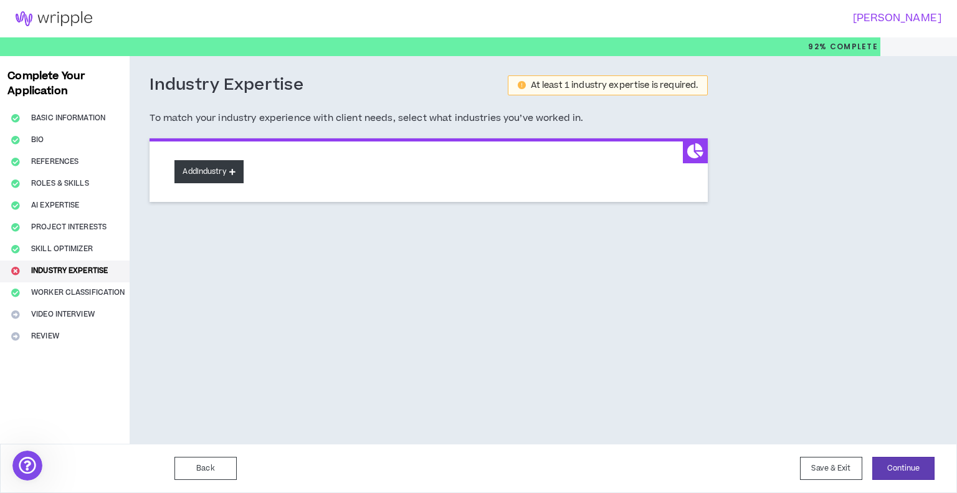
click at [239, 179] on button "Add Industry" at bounding box center [208, 171] width 69 height 23
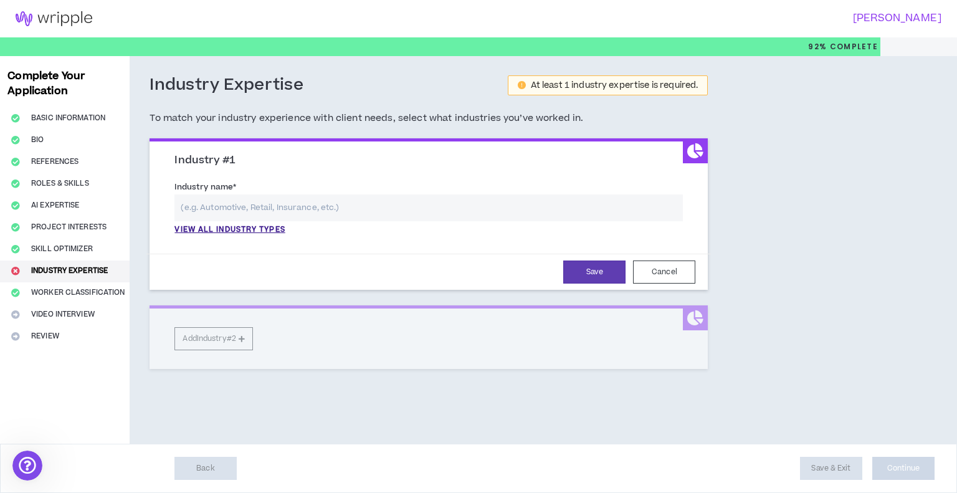
click at [377, 200] on input "text" at bounding box center [428, 207] width 508 height 27
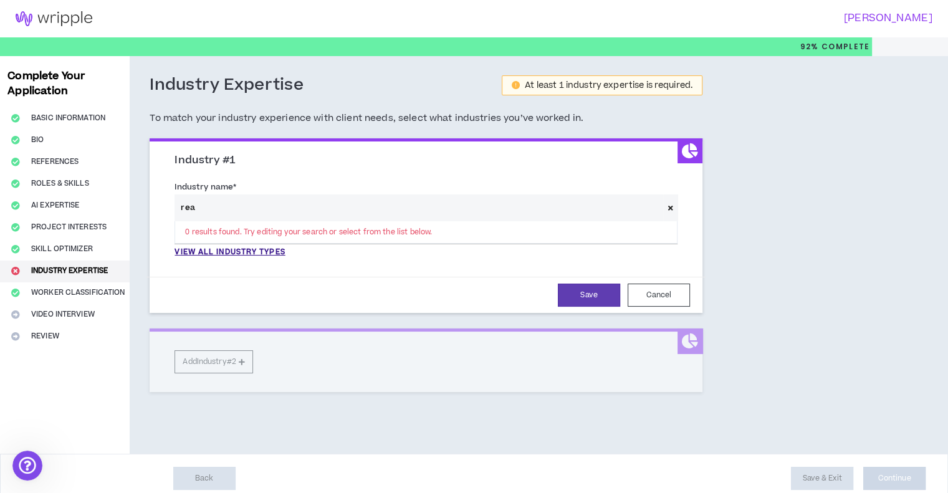
type input "real"
click at [462, 214] on input "real" at bounding box center [418, 207] width 488 height 27
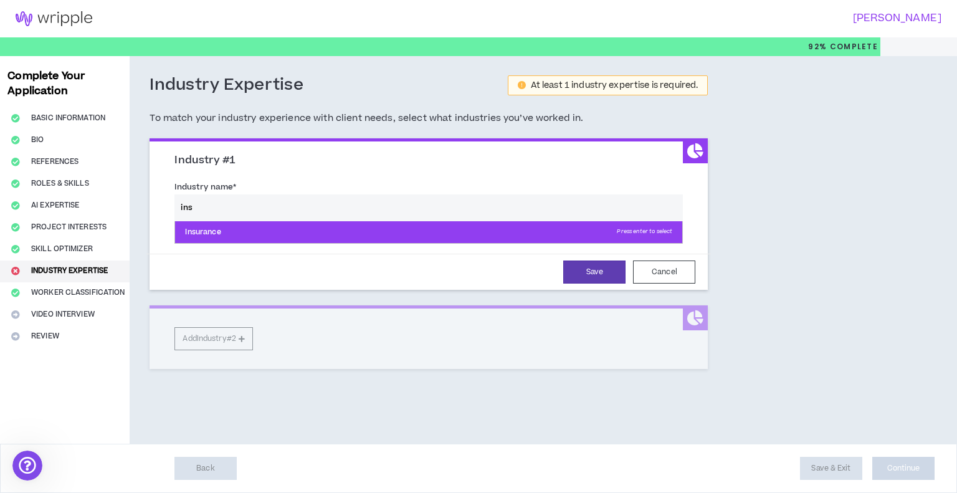
click at [362, 235] on p "Insurance Press enter to select" at bounding box center [428, 232] width 507 height 22
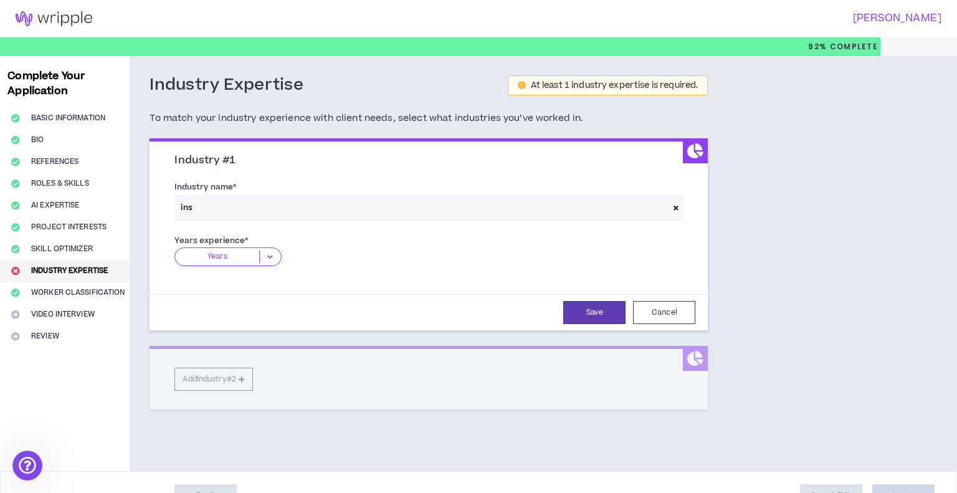
type input "Insurance"
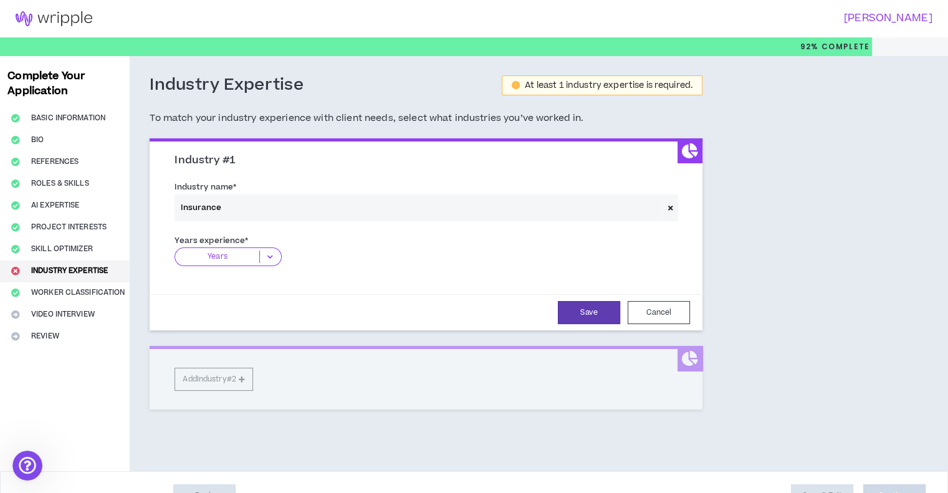
click at [346, 230] on div "Years experience * Years 0-1 Years 2-5 Years 6-10 Years 11+ Years The years exp…" at bounding box center [425, 257] width 521 height 54
click at [259, 262] on p "Years" at bounding box center [217, 256] width 84 height 12
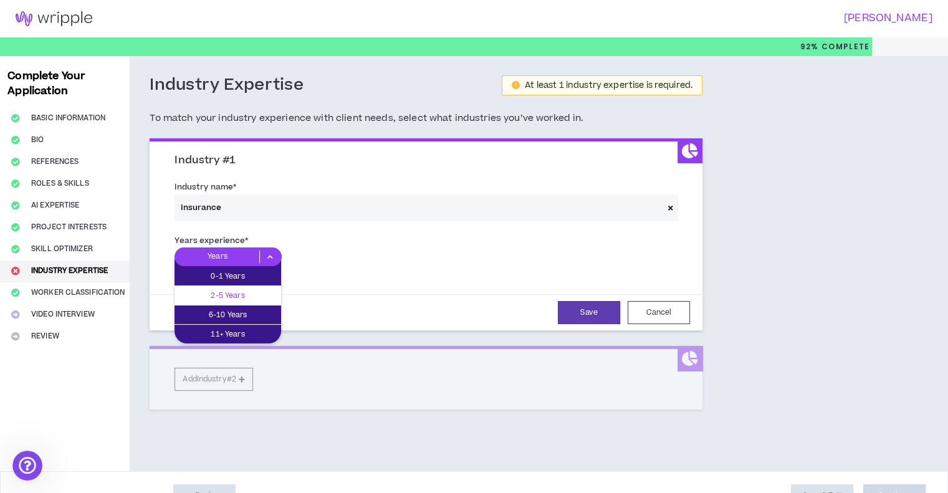
click at [257, 292] on p "2-5 Years" at bounding box center [227, 295] width 107 height 14
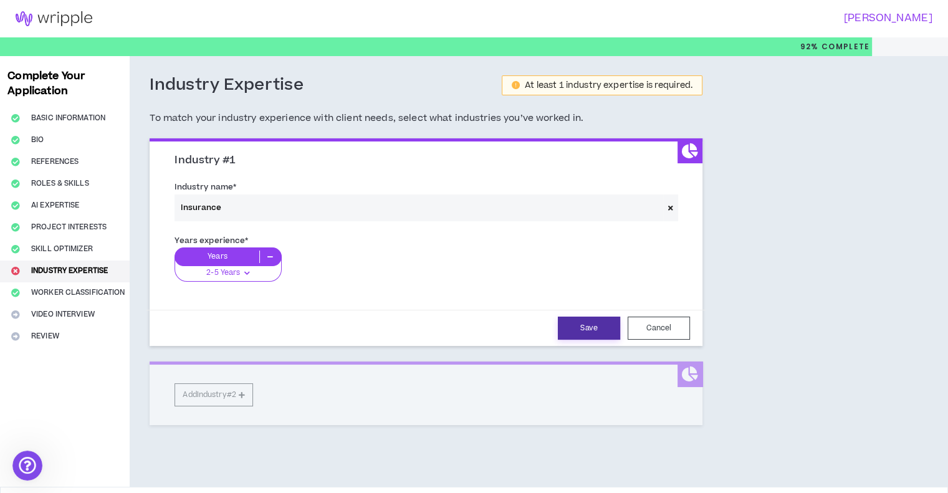
click at [568, 326] on button "Save" at bounding box center [589, 327] width 62 height 23
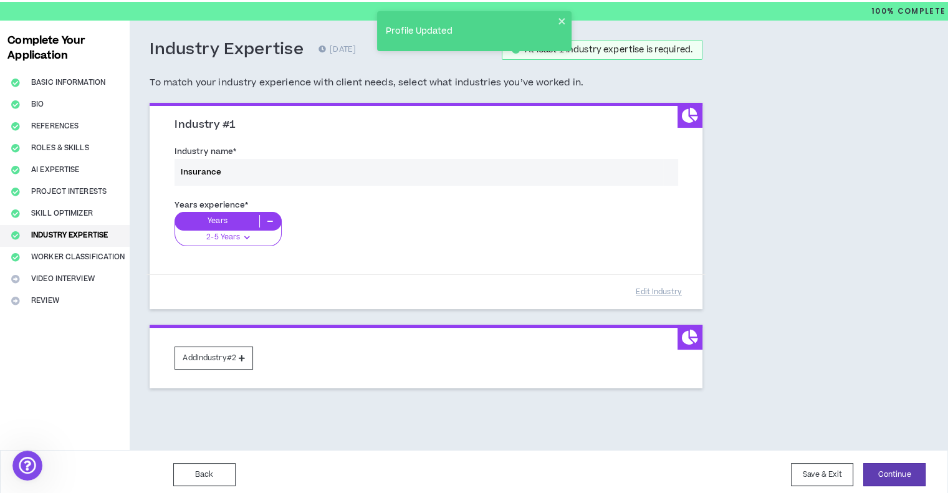
scroll to position [40, 0]
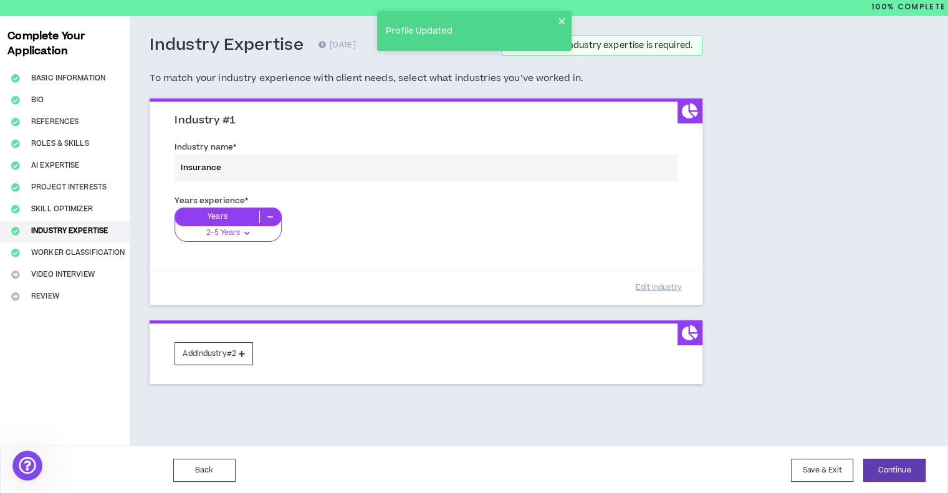
click at [916, 480] on div "Back Save & Exit Continue Save & Exit" at bounding box center [474, 469] width 948 height 49
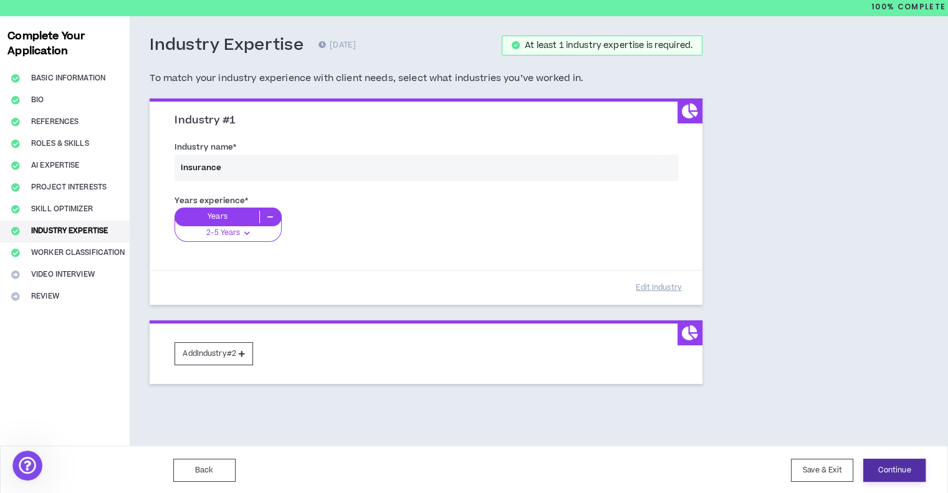
click at [901, 470] on button "Continue" at bounding box center [894, 469] width 62 height 23
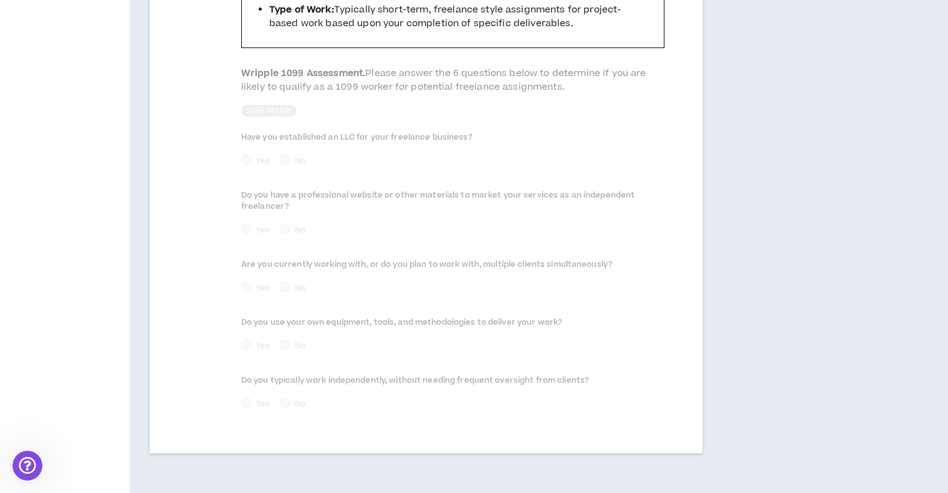
scroll to position [597, 0]
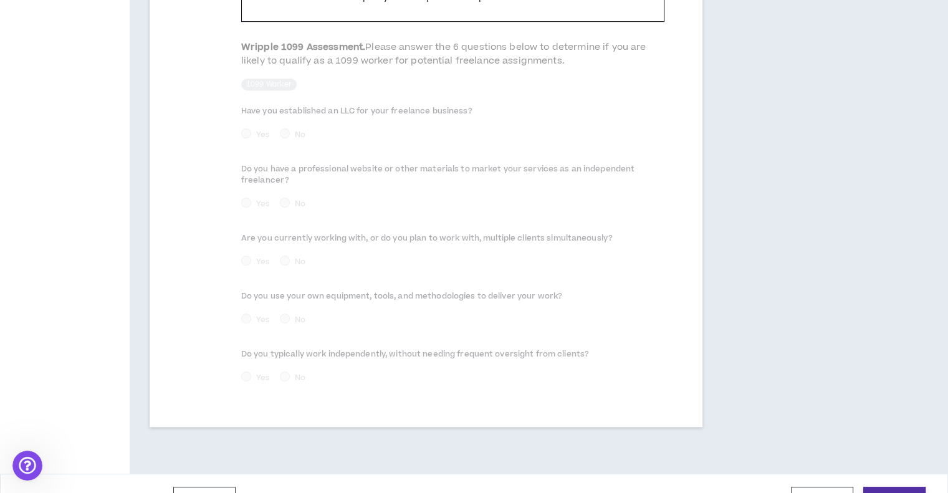
click at [919, 487] on button "Continue" at bounding box center [894, 498] width 62 height 23
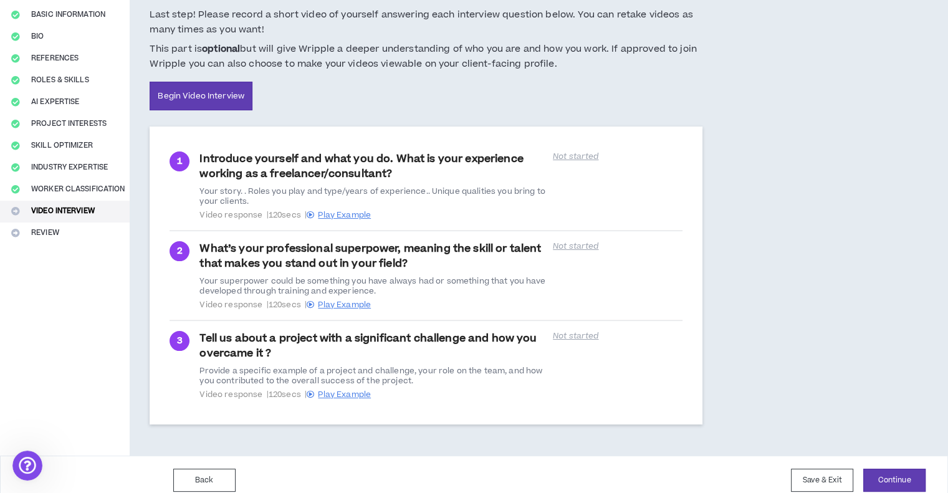
scroll to position [113, 0]
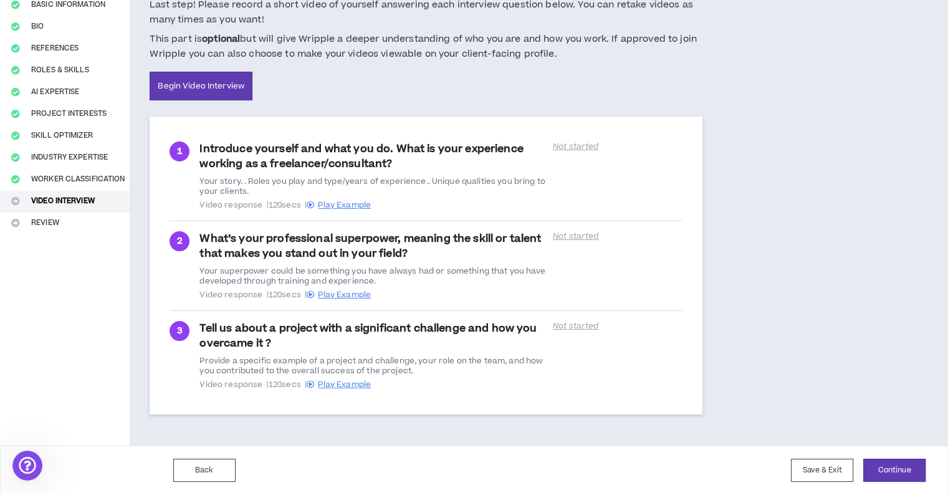
click at [886, 455] on div "Back Save & Exit Continue Save & Exit" at bounding box center [474, 469] width 948 height 49
click at [883, 468] on button "Continue" at bounding box center [894, 469] width 62 height 23
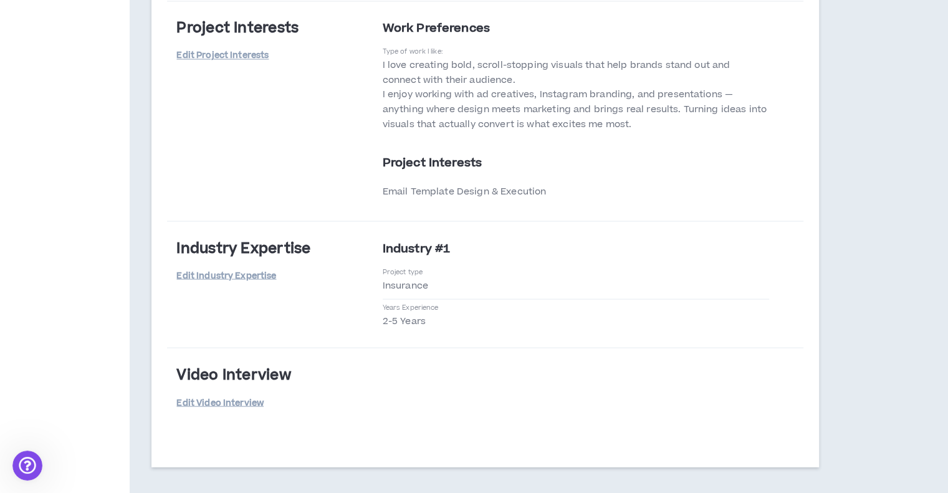
scroll to position [2273, 0]
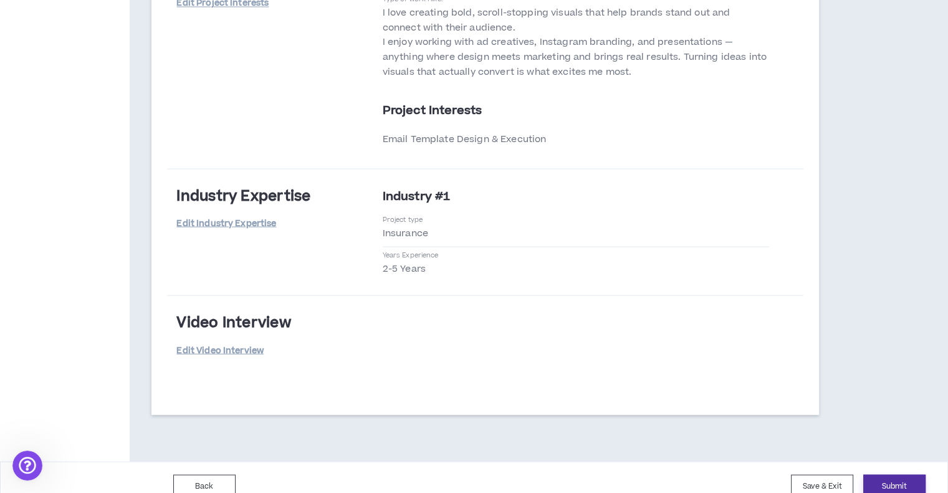
click at [908, 474] on button "Submit" at bounding box center [894, 485] width 62 height 23
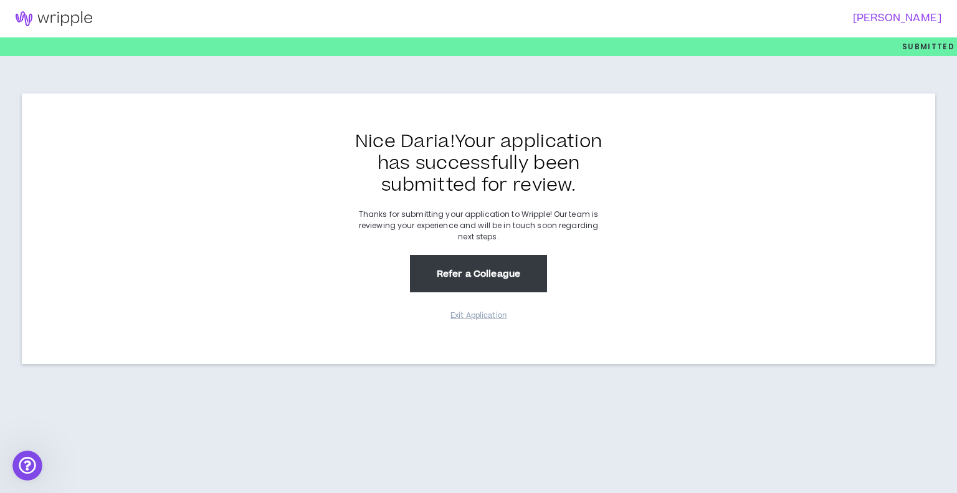
click at [488, 275] on button "Refer a Colleague" at bounding box center [478, 273] width 137 height 37
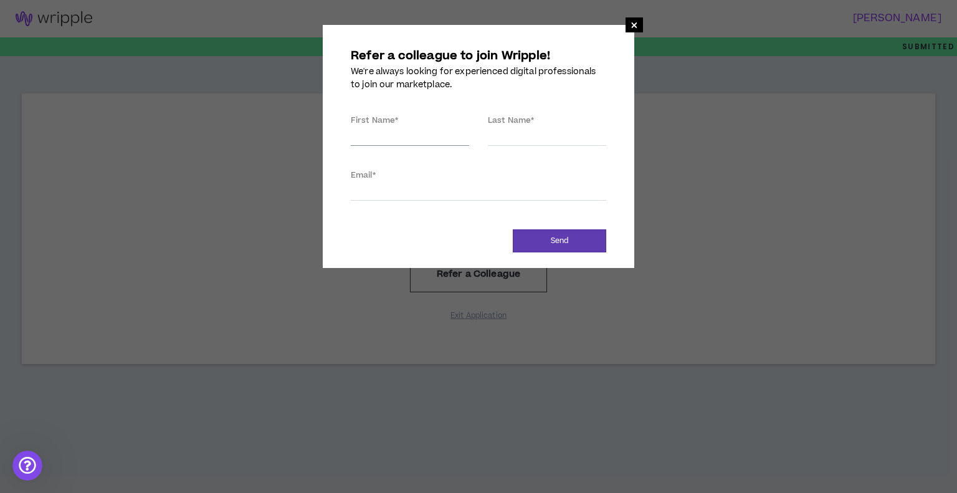
click at [425, 141] on input "First Name *" at bounding box center [410, 136] width 118 height 19
click at [623, 32] on div "× Refer a colleague to join Wripple! We're always looking for experienced digit…" at bounding box center [478, 146] width 311 height 243
click at [630, 29] on span "×" at bounding box center [633, 24] width 17 height 15
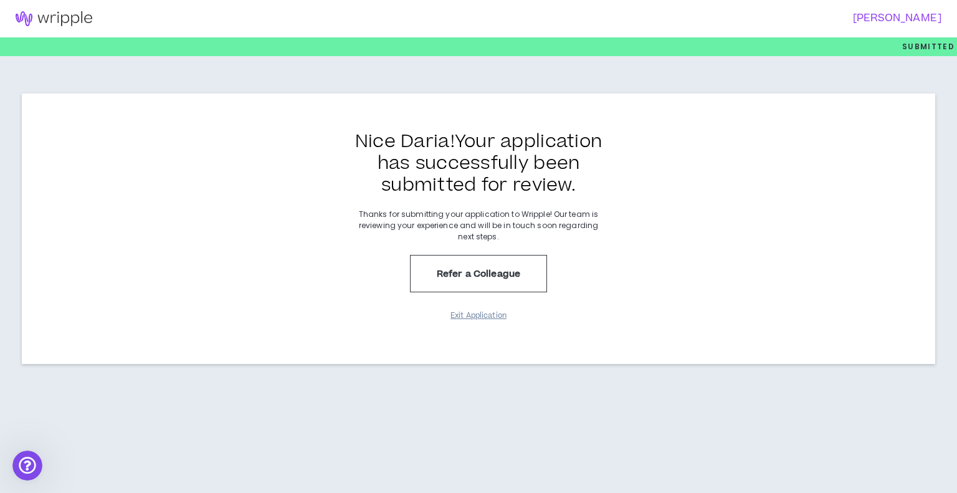
click at [483, 316] on button "Exit Application" at bounding box center [478, 316] width 62 height 22
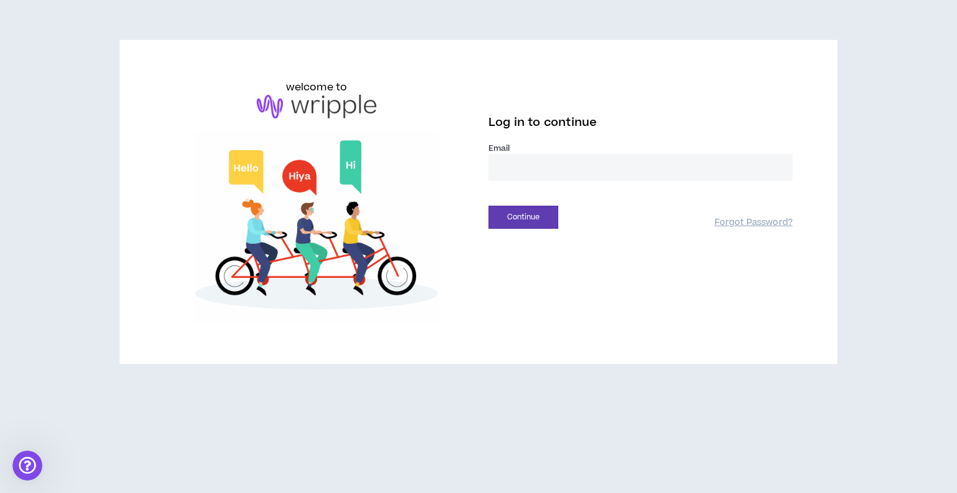
click at [533, 170] on input "email" at bounding box center [640, 167] width 304 height 27
type input "**********"
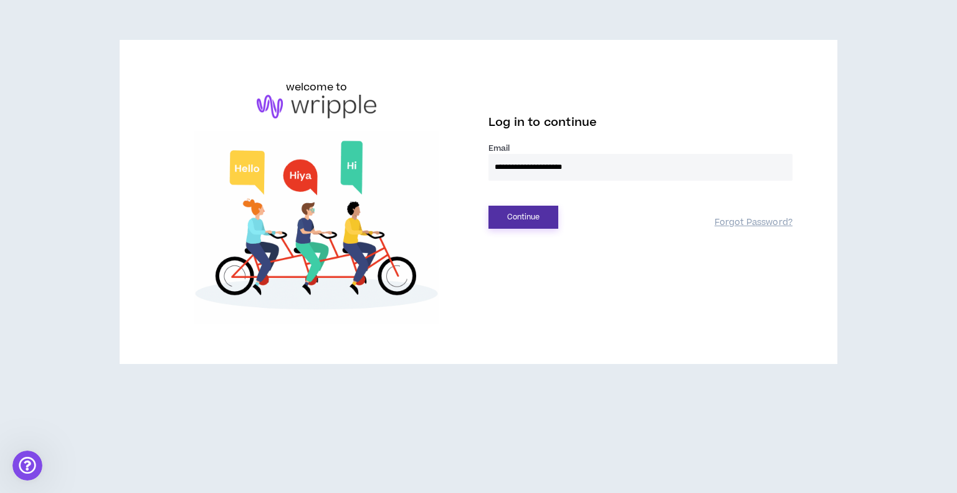
click at [549, 208] on button "Continue" at bounding box center [523, 217] width 70 height 23
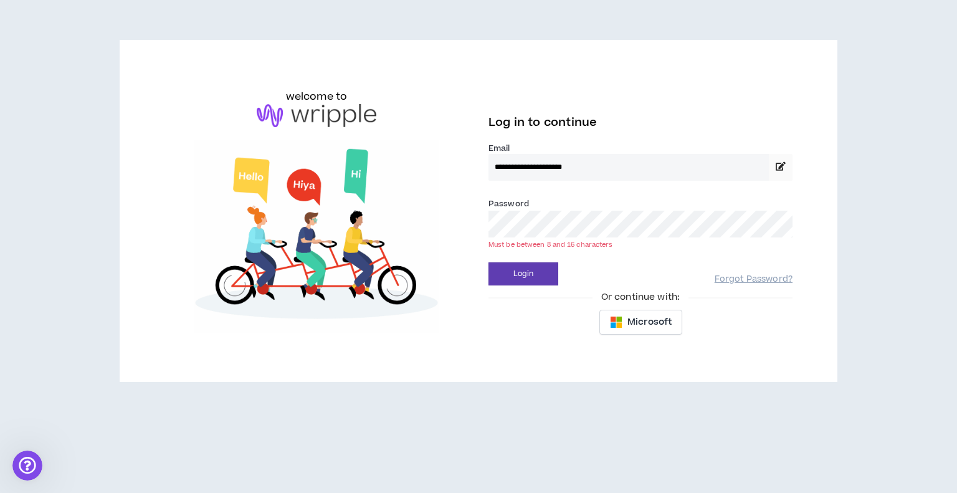
click at [488, 262] on button "Login" at bounding box center [523, 273] width 70 height 23
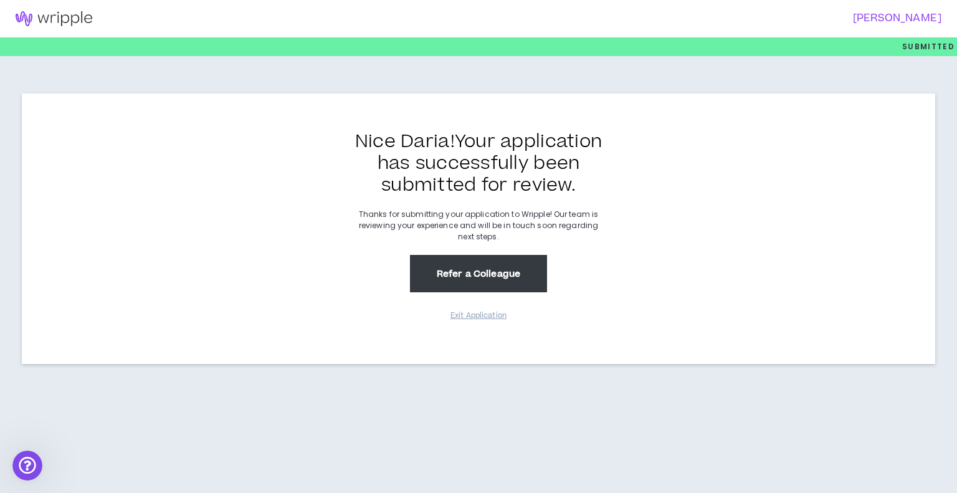
click at [478, 287] on button "Refer a Colleague" at bounding box center [478, 273] width 137 height 37
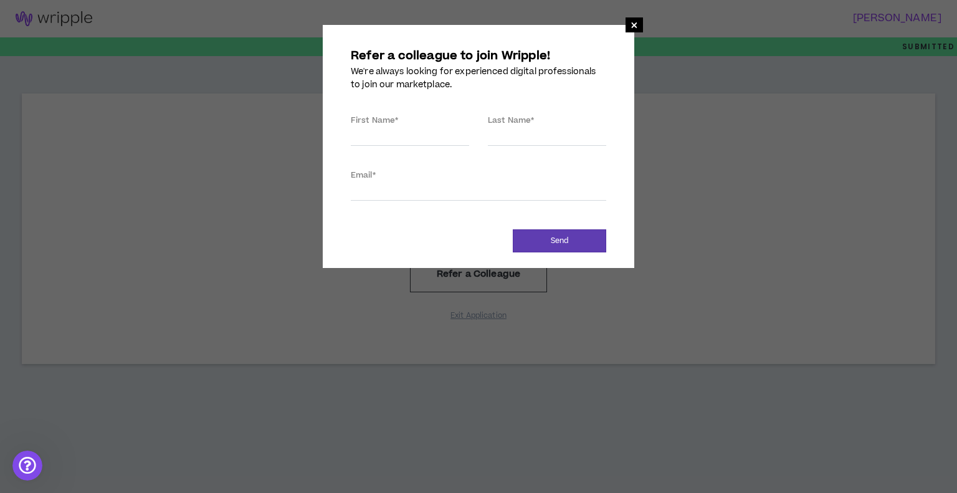
click at [432, 153] on div "First Name *" at bounding box center [409, 134] width 137 height 42
click at [429, 145] on input "First Name *" at bounding box center [410, 136] width 118 height 19
drag, startPoint x: 637, startPoint y: 27, endPoint x: 611, endPoint y: 83, distance: 61.9
click at [637, 27] on span "×" at bounding box center [633, 24] width 7 height 15
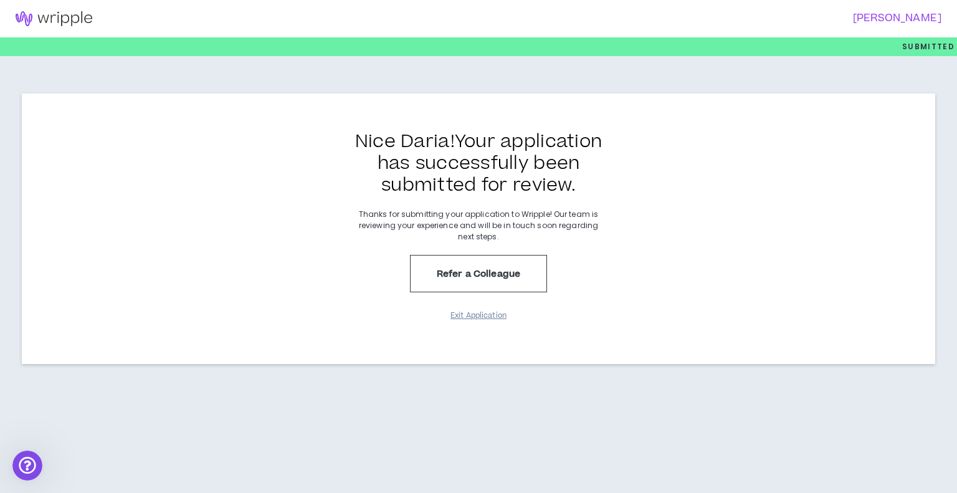
click at [498, 319] on button "Exit Application" at bounding box center [478, 316] width 62 height 22
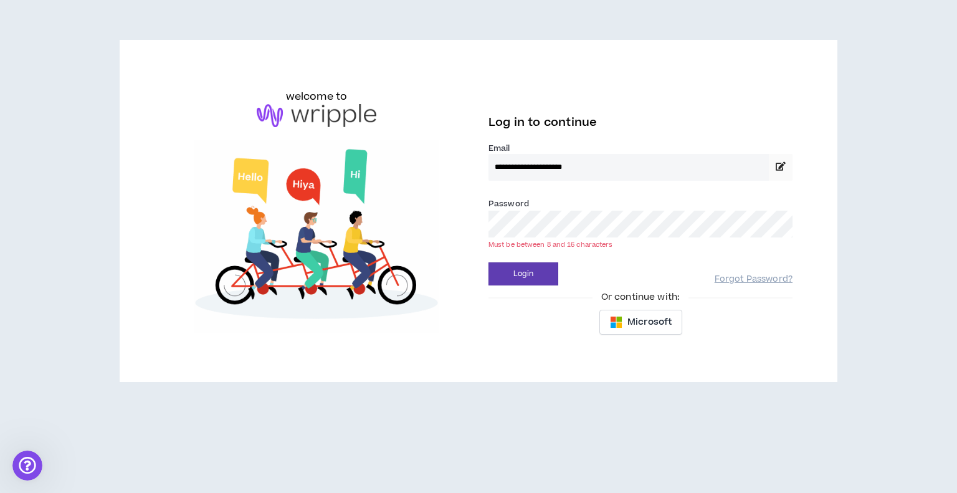
click at [488, 262] on button "Login" at bounding box center [523, 273] width 70 height 23
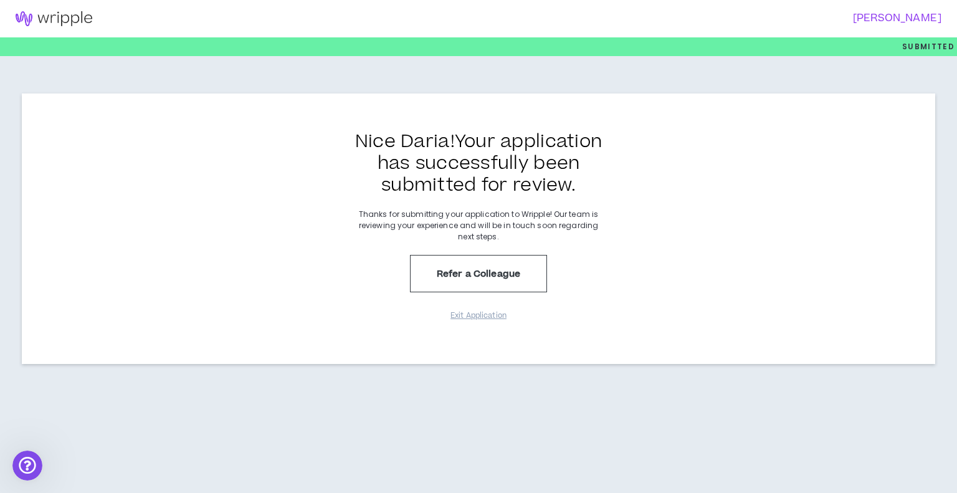
click at [924, 15] on h3 "[PERSON_NAME]" at bounding box center [706, 18] width 471 height 12
click at [25, 22] on img at bounding box center [54, 18] width 108 height 15
click at [63, 17] on img at bounding box center [54, 18] width 108 height 15
